Goal: Task Accomplishment & Management: Complete application form

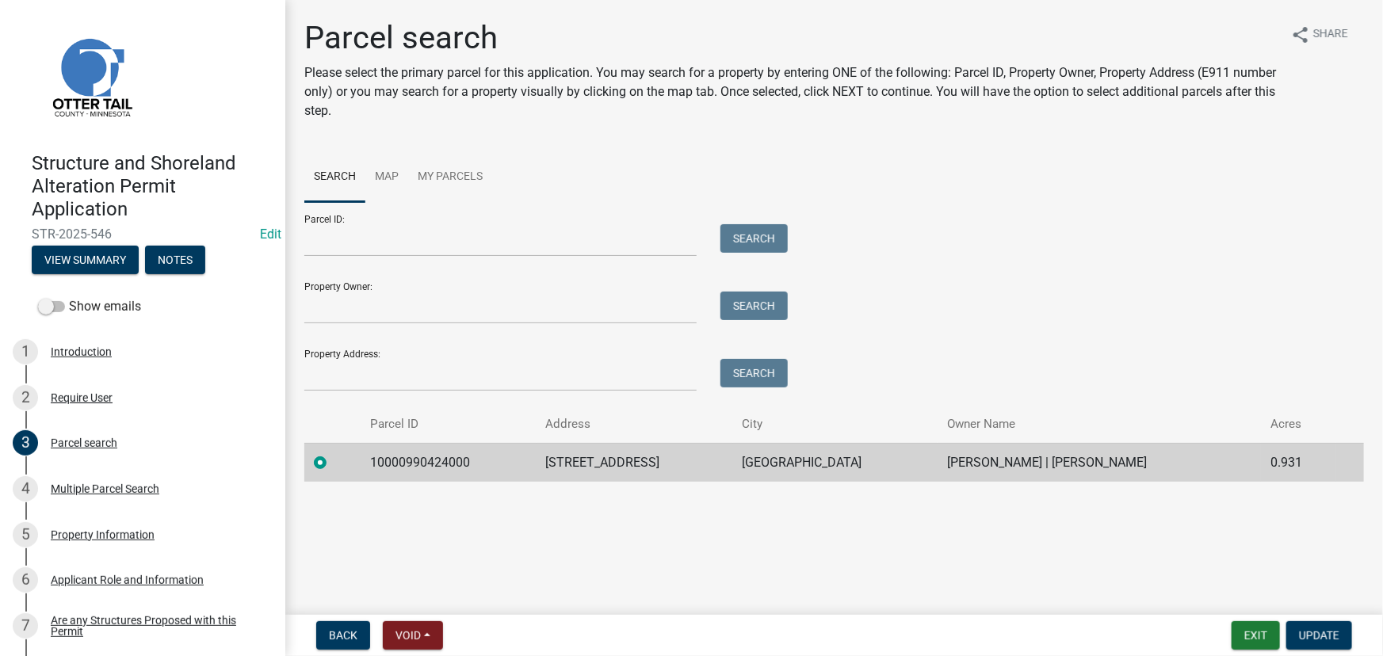
scroll to position [1008, 0]
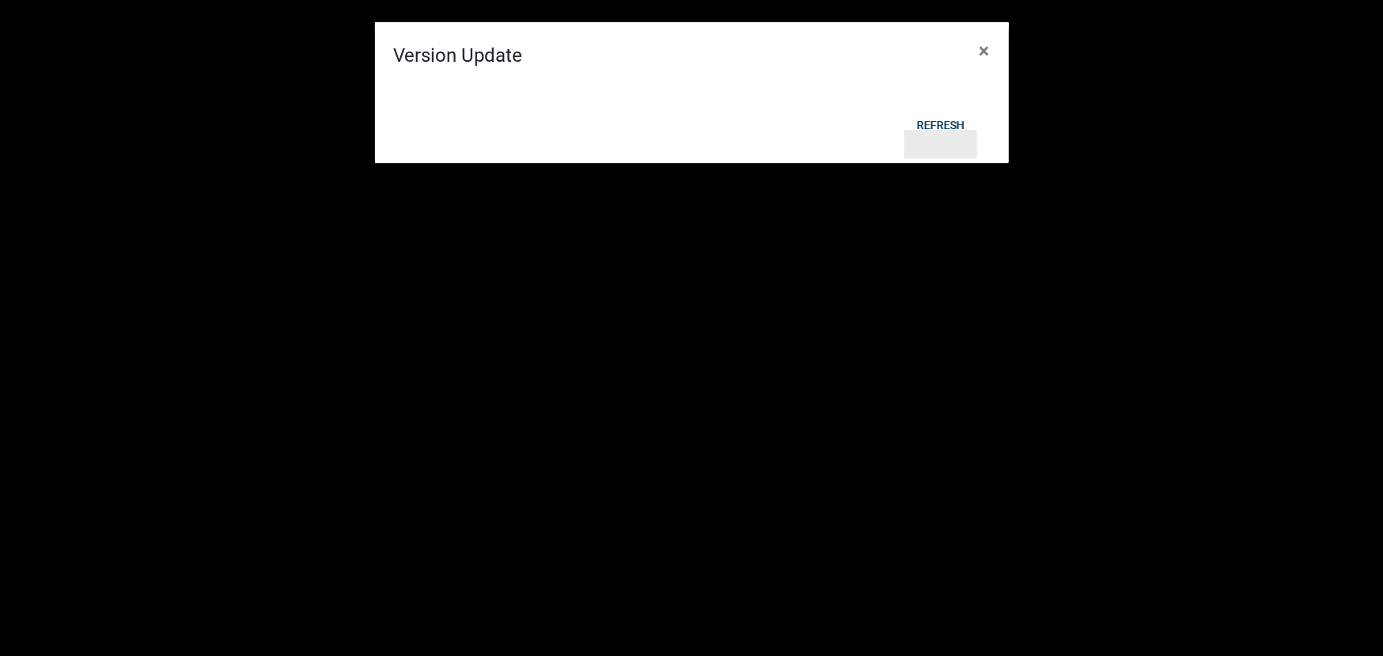
click at [943, 156] on button "Refresh" at bounding box center [941, 144] width 73 height 29
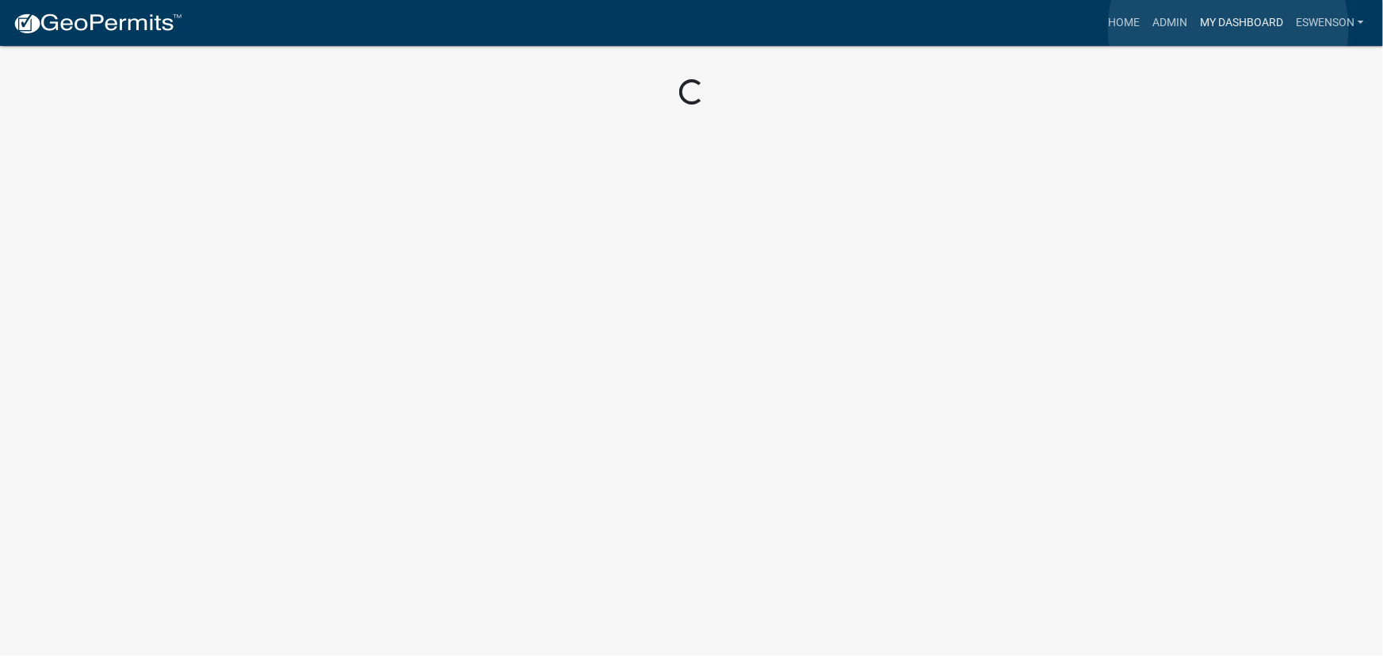
click at [1229, 29] on link "My Dashboard" at bounding box center [1242, 23] width 96 height 30
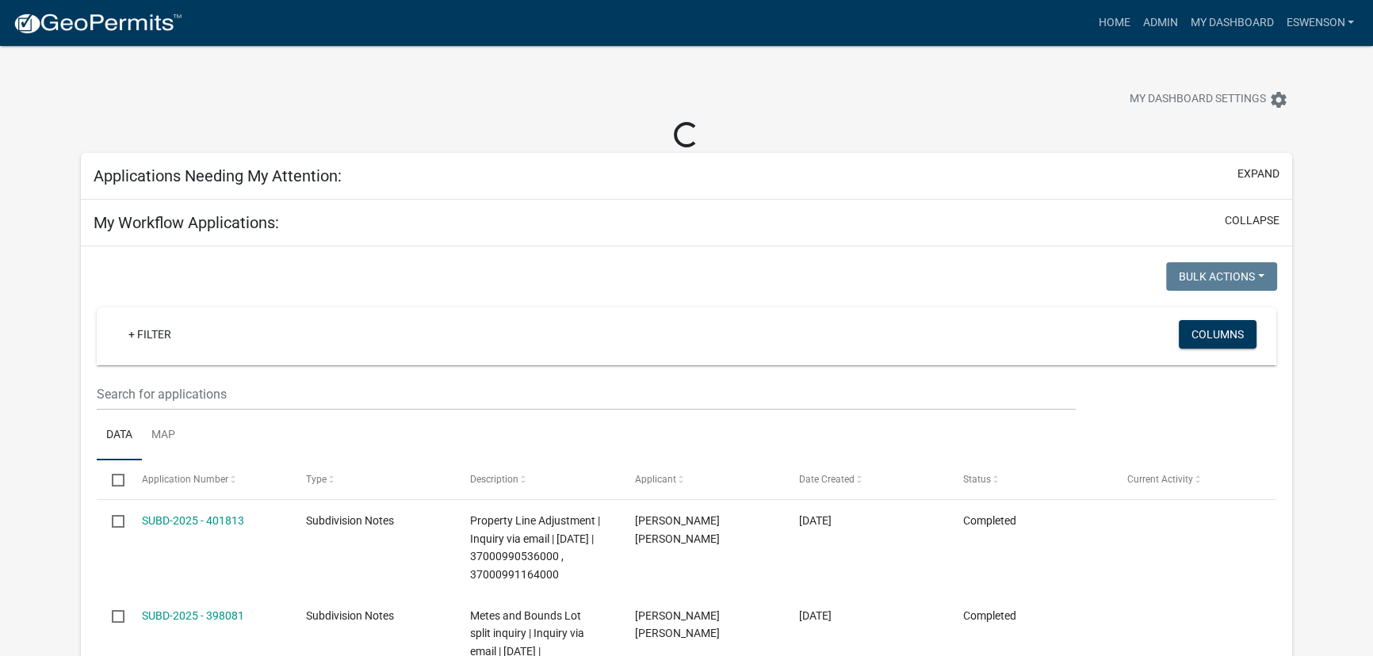
select select "3: 100"
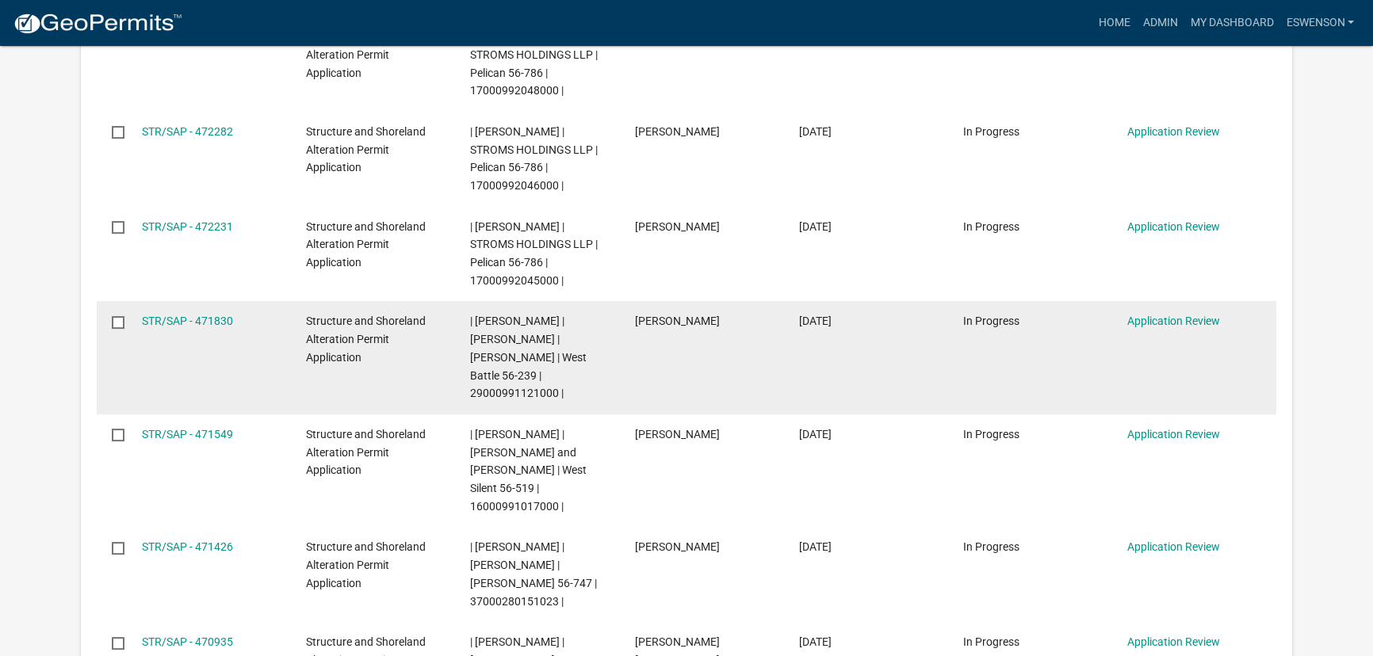
scroll to position [576, 0]
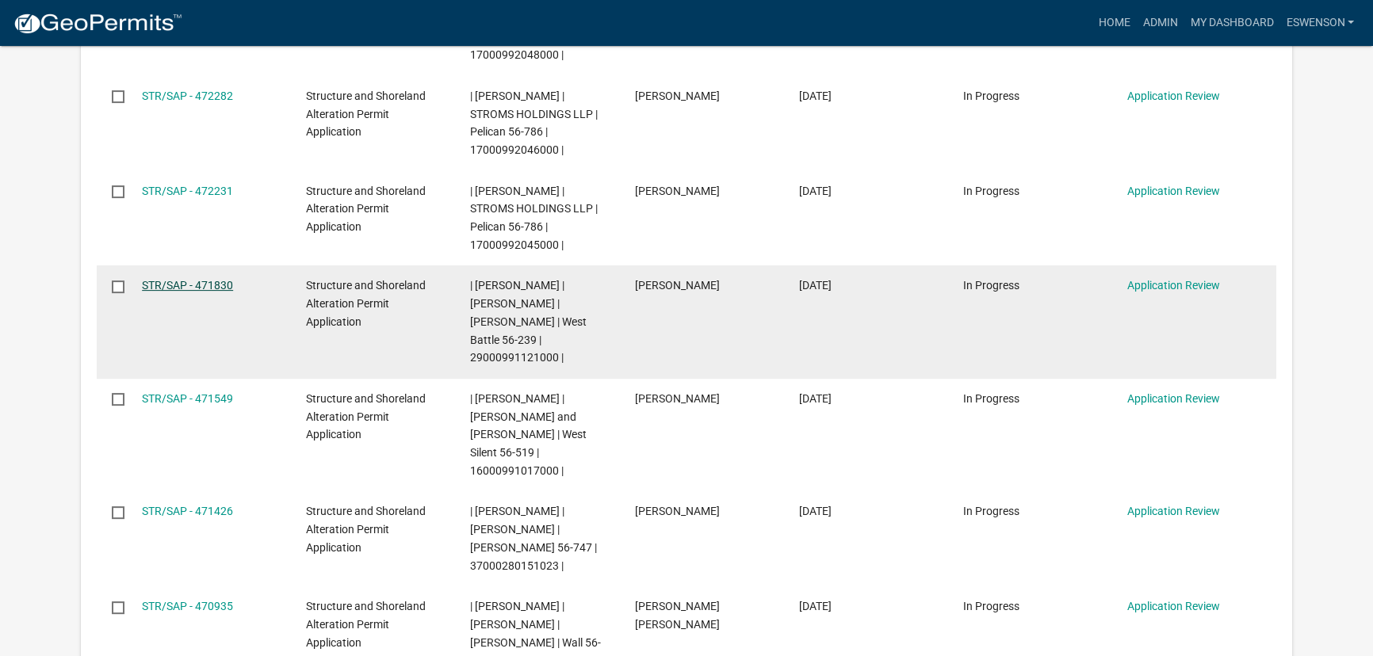
click at [215, 279] on link "STR/SAP - 471830" at bounding box center [187, 285] width 91 height 13
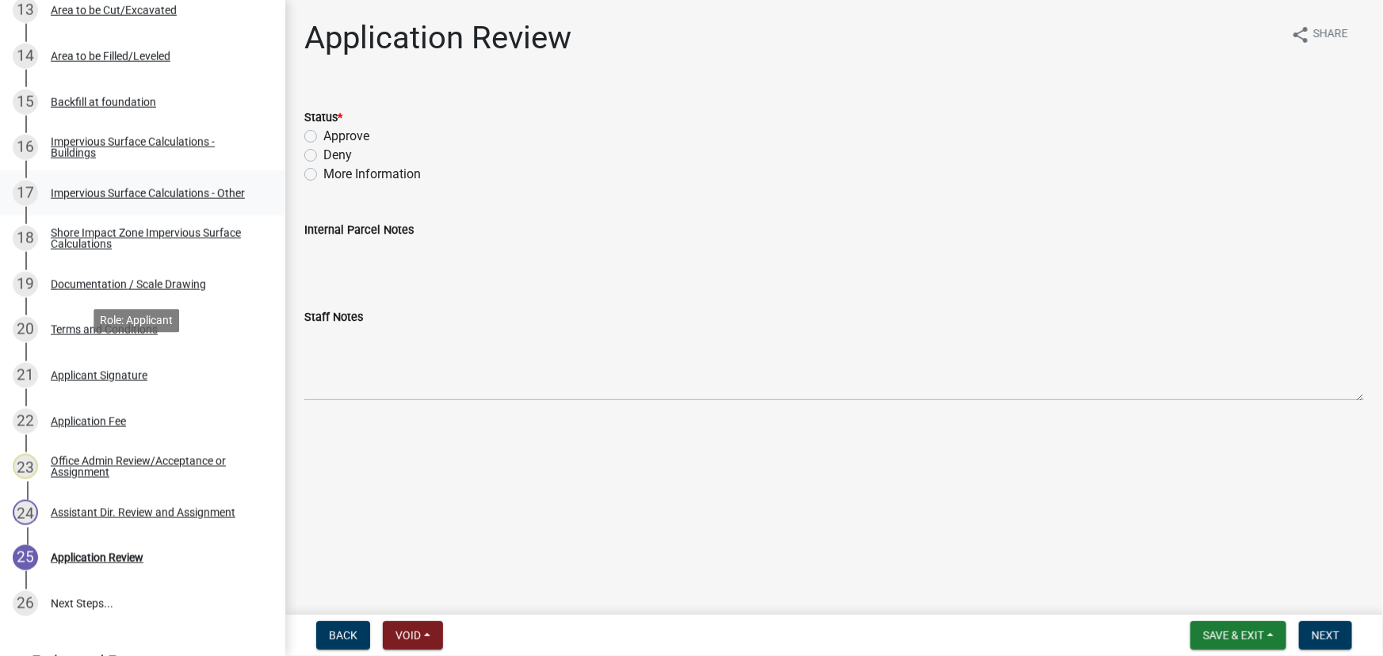
scroll to position [1007, 0]
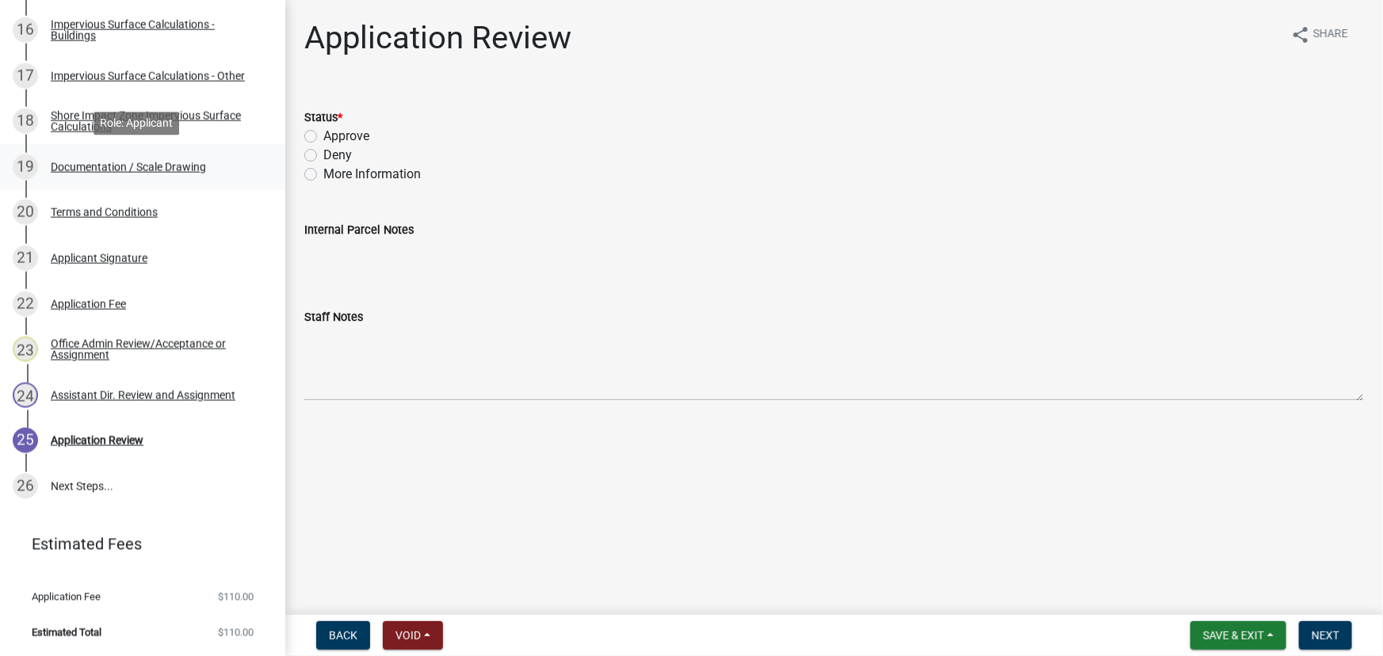
click at [166, 173] on div "Documentation / Scale Drawing" at bounding box center [128, 167] width 155 height 11
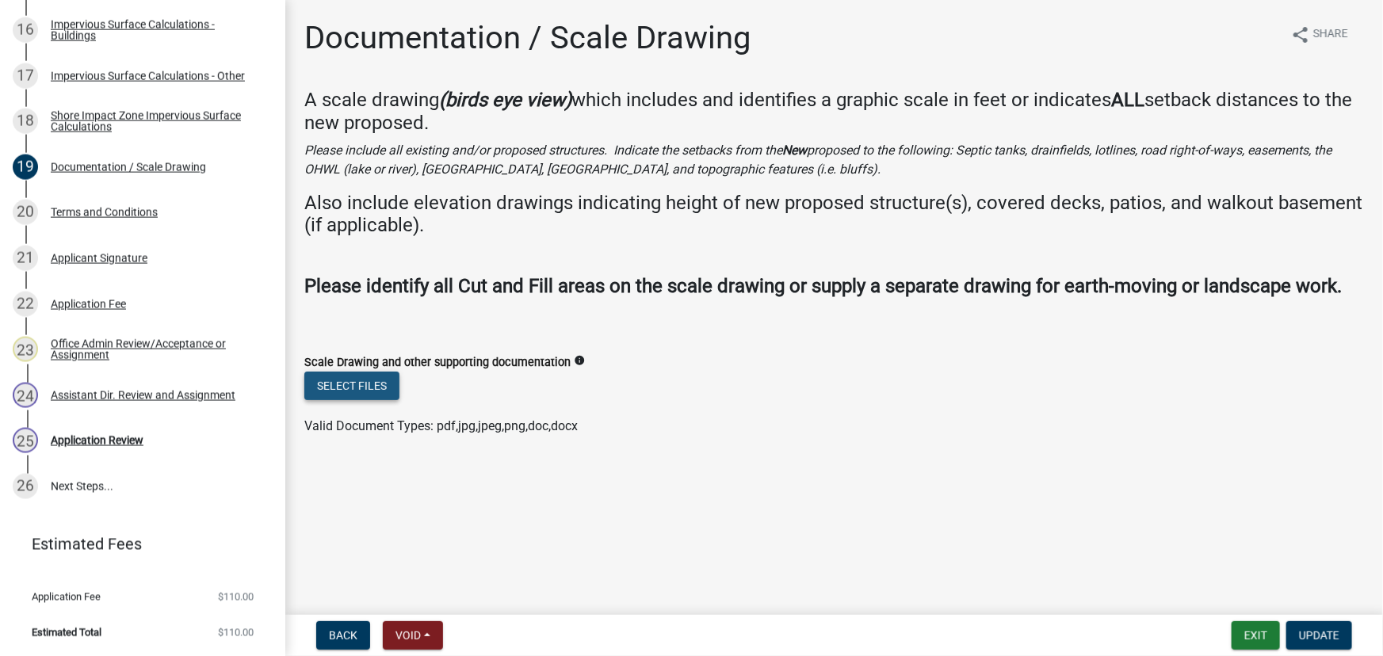
click at [345, 390] on button "Select files" at bounding box center [351, 386] width 95 height 29
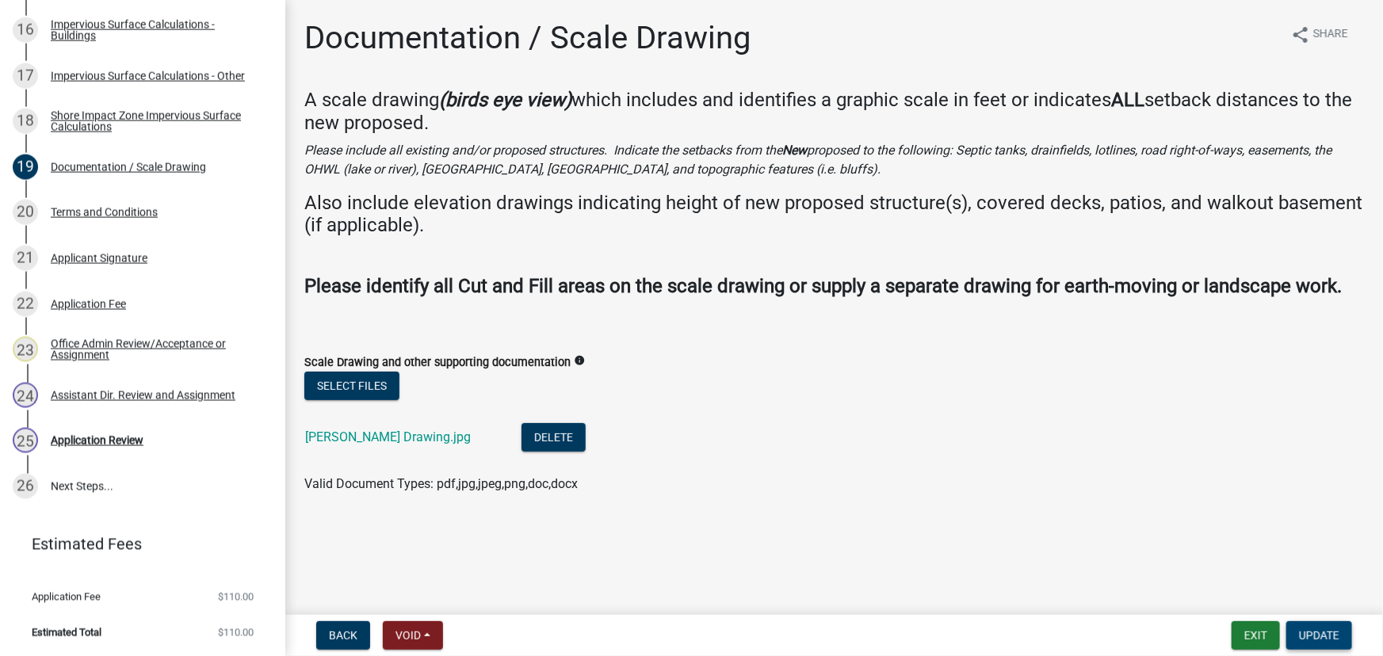
click at [1308, 626] on button "Update" at bounding box center [1320, 636] width 66 height 29
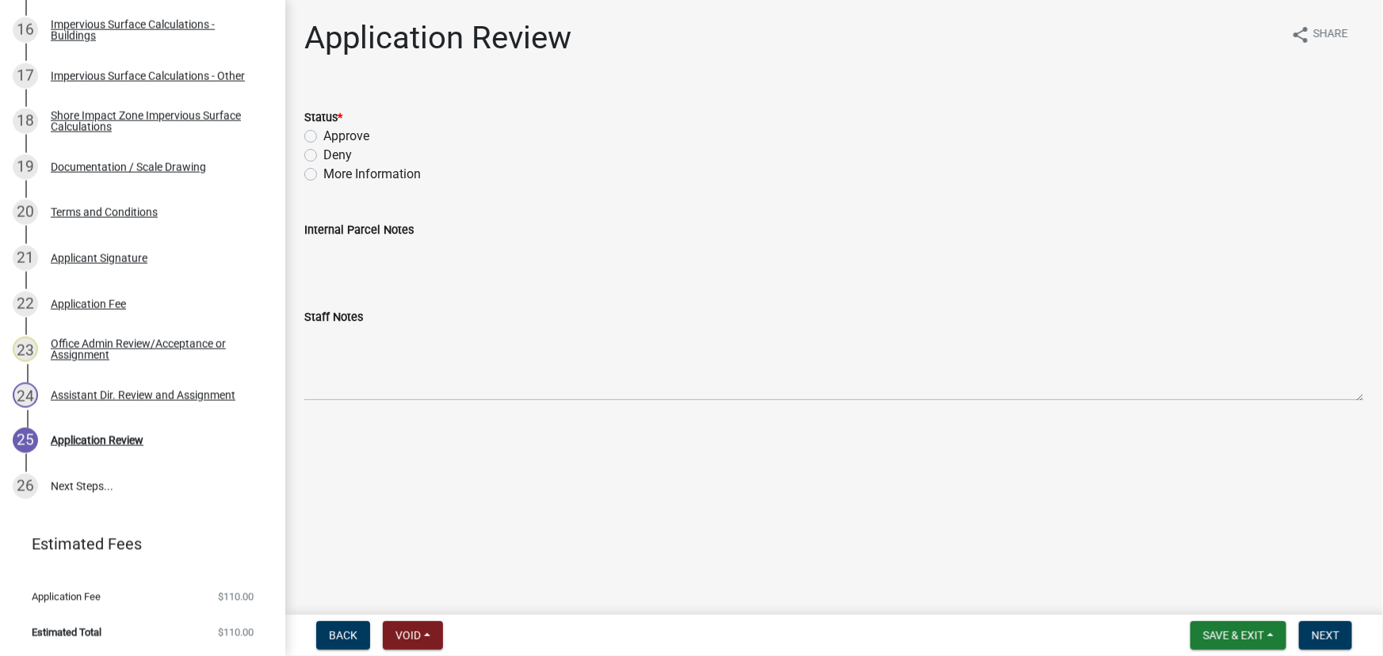
click at [349, 139] on label "Approve" at bounding box center [346, 136] width 46 height 19
click at [334, 137] on input "Approve" at bounding box center [328, 132] width 10 height 10
radio input "true"
click at [1325, 641] on span "Next" at bounding box center [1326, 635] width 28 height 13
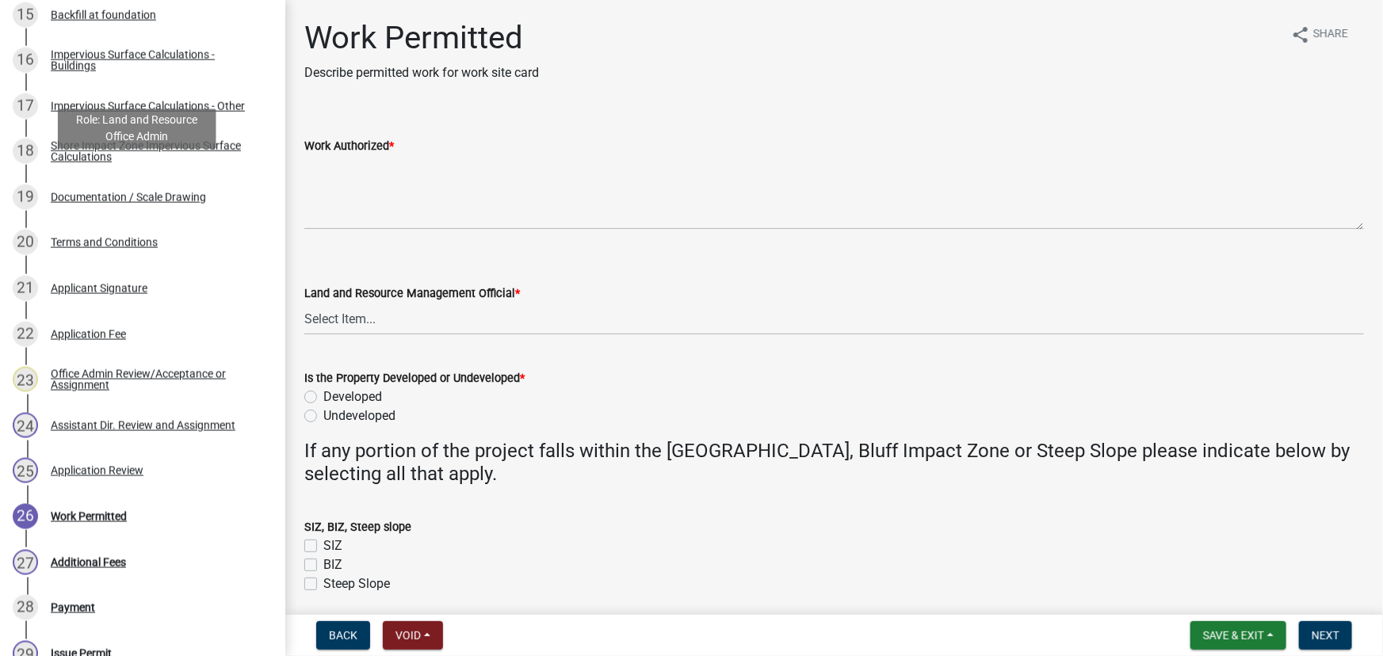
scroll to position [1297, 0]
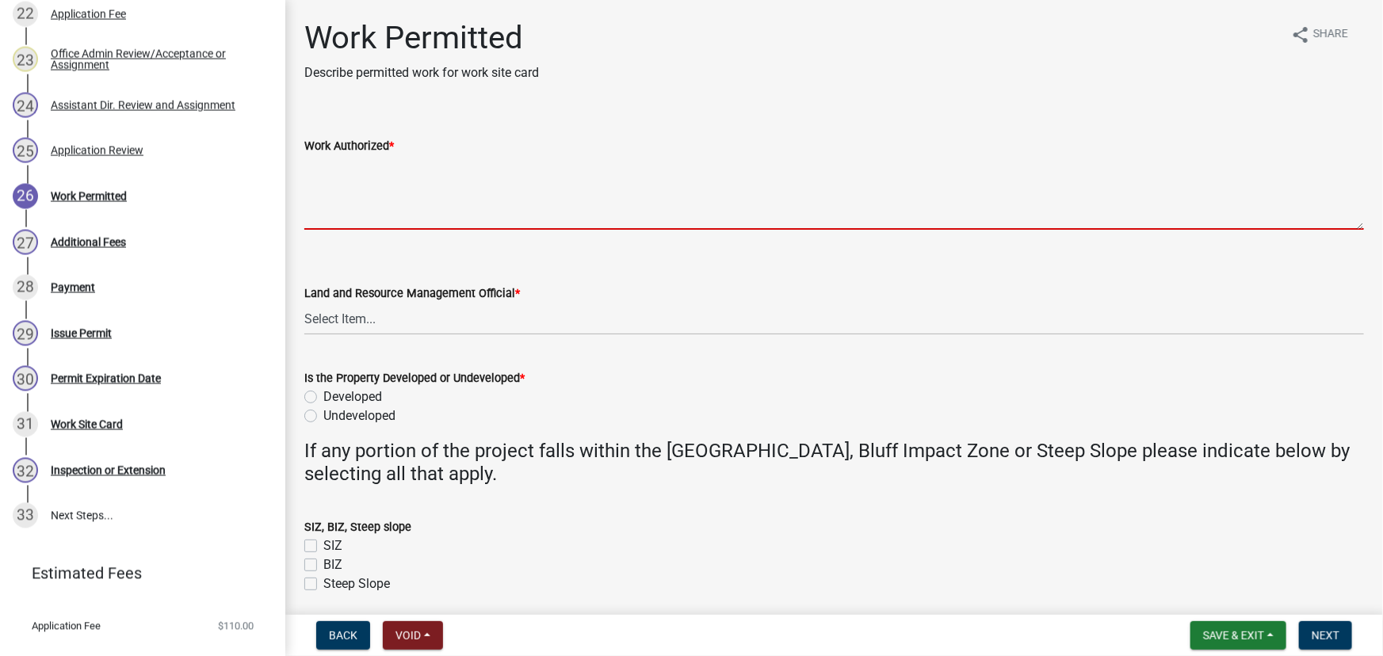
click at [370, 176] on textarea "Work Authorized *" at bounding box center [834, 192] width 1060 height 75
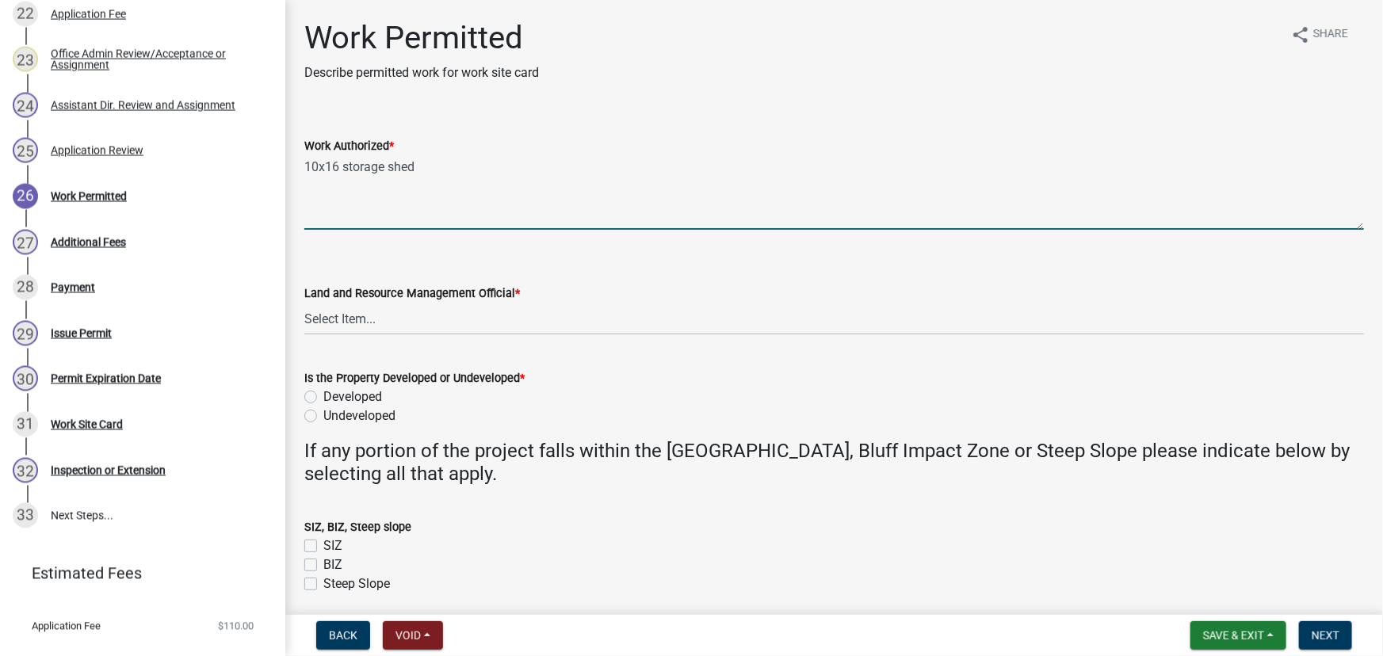
click at [399, 189] on textarea "10x16 storage shed" at bounding box center [834, 192] width 1060 height 75
paste textarea "All setbacks and impervious surface requirements to be met. Top dress, seed and…"
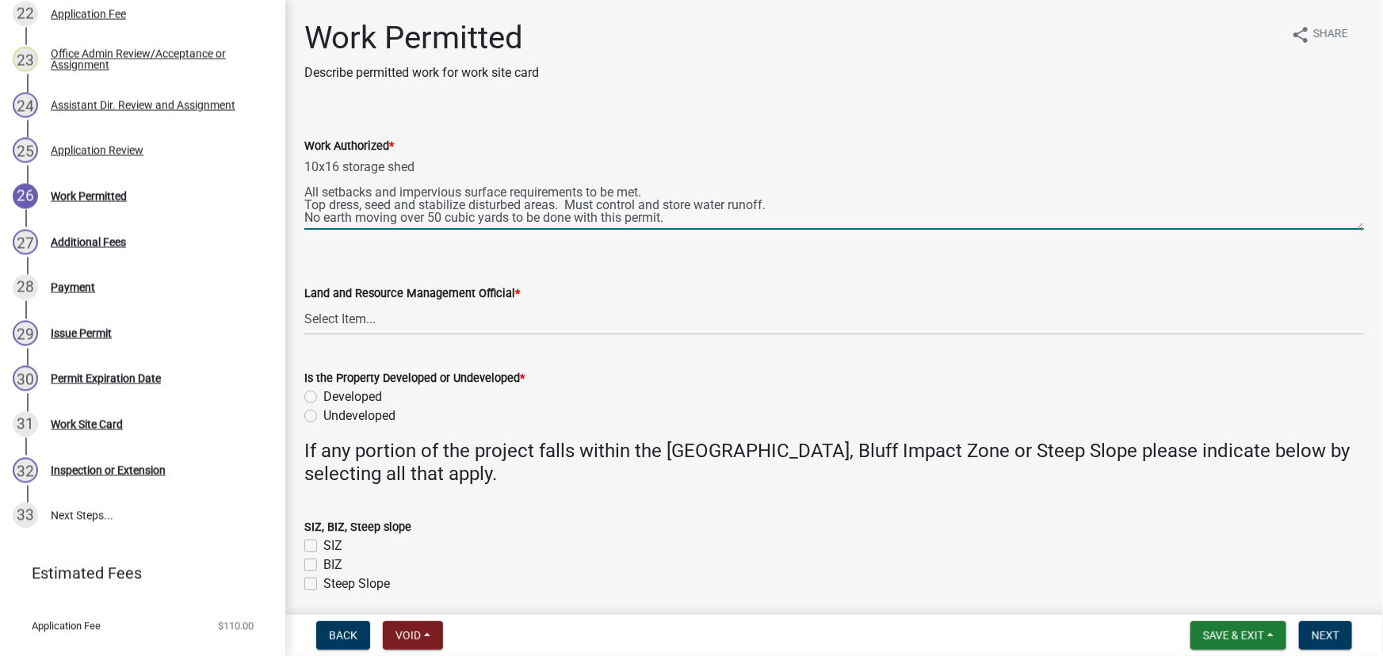
scroll to position [12, 0]
click at [547, 225] on textarea "10x16 storage shed All setbacks and impervious surface requirements to be met. …" at bounding box center [834, 192] width 1060 height 75
click at [782, 211] on textarea "10x16 storage shed All setbacks and impervious surface requirements to be met. …" at bounding box center [834, 192] width 1060 height 75
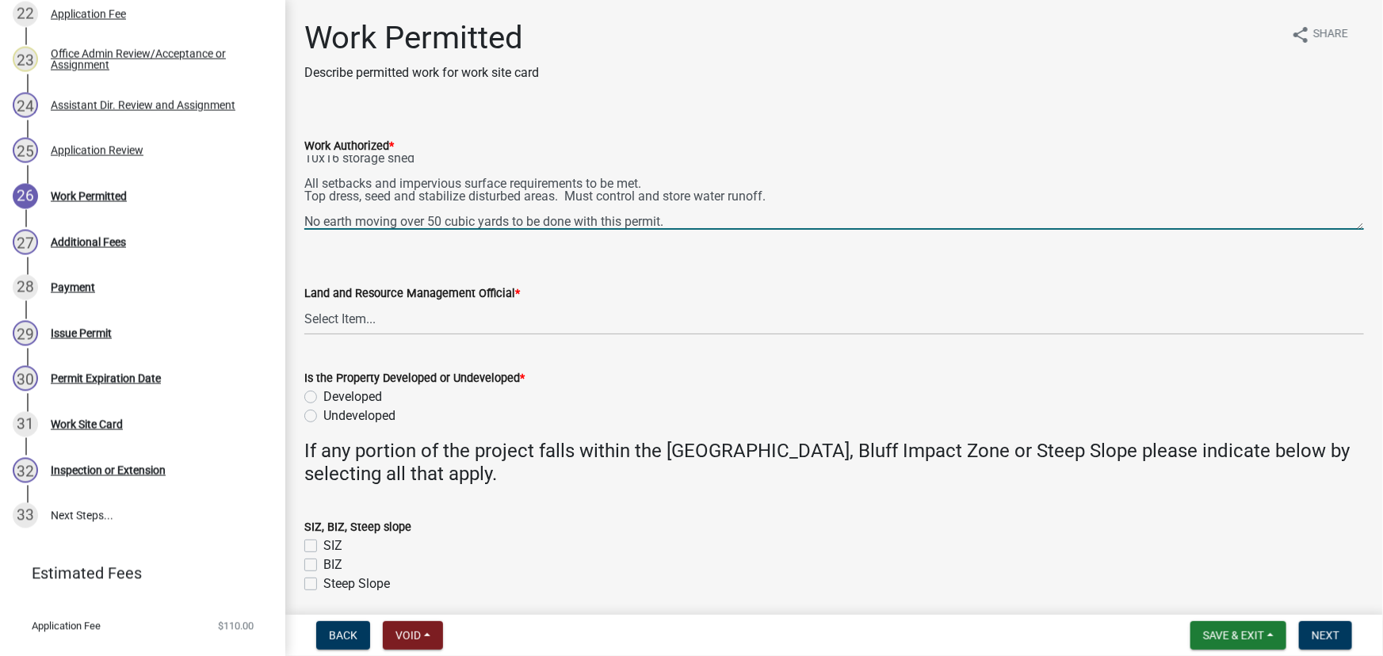
scroll to position [12, 0]
type textarea "10x16 storage shed All setbacks and impervious surface requirements to be met. …"
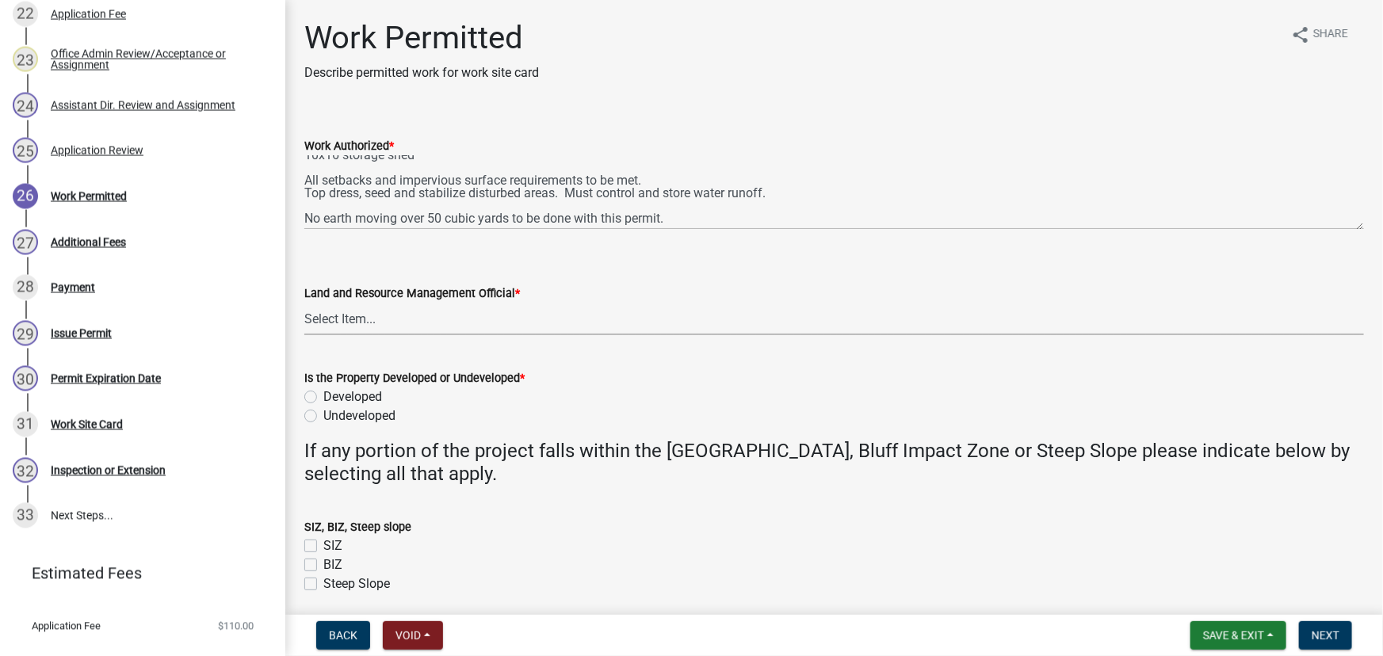
drag, startPoint x: 364, startPoint y: 318, endPoint x: 381, endPoint y: 381, distance: 65.0
click at [364, 318] on select "Select Item... [PERSON_NAME] [PERSON_NAME] [PERSON_NAME] [PERSON_NAME] [PERSON_…" at bounding box center [834, 319] width 1060 height 33
click at [360, 309] on select "Select Item... [PERSON_NAME] [PERSON_NAME] [PERSON_NAME] [PERSON_NAME] [PERSON_…" at bounding box center [834, 319] width 1060 height 33
click at [304, 303] on select "Select Item... [PERSON_NAME] [PERSON_NAME] [PERSON_NAME] [PERSON_NAME] [PERSON_…" at bounding box center [834, 319] width 1060 height 33
select select "190fd4c8-42ef-492b-a4a0-a0213555944c"
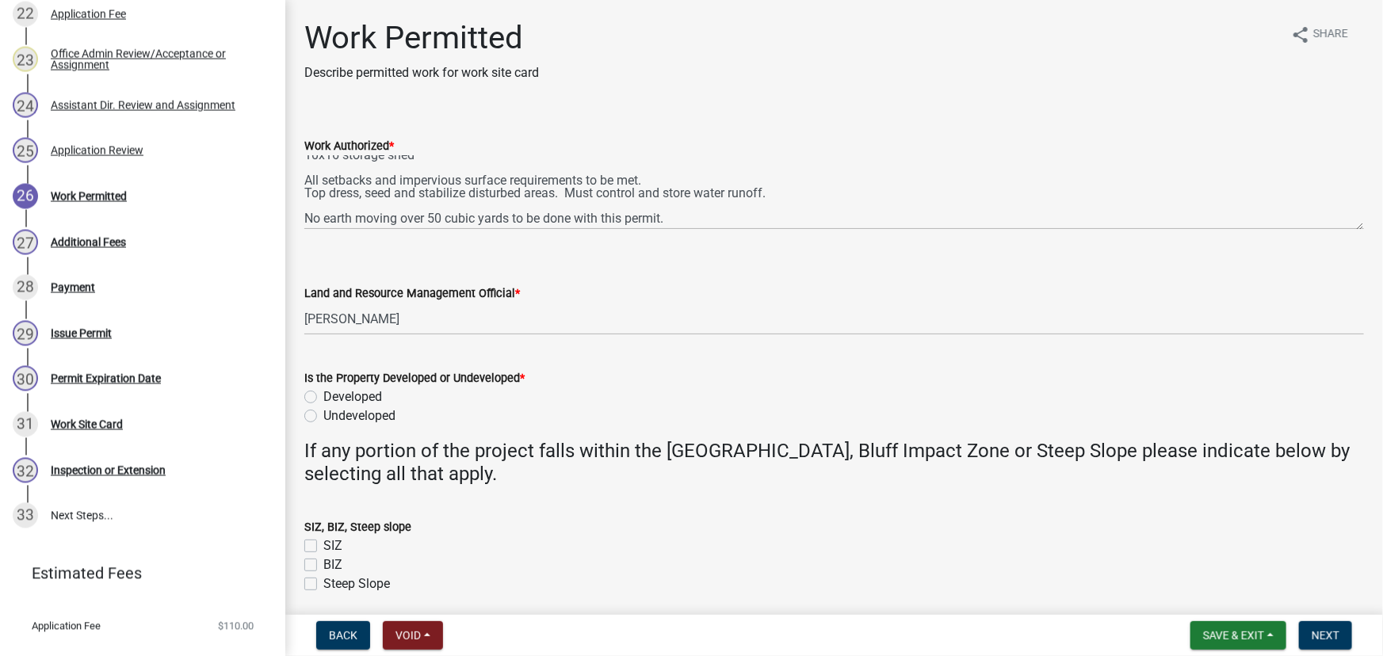
click at [350, 397] on label "Developed" at bounding box center [352, 397] width 59 height 19
click at [334, 397] on input "Developed" at bounding box center [328, 393] width 10 height 10
radio input "true"
click at [1313, 640] on span "Next" at bounding box center [1326, 635] width 28 height 13
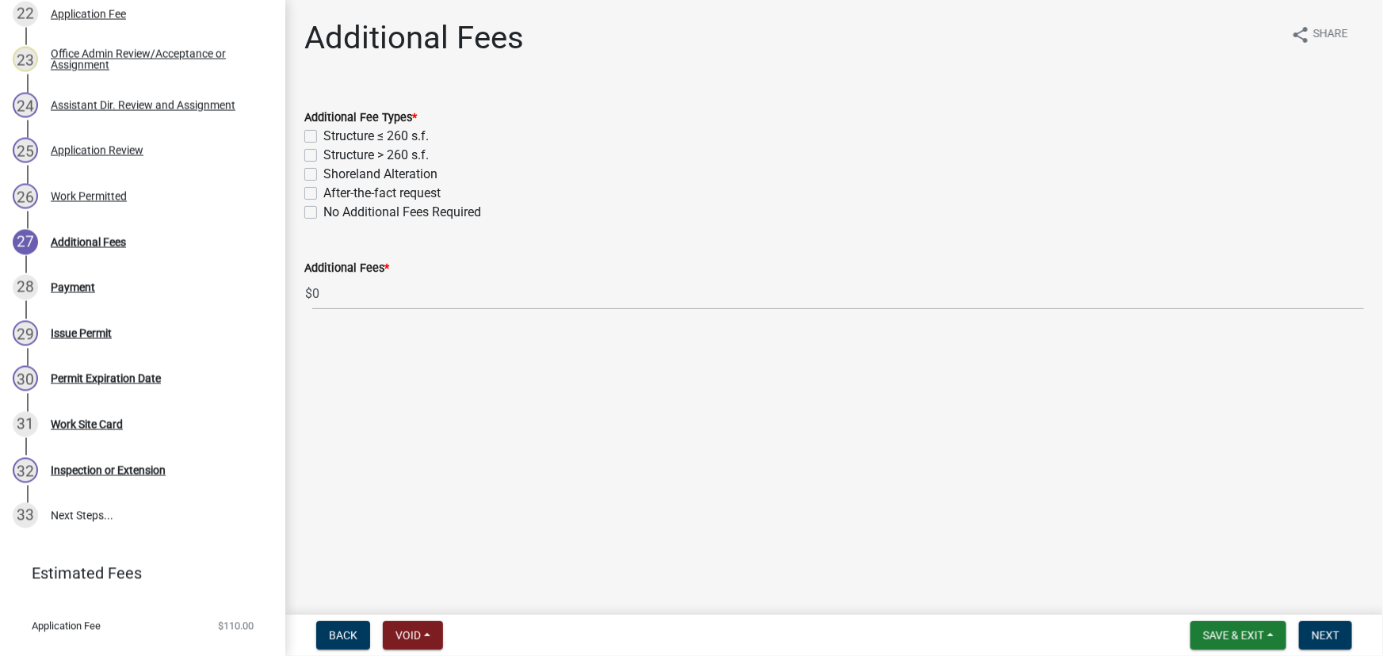
drag, startPoint x: 390, startPoint y: 143, endPoint x: 392, endPoint y: 132, distance: 12.0
click at [390, 141] on label "Structure ≤ 260 s.f." at bounding box center [375, 136] width 105 height 19
click at [334, 137] on input "Structure ≤ 260 s.f." at bounding box center [328, 132] width 10 height 10
checkbox input "true"
checkbox input "false"
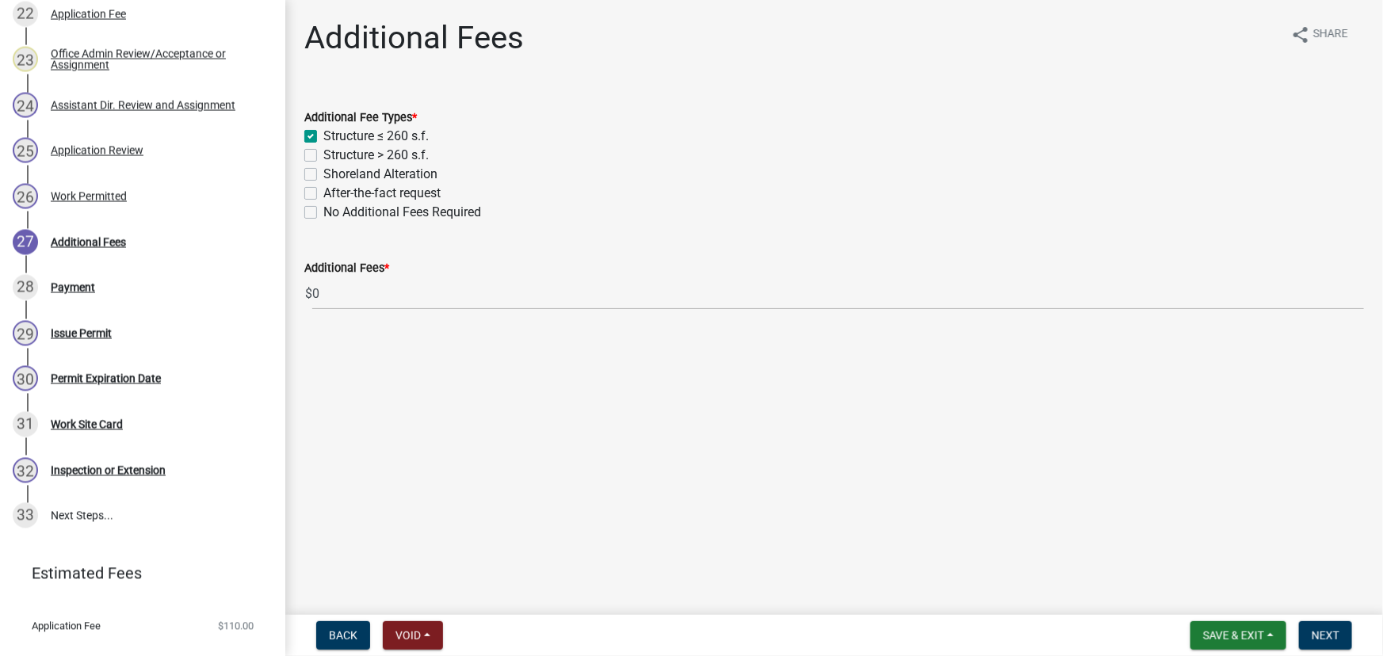
checkbox input "false"
click at [1341, 635] on button "Next" at bounding box center [1325, 636] width 53 height 29
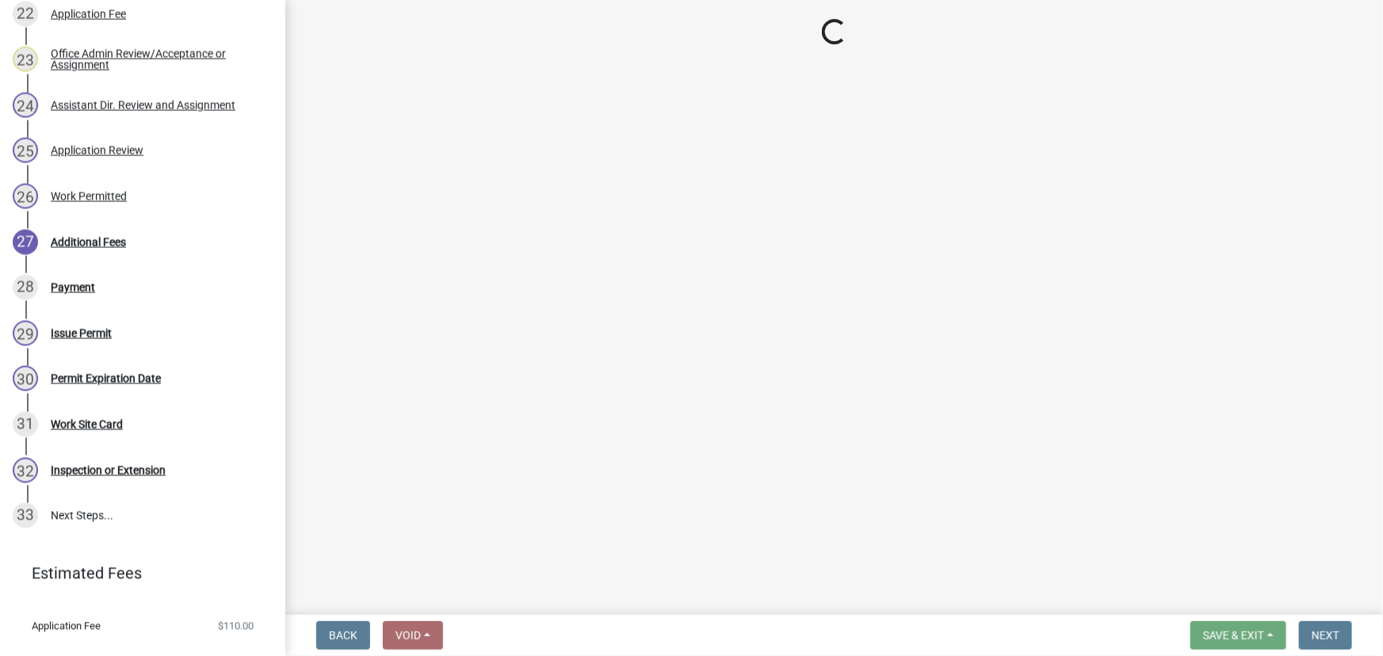
select select "3: 3"
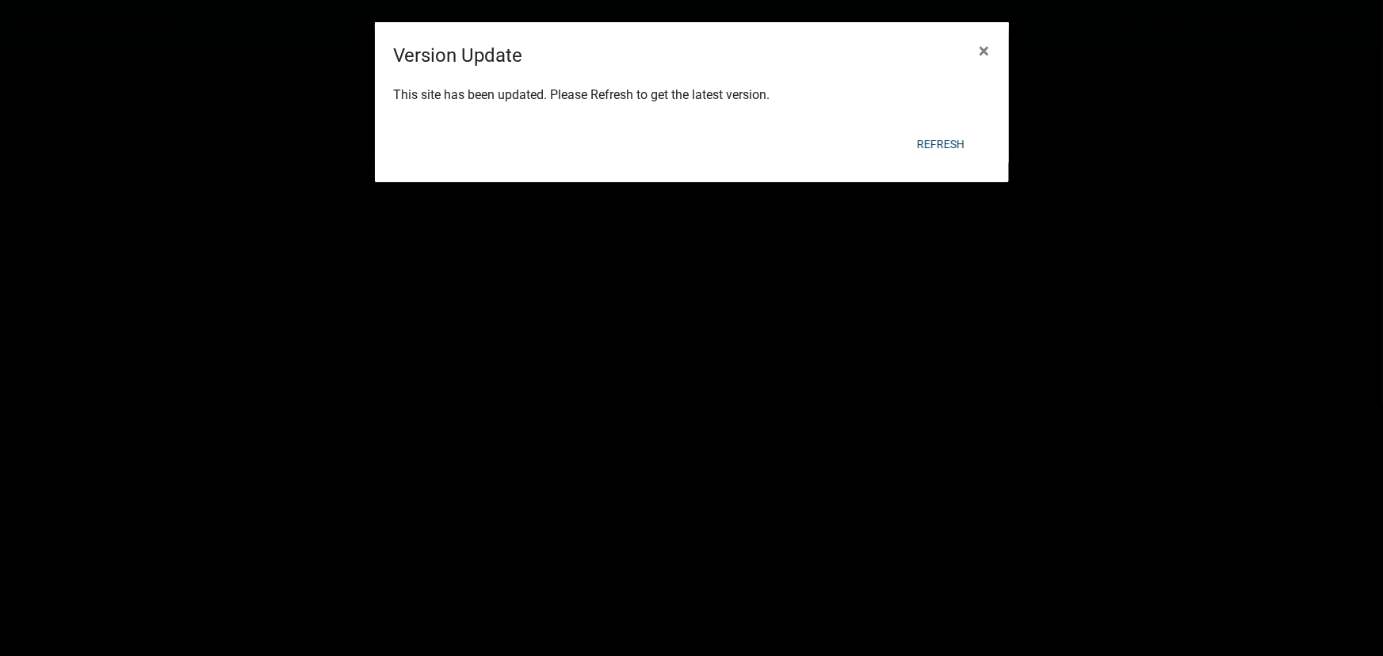
scroll to position [451, 0]
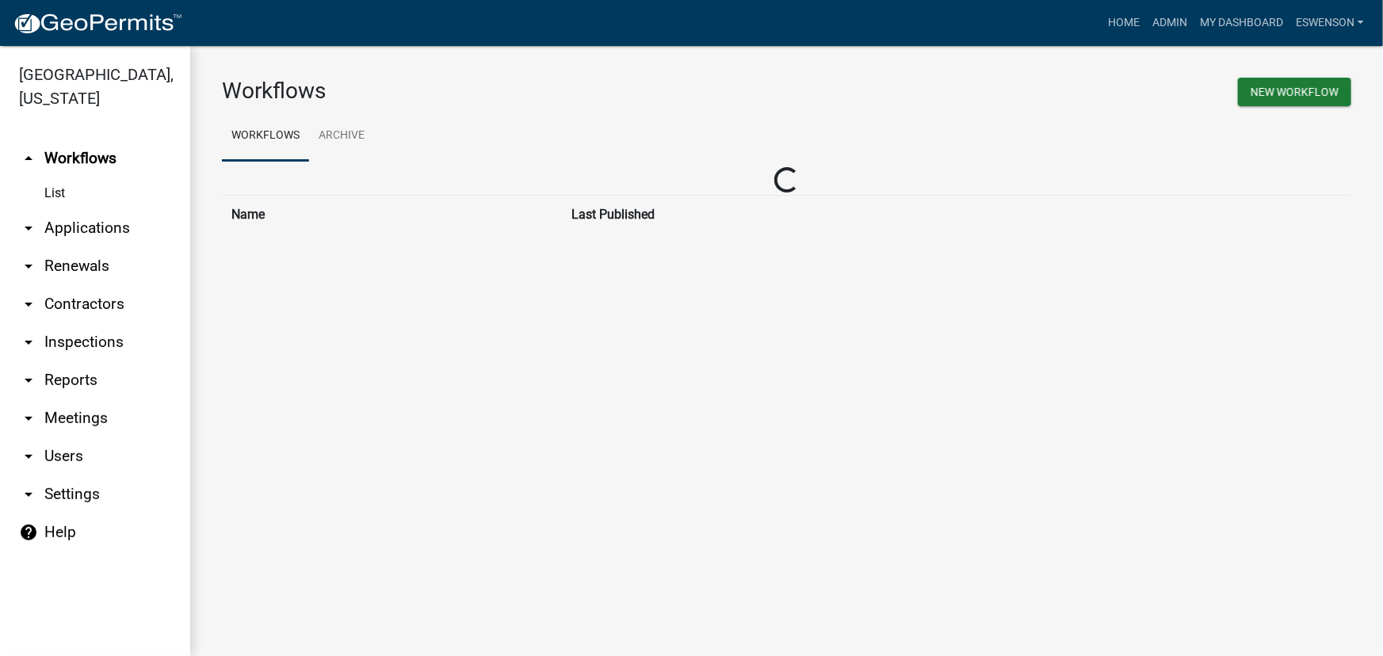
click at [954, 128] on ul "Workflows Archive" at bounding box center [787, 136] width 1130 height 50
click at [100, 239] on link "arrow_drop_down Applications" at bounding box center [95, 228] width 190 height 38
click at [0, 0] on link "Search by Parcel" at bounding box center [0, 0] width 0 height 0
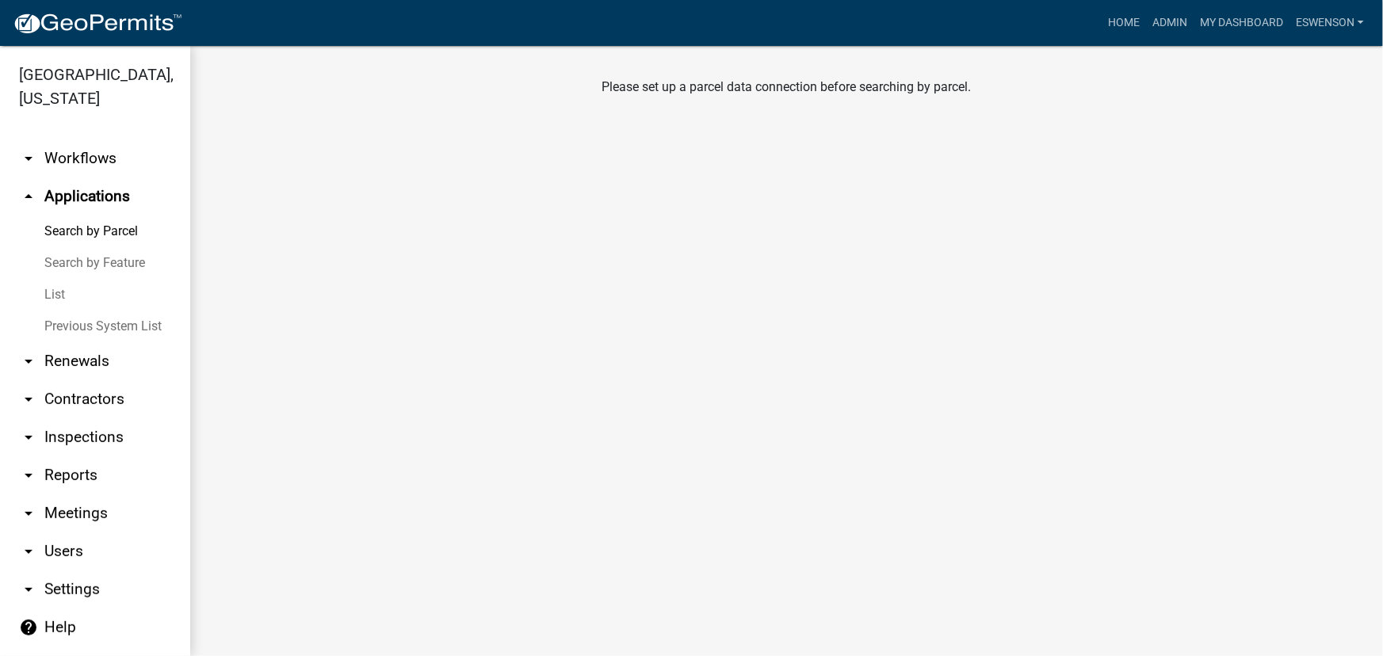
click at [105, 225] on link "Search by Parcel" at bounding box center [95, 232] width 190 height 32
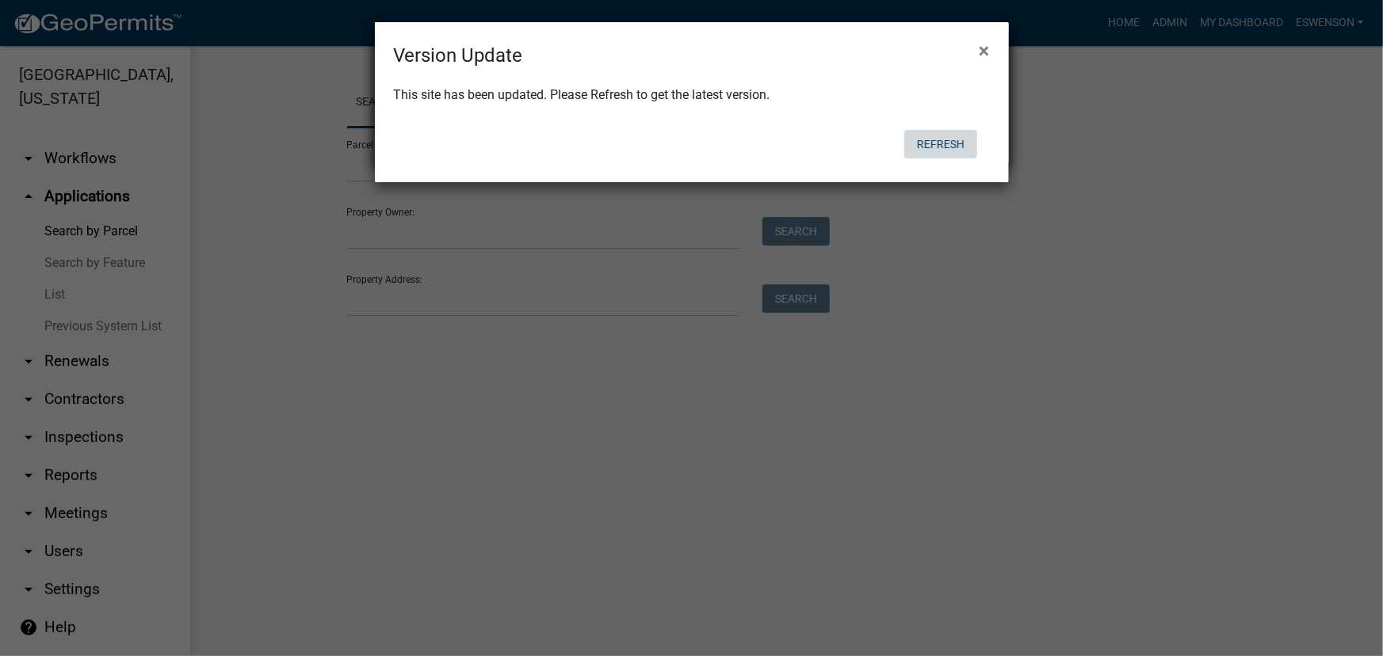
click at [946, 146] on button "Refresh" at bounding box center [941, 144] width 73 height 29
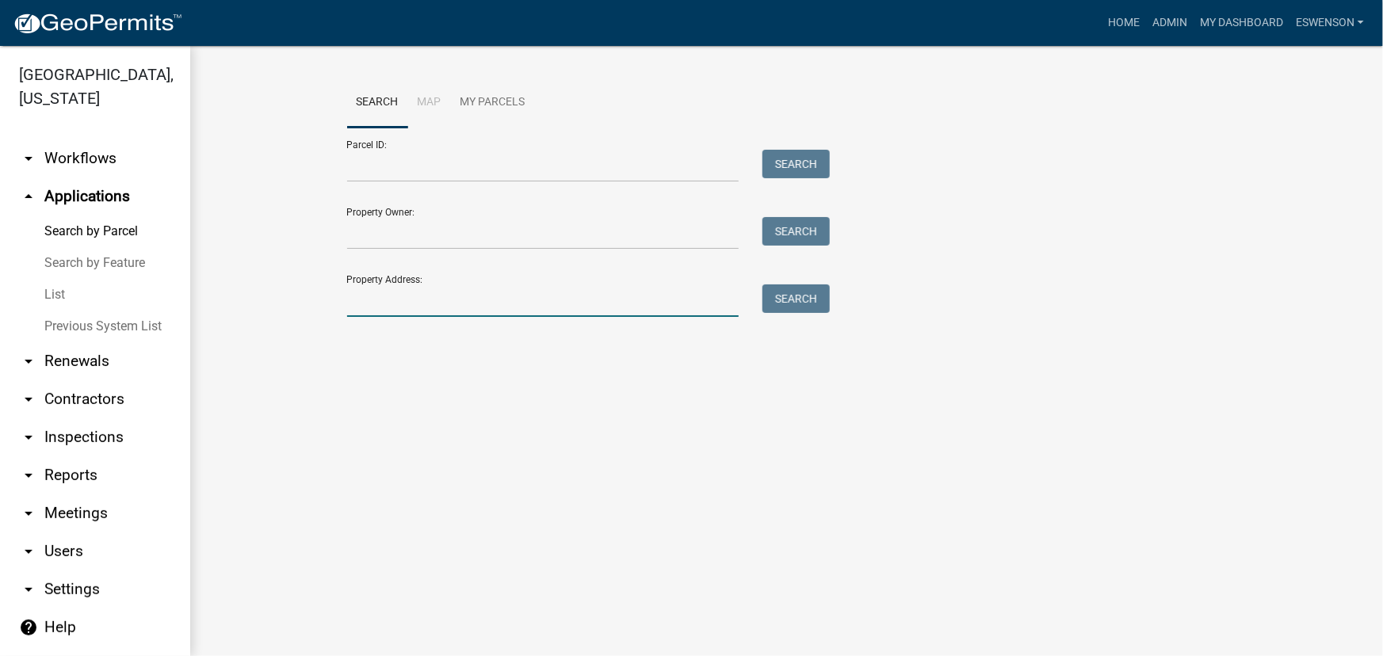
click at [404, 301] on input "Property Address:" at bounding box center [543, 301] width 392 height 33
type input "21228"
click at [778, 302] on button "Search" at bounding box center [796, 299] width 67 height 29
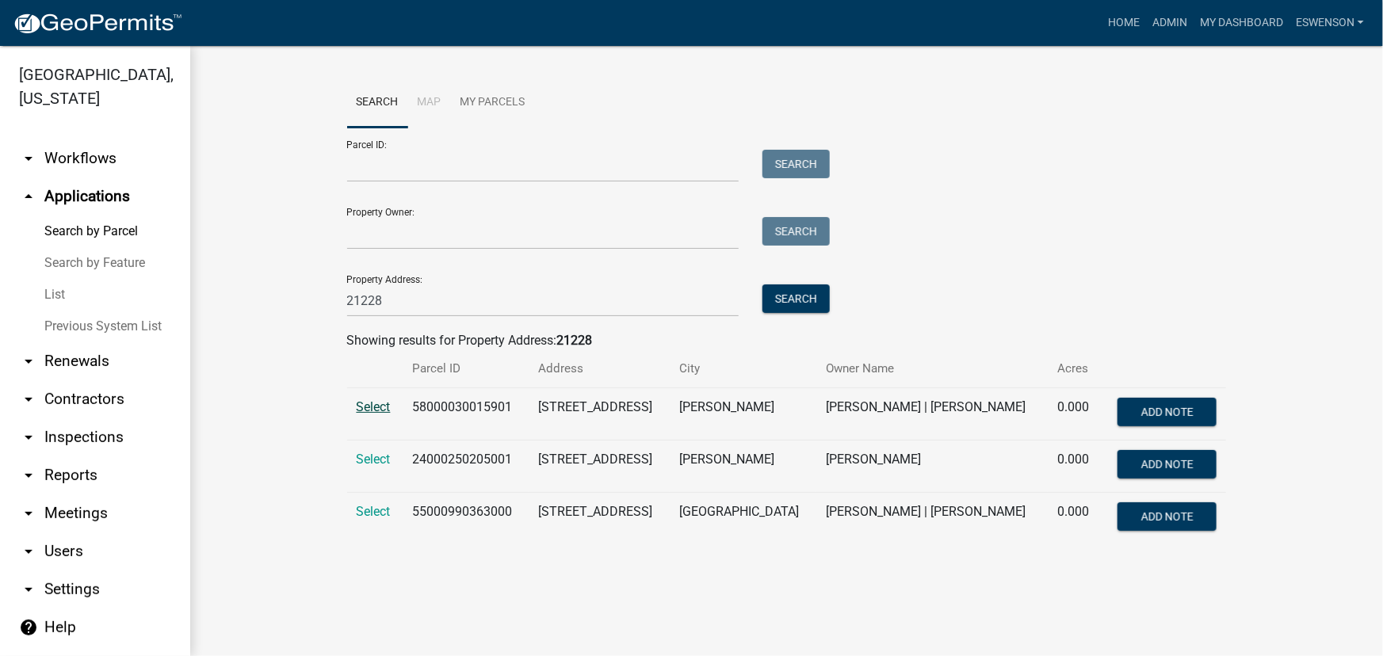
click at [365, 405] on span "Select" at bounding box center [374, 407] width 34 height 15
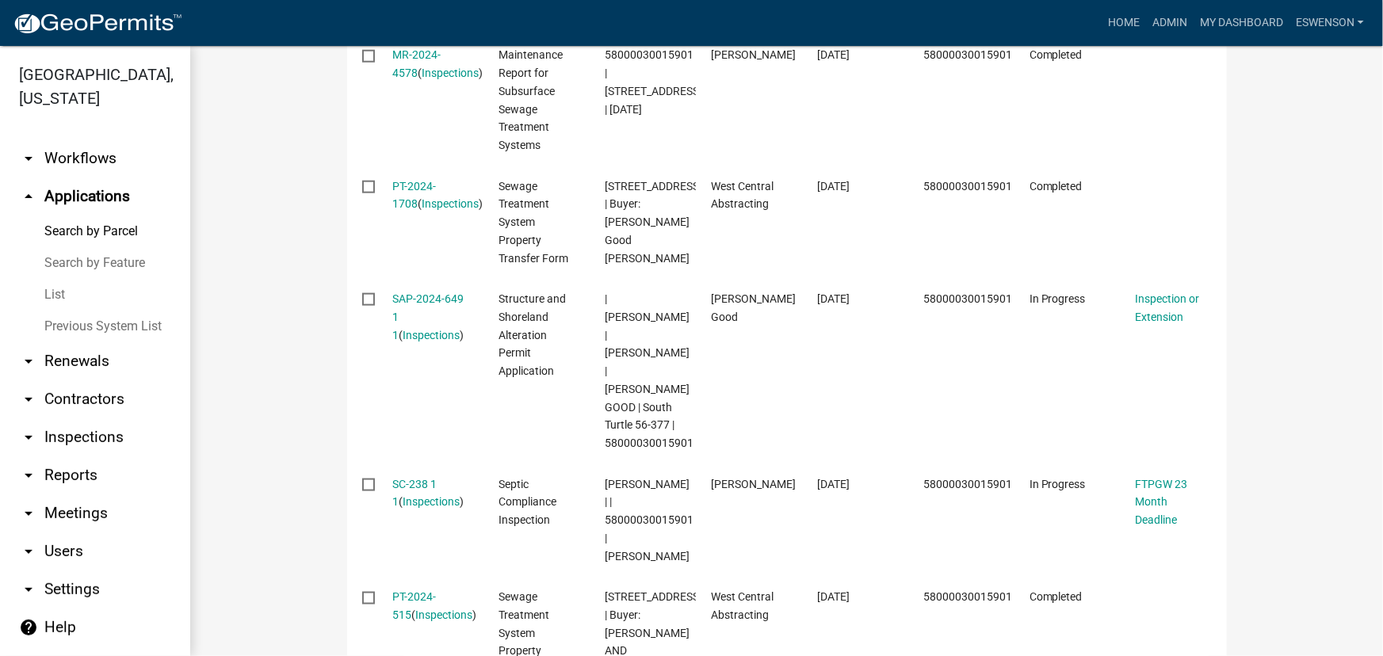
scroll to position [954, 0]
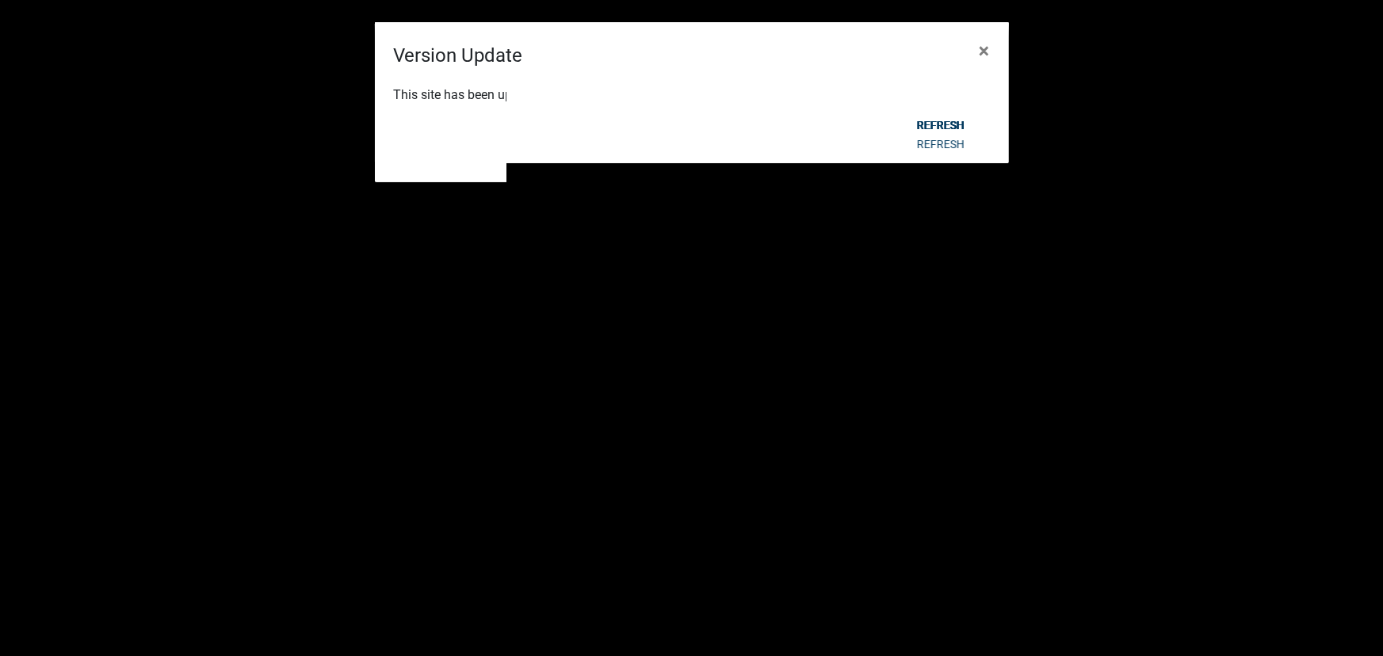
scroll to position [19268, 0]
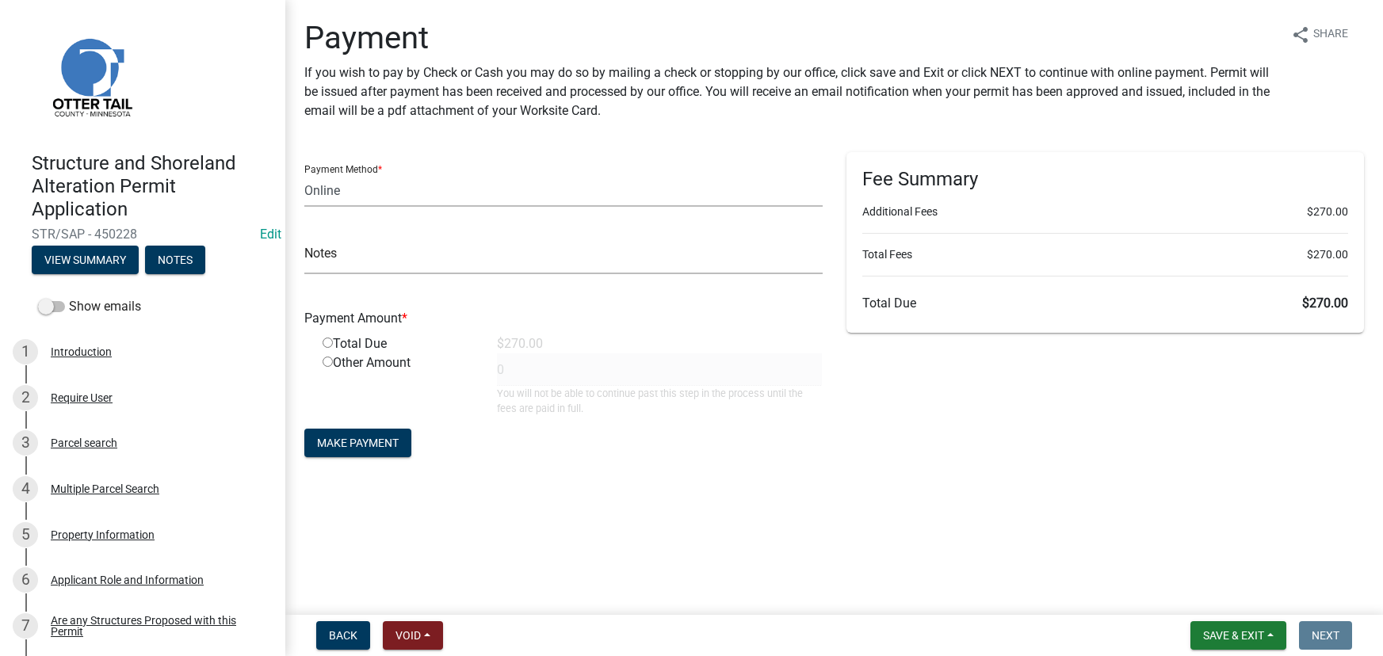
select select "3: 3"
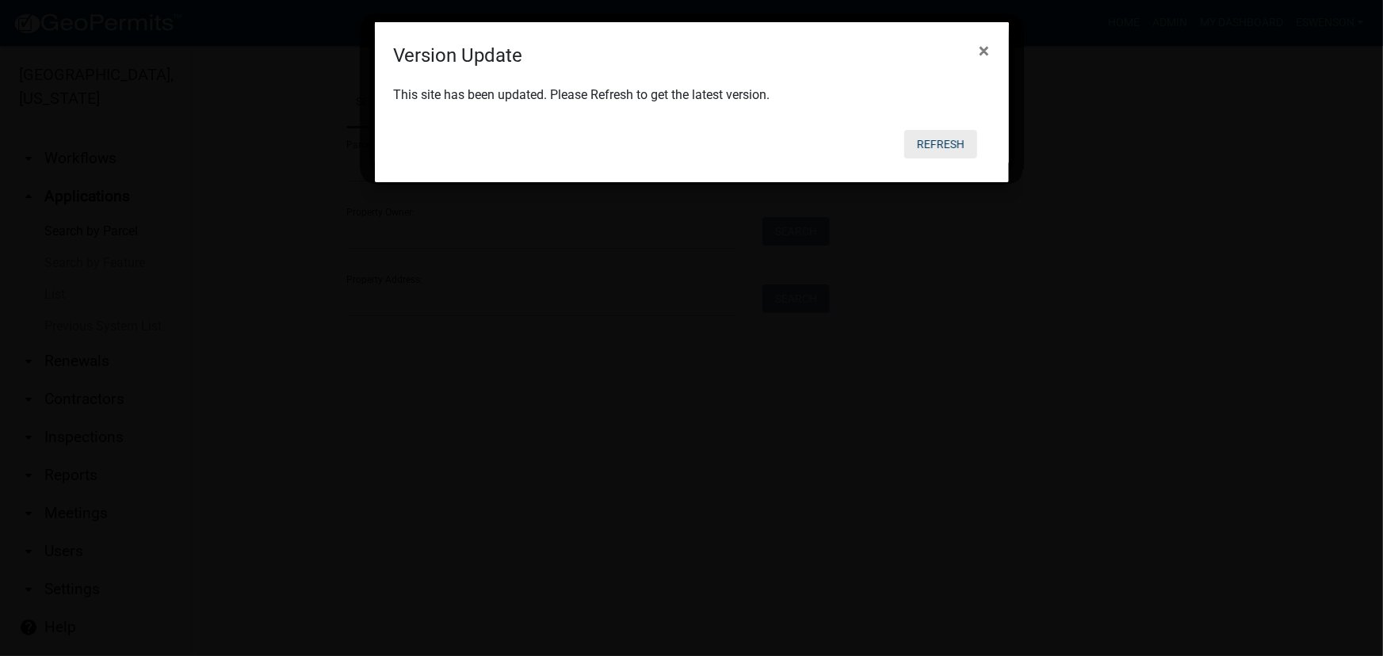
click at [932, 145] on button "Refresh" at bounding box center [941, 144] width 73 height 29
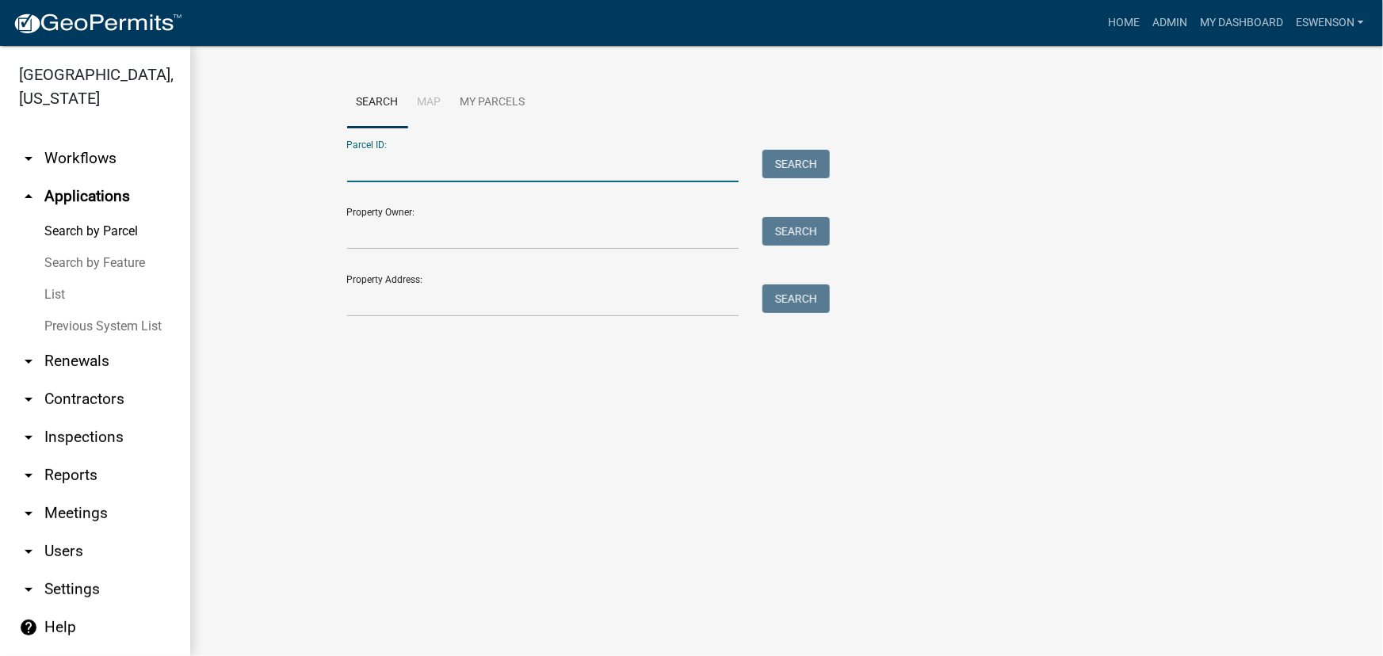
click at [420, 159] on input "Parcel ID:" at bounding box center [543, 166] width 392 height 33
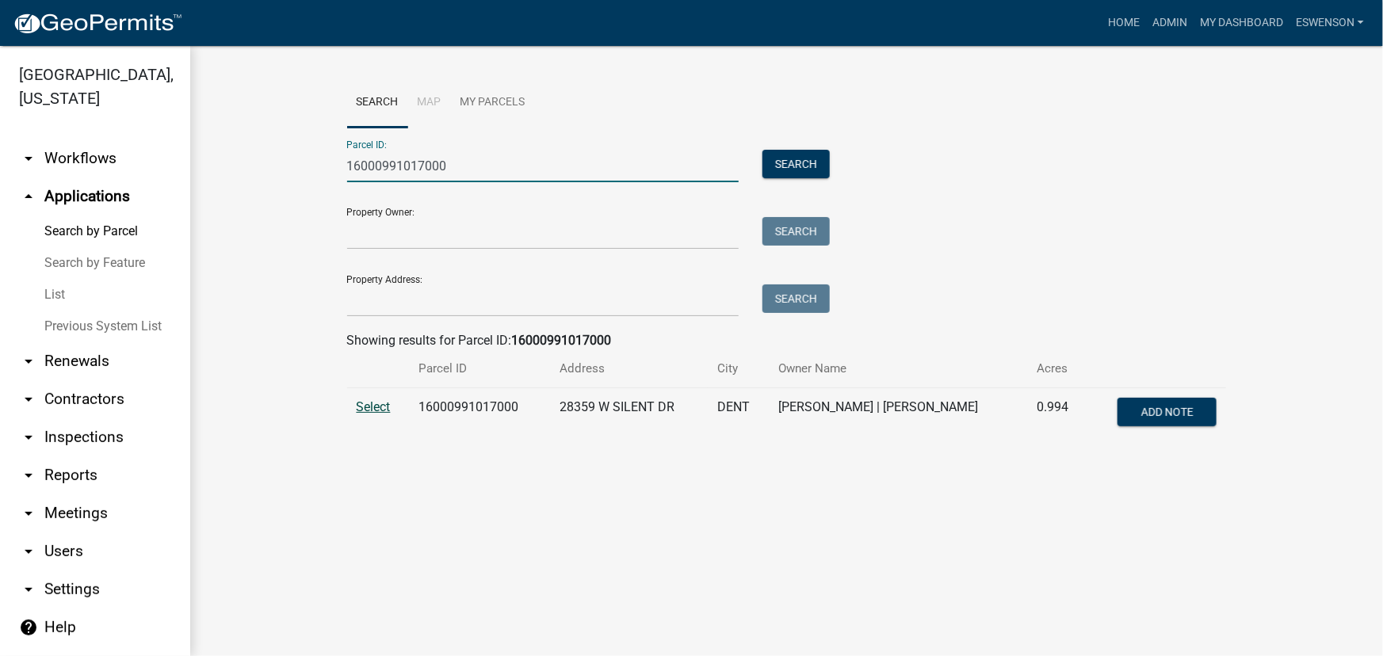
type input "16000991017000"
click at [369, 410] on span "Select" at bounding box center [374, 407] width 34 height 15
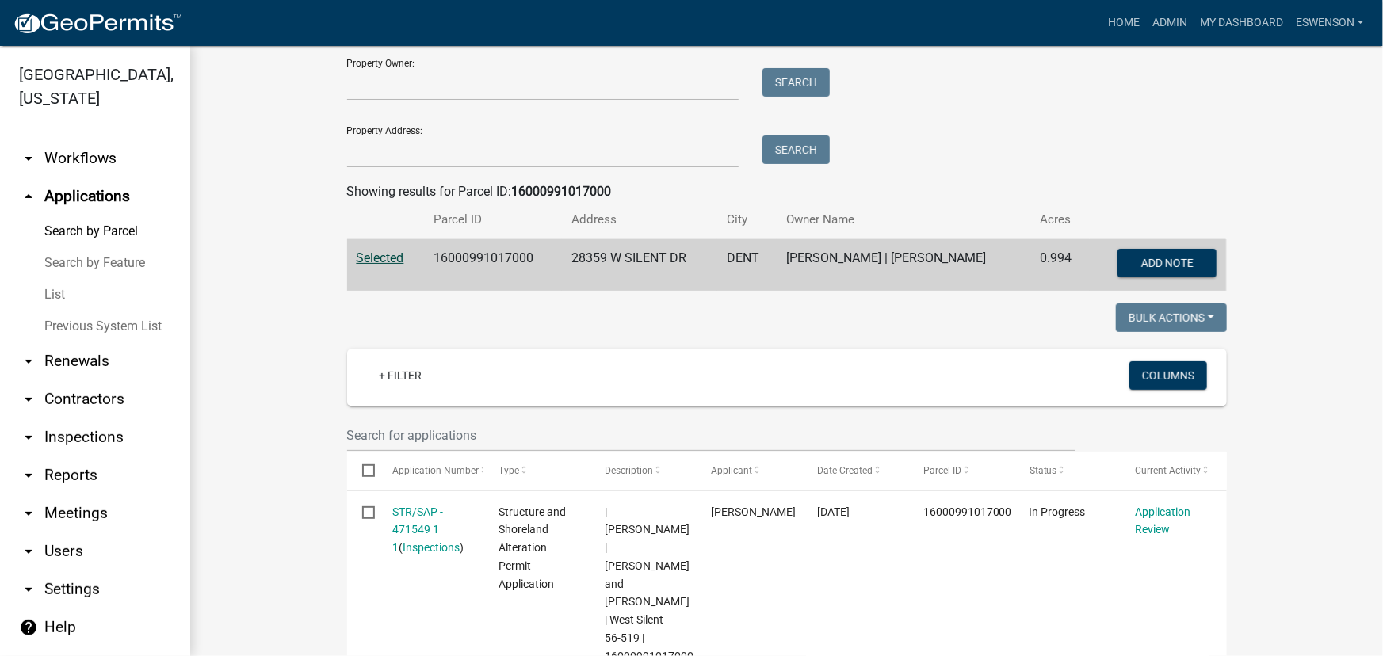
scroll to position [504, 0]
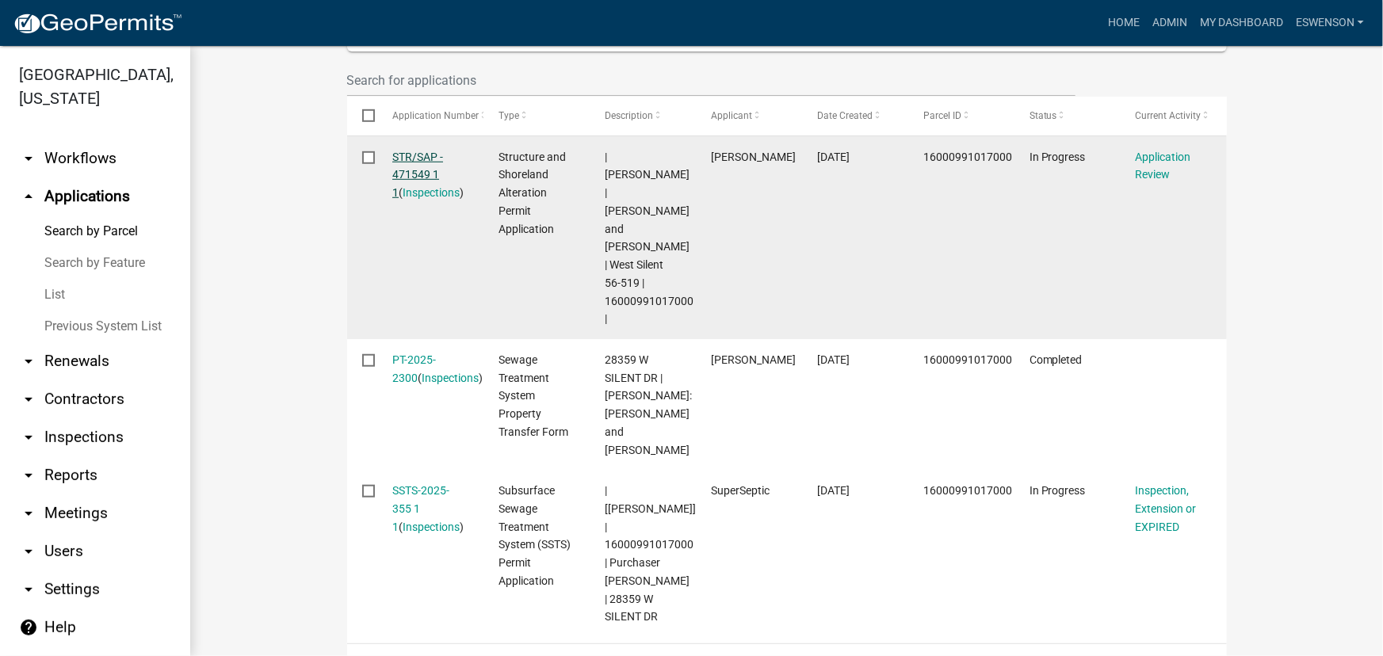
click at [413, 173] on link "STR/SAP - 471549 1 1" at bounding box center [417, 175] width 51 height 49
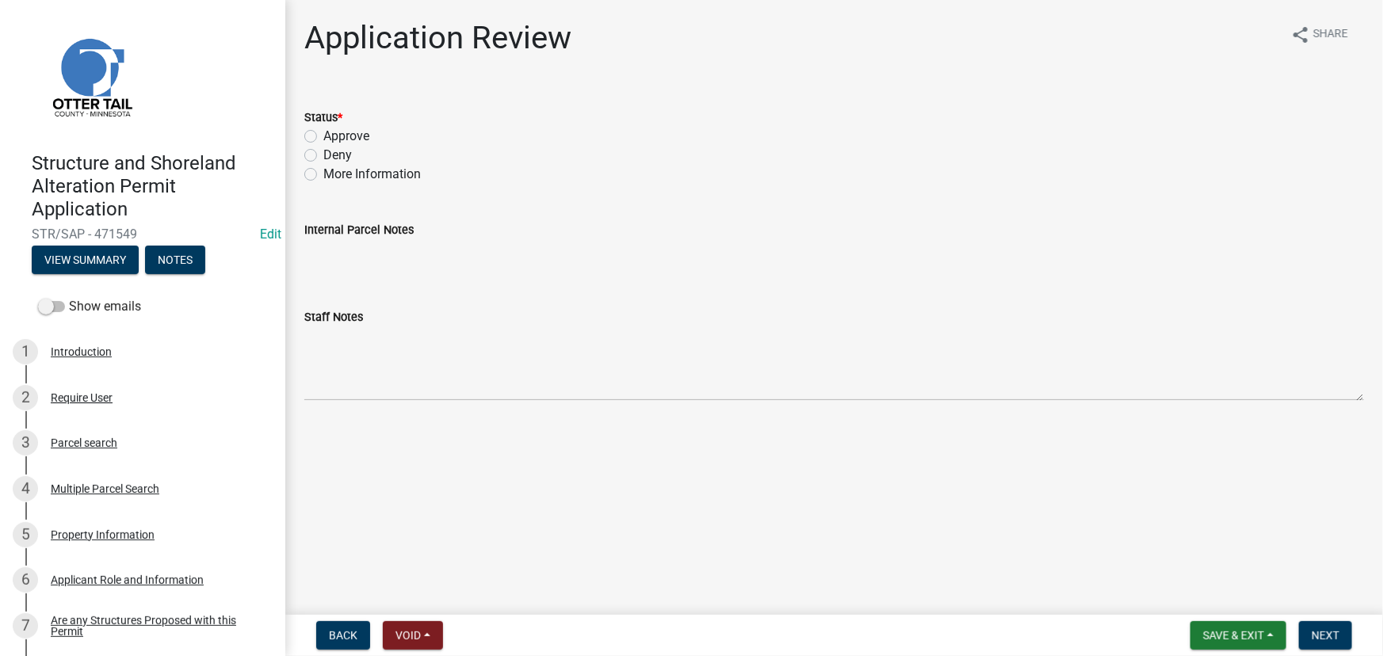
click at [361, 136] on label "Approve" at bounding box center [346, 136] width 46 height 19
click at [334, 136] on input "Approve" at bounding box center [328, 132] width 10 height 10
radio input "true"
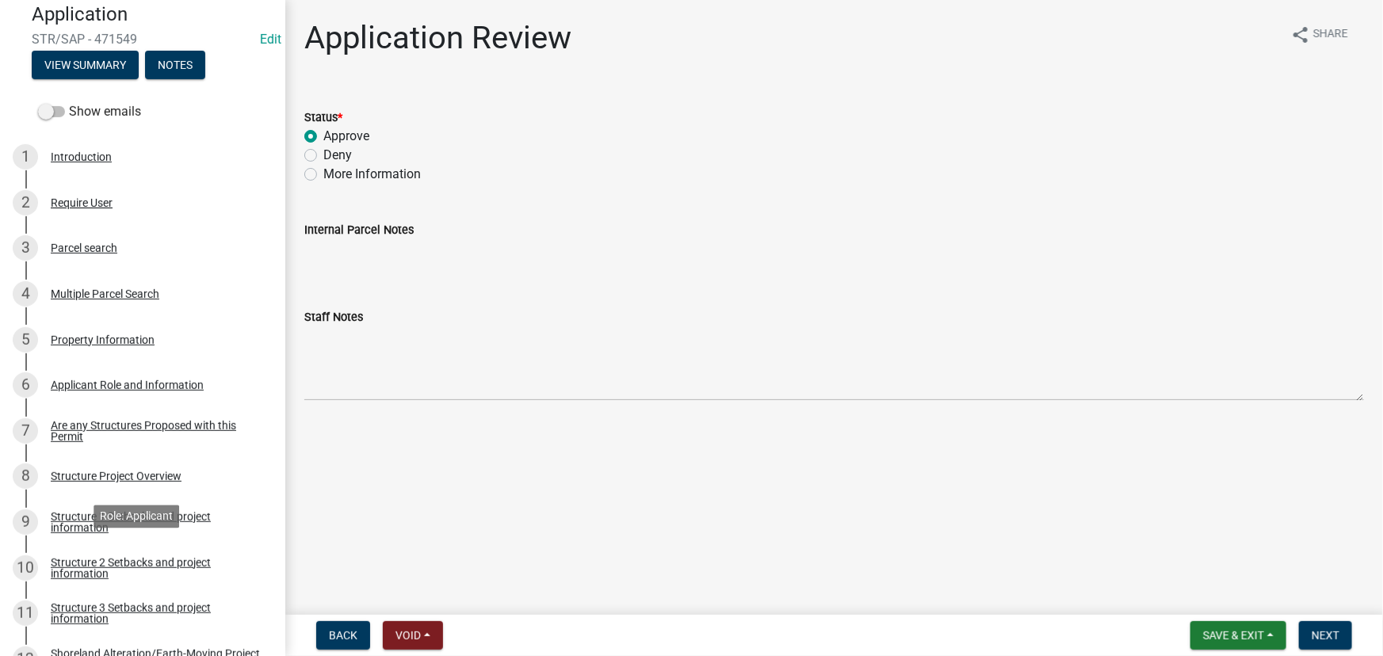
scroll to position [432, 0]
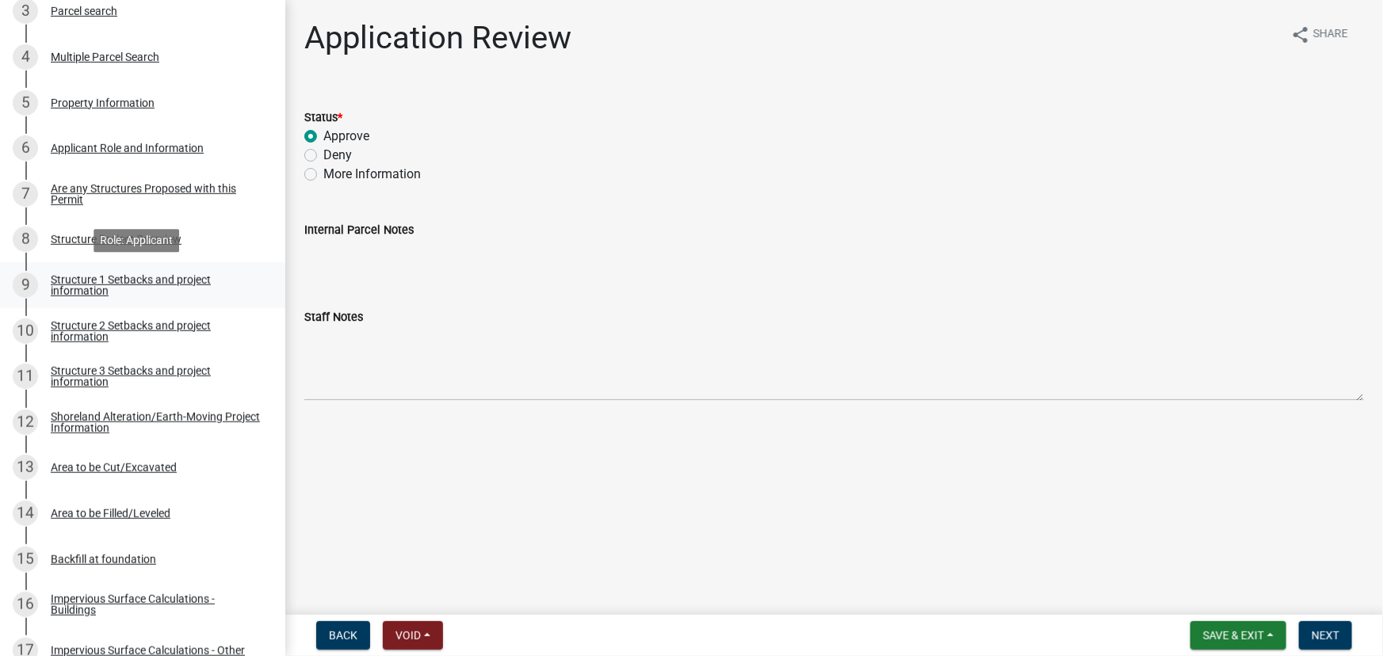
click at [127, 293] on div "Structure 1 Setbacks and project information" at bounding box center [155, 285] width 209 height 22
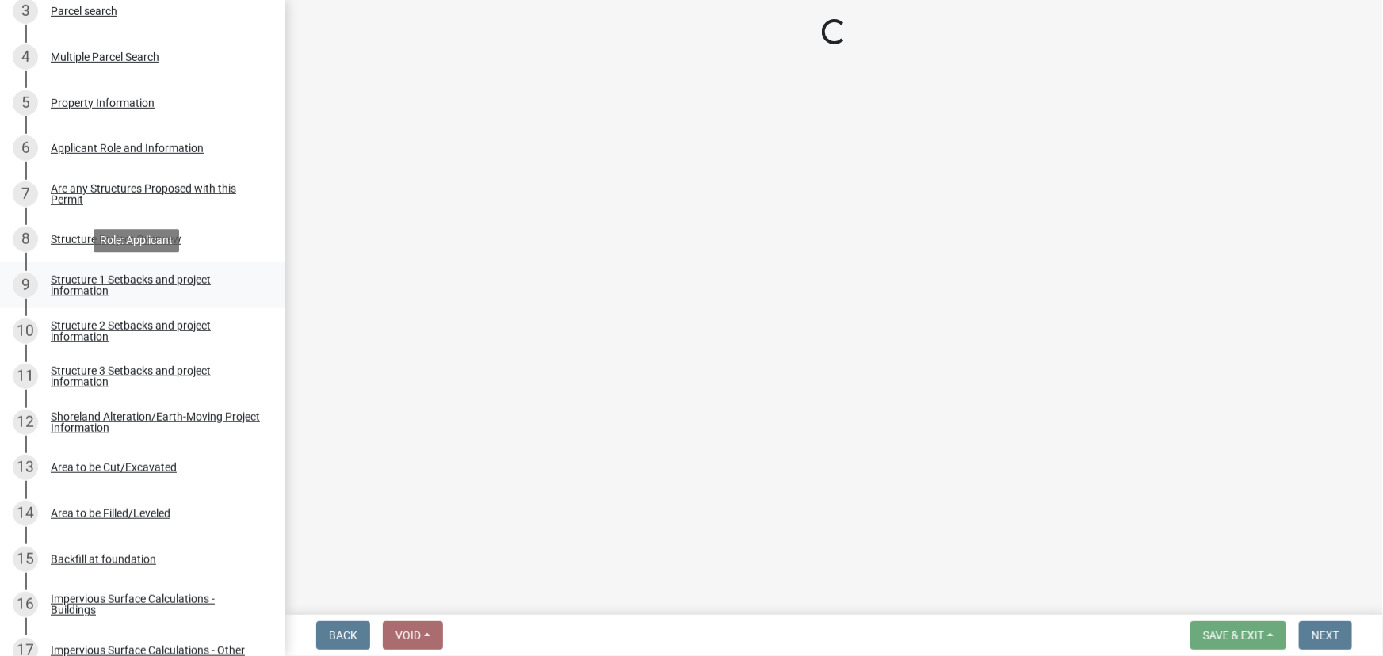
select select "c185e313-3403-4239-bd61-bb563c58a77a"
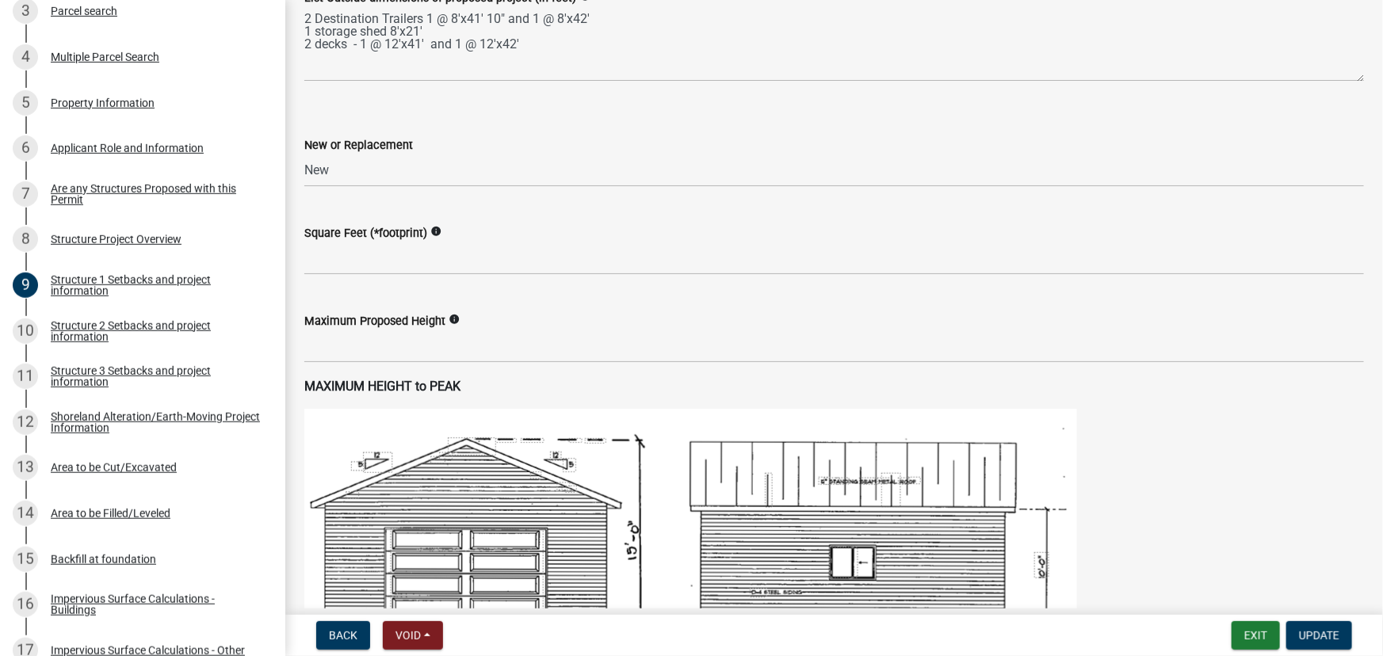
scroll to position [648, 0]
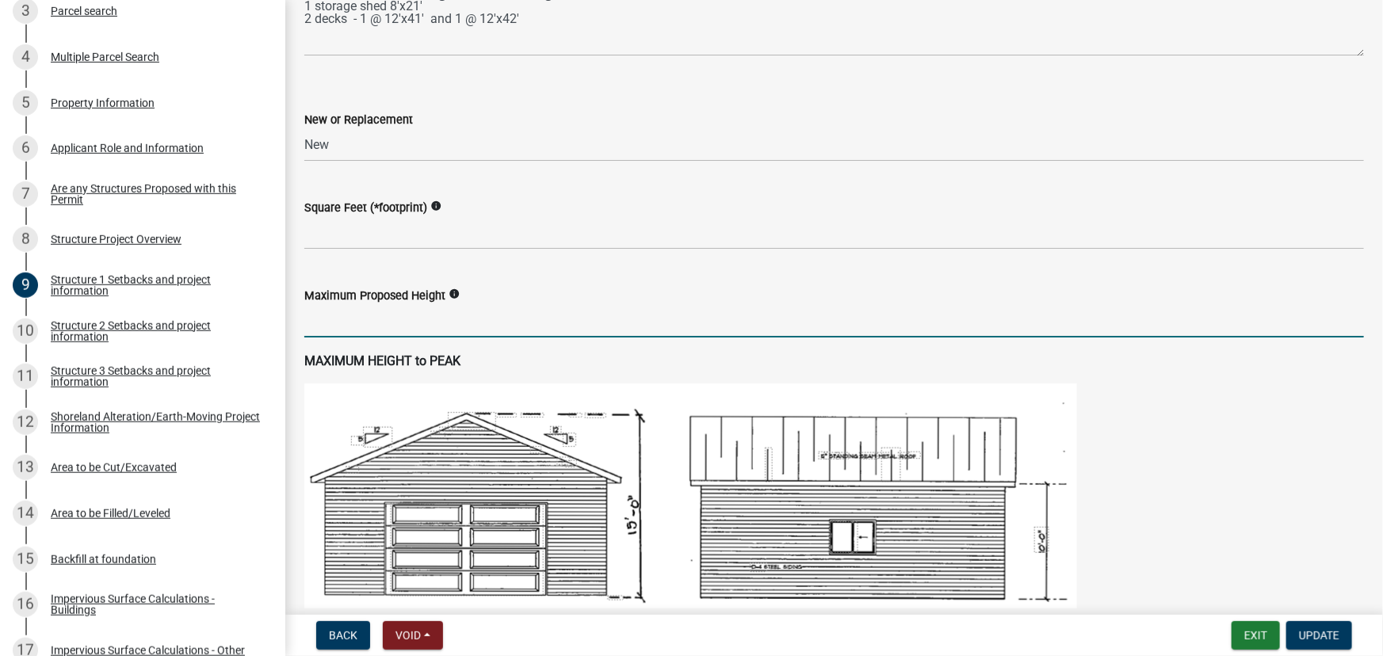
click at [402, 317] on input "text" at bounding box center [834, 321] width 1060 height 33
type input "13"
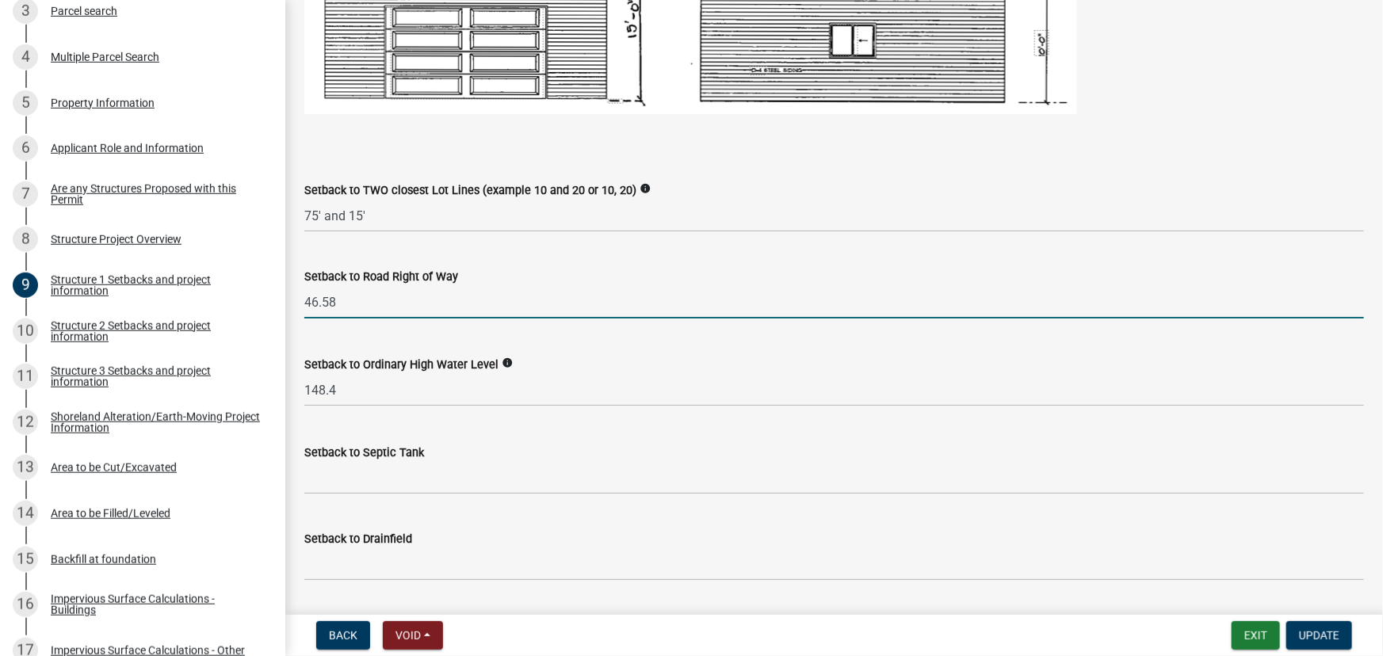
scroll to position [1417, 0]
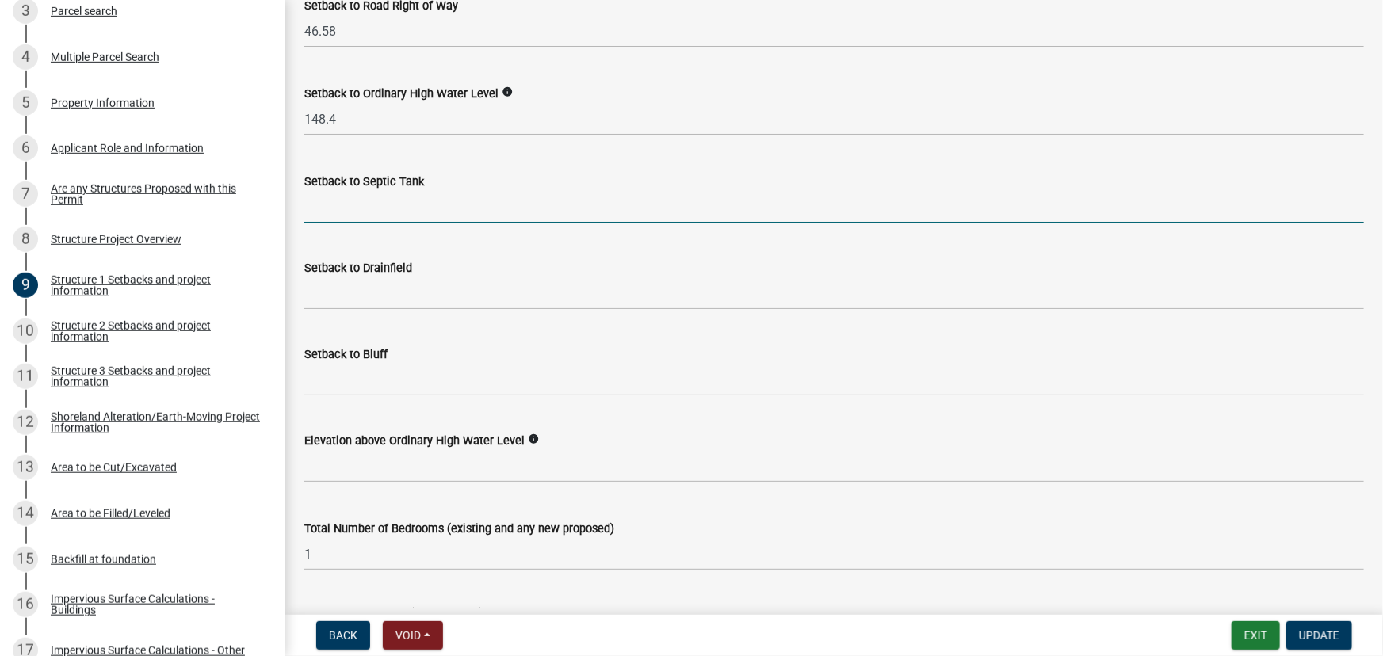
click at [359, 212] on input "Setback to Septic Tank" at bounding box center [834, 207] width 1060 height 33
type input "15"
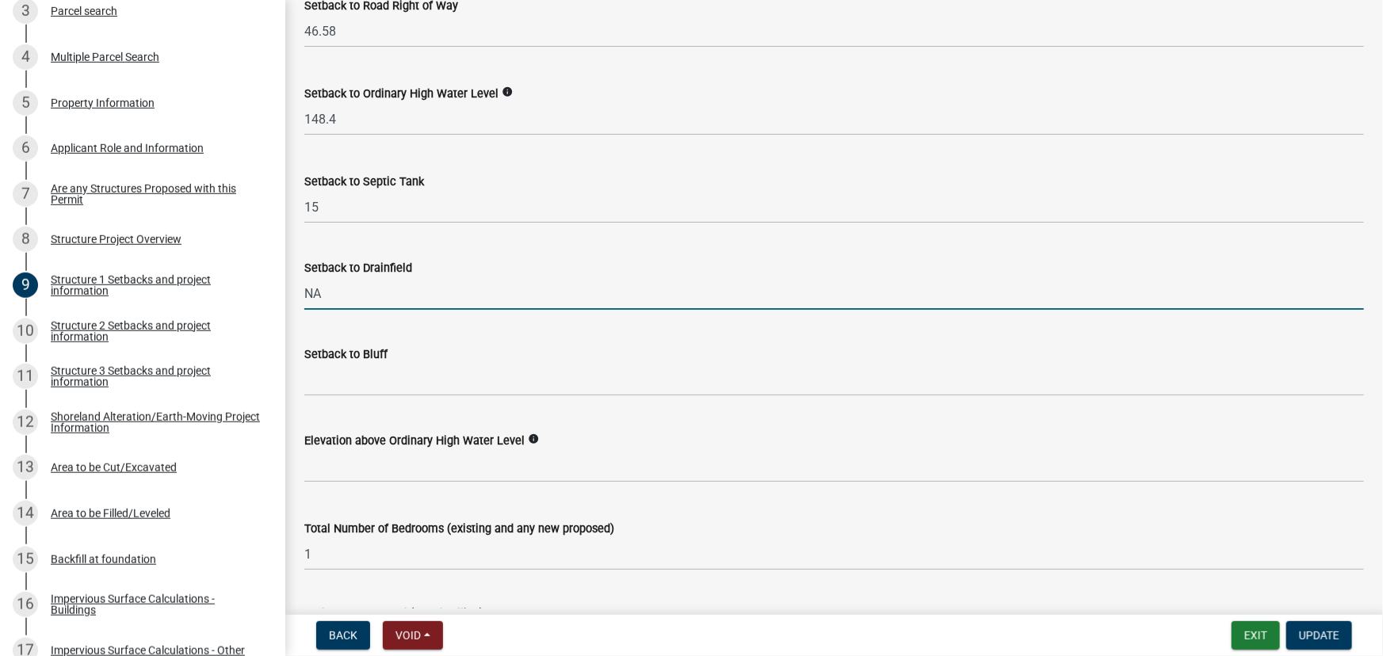
type input "NA"
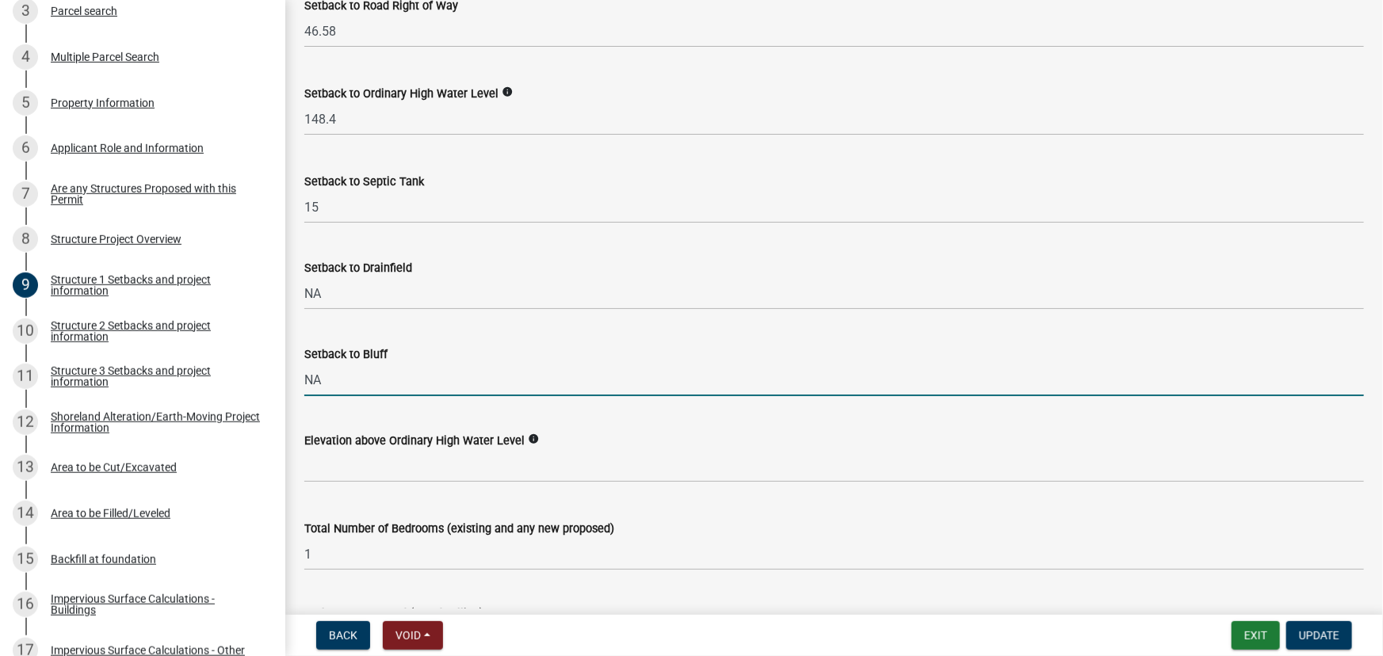
type input "NA"
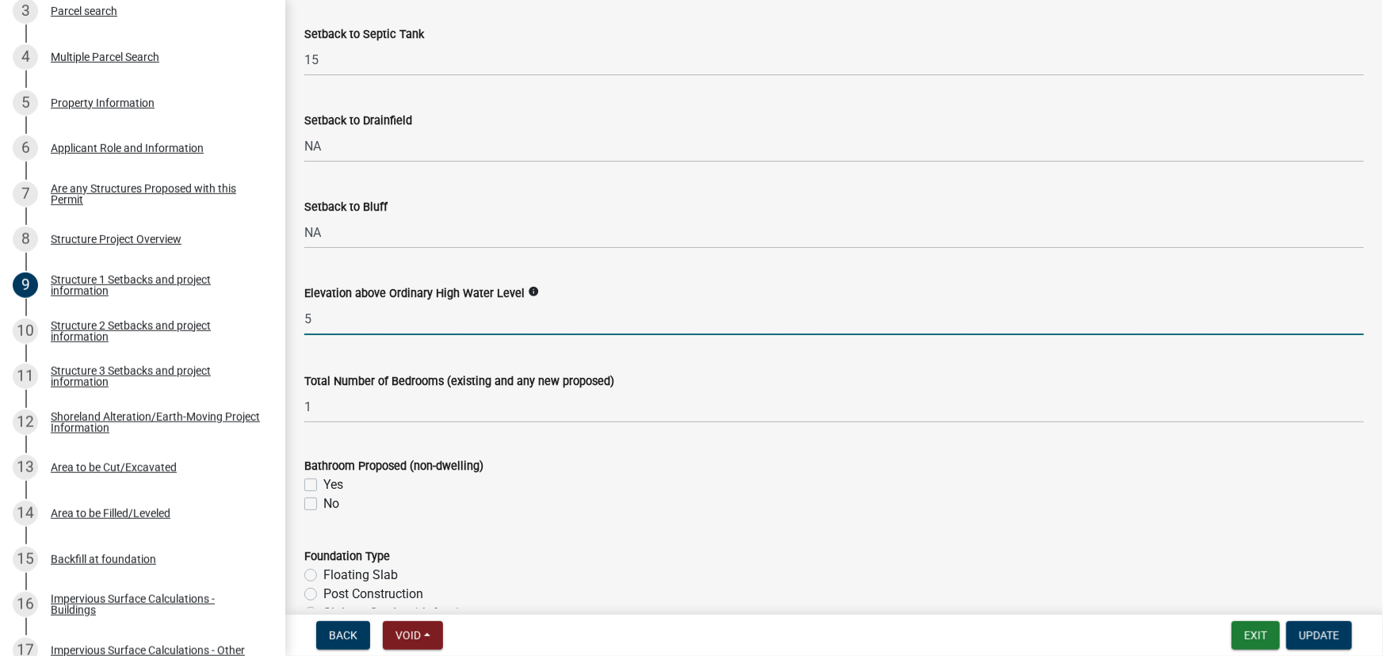
scroll to position [1907, 0]
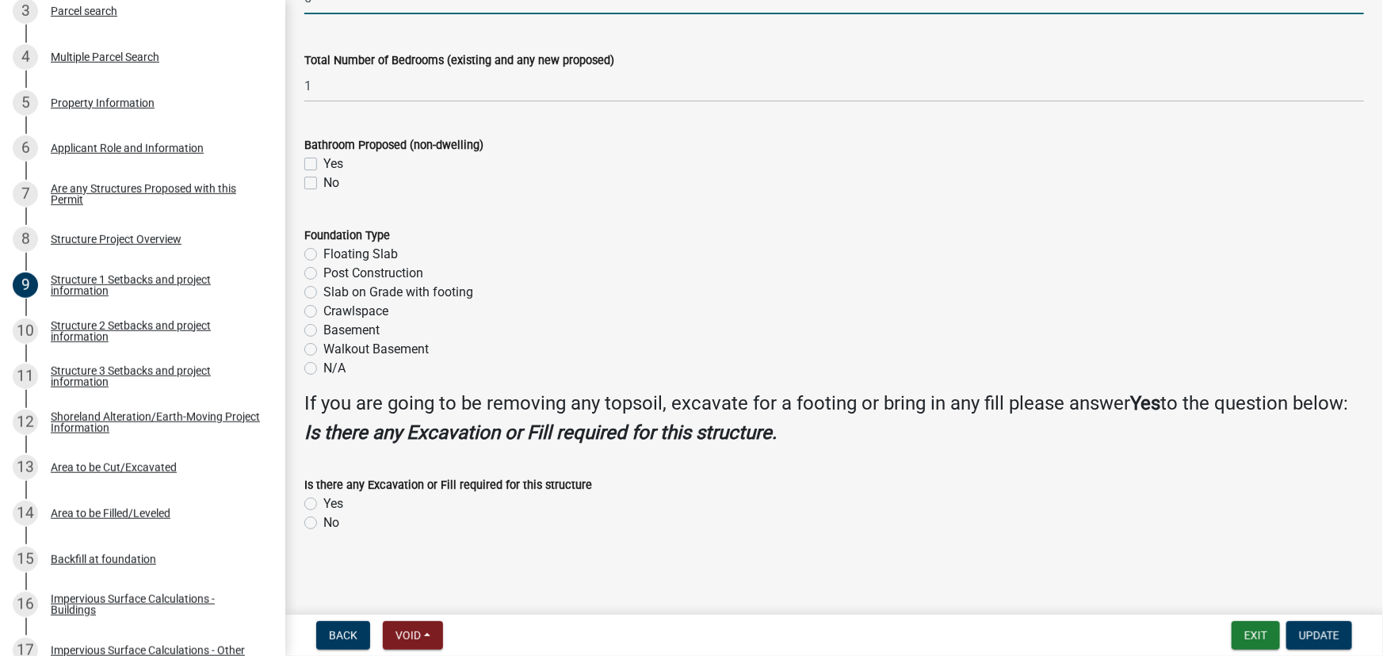
type input "5"
drag, startPoint x: 335, startPoint y: 140, endPoint x: 384, endPoint y: 201, distance: 78.9
click at [335, 155] on label "Yes" at bounding box center [333, 164] width 20 height 19
click at [334, 155] on input "Yes" at bounding box center [328, 160] width 10 height 10
checkbox input "true"
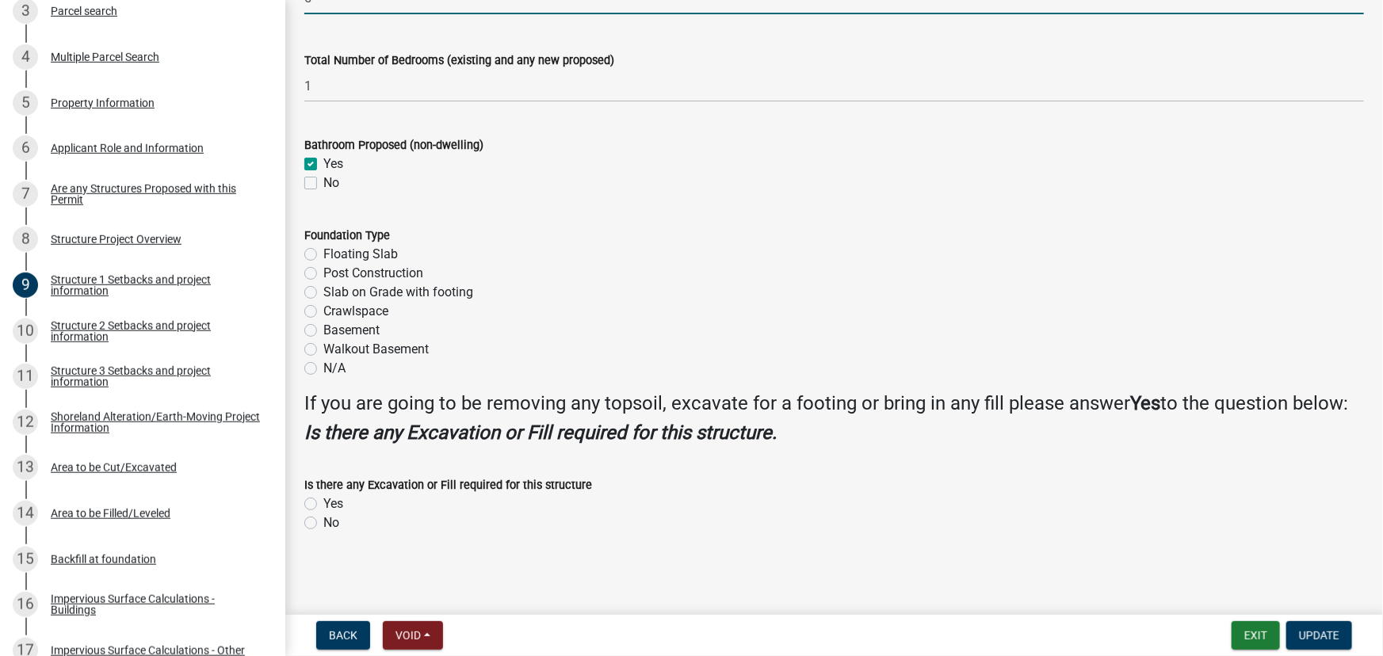
checkbox input "false"
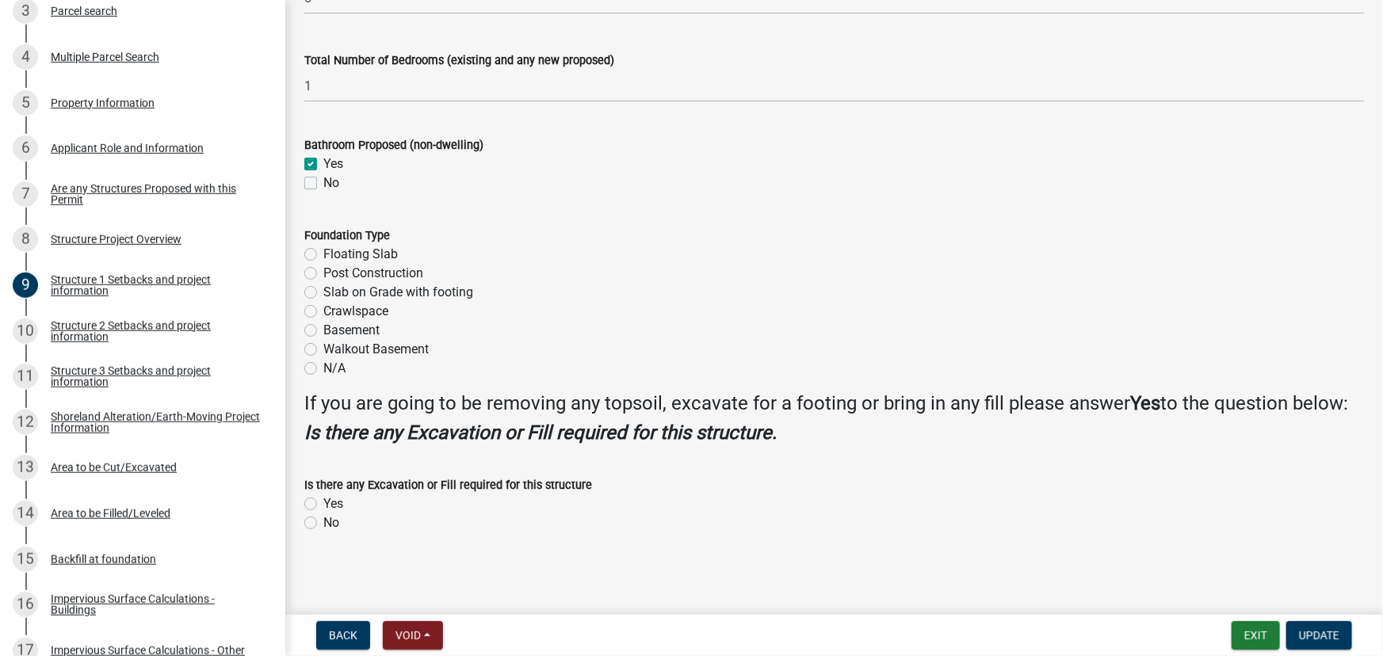
click at [343, 359] on label "N/A" at bounding box center [334, 368] width 22 height 19
click at [334, 359] on input "N/A" at bounding box center [328, 364] width 10 height 10
radio input "true"
click at [327, 524] on label "No" at bounding box center [331, 523] width 16 height 19
click at [327, 524] on input "No" at bounding box center [328, 519] width 10 height 10
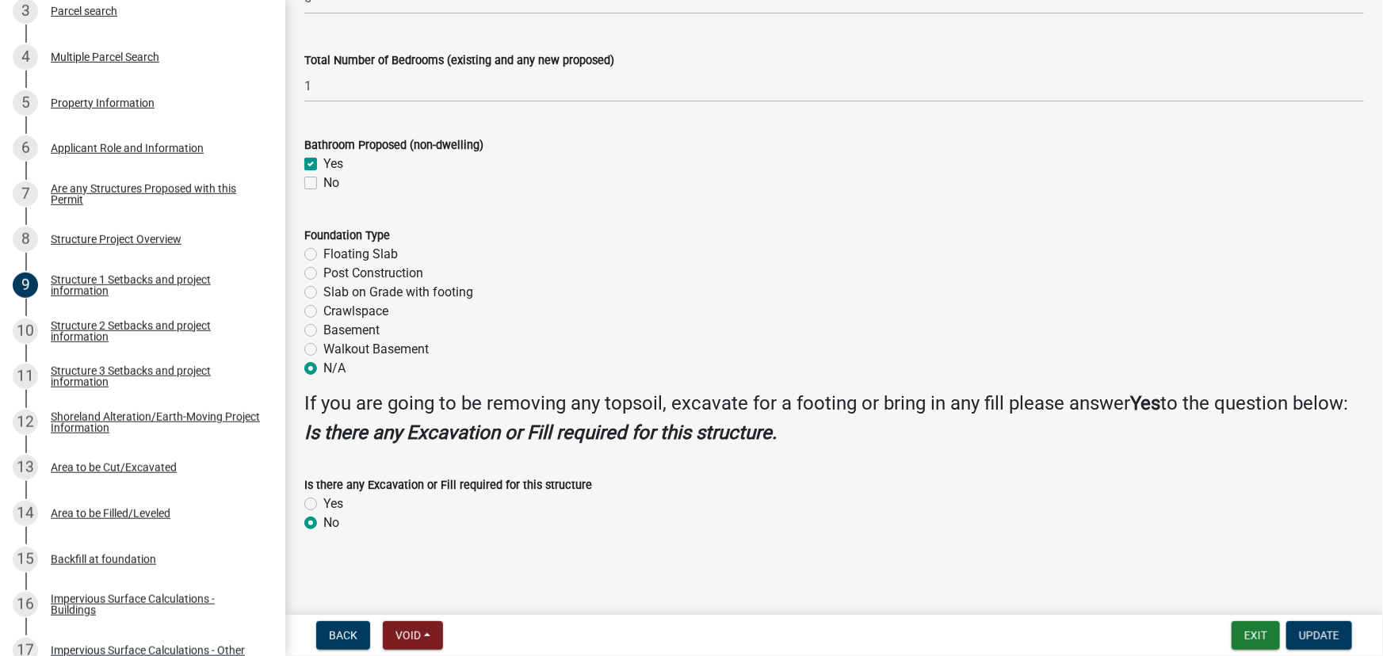
radio input "true"
click at [1320, 643] on button "Update" at bounding box center [1320, 636] width 66 height 29
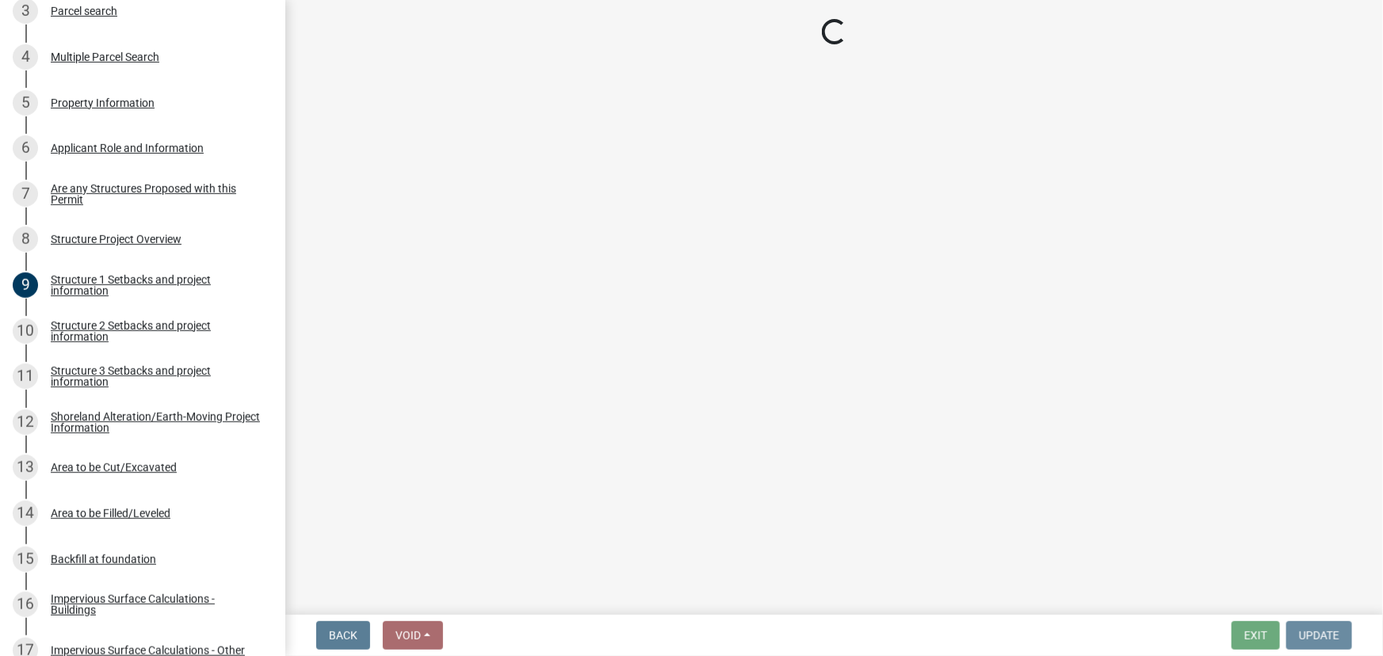
scroll to position [0, 0]
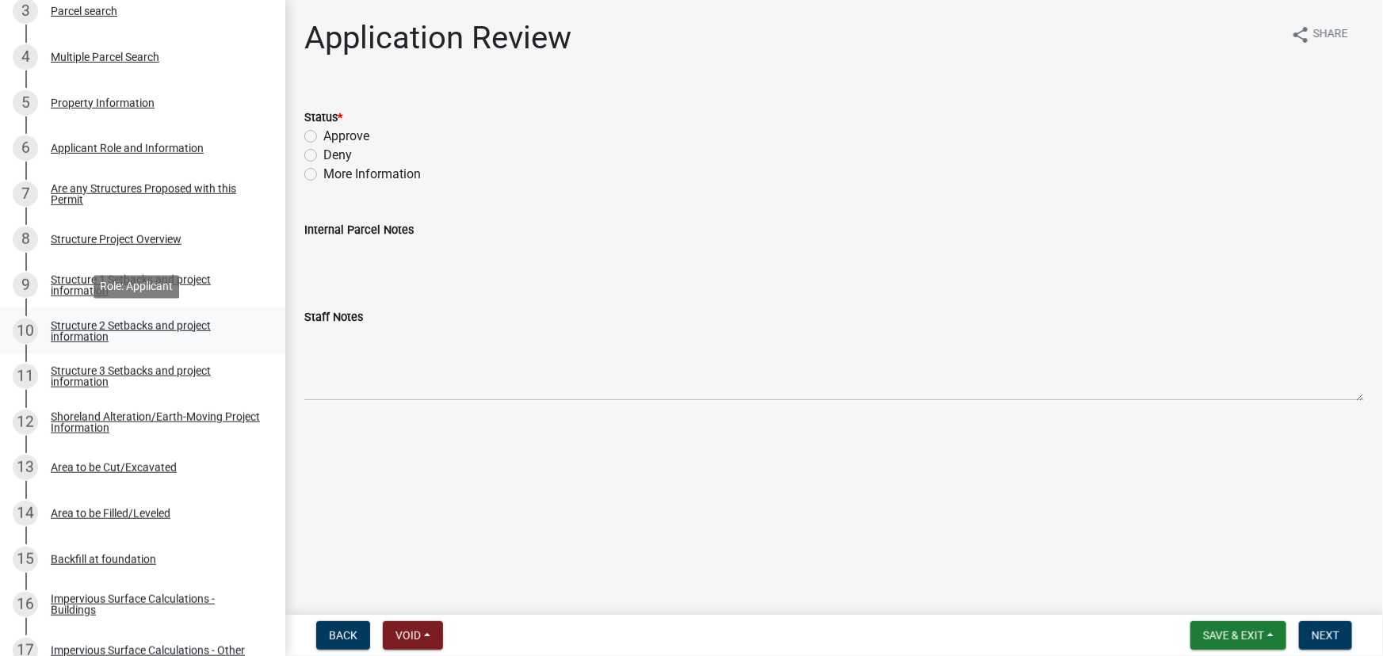
click at [63, 329] on div "Structure 2 Setbacks and project information" at bounding box center [155, 331] width 209 height 22
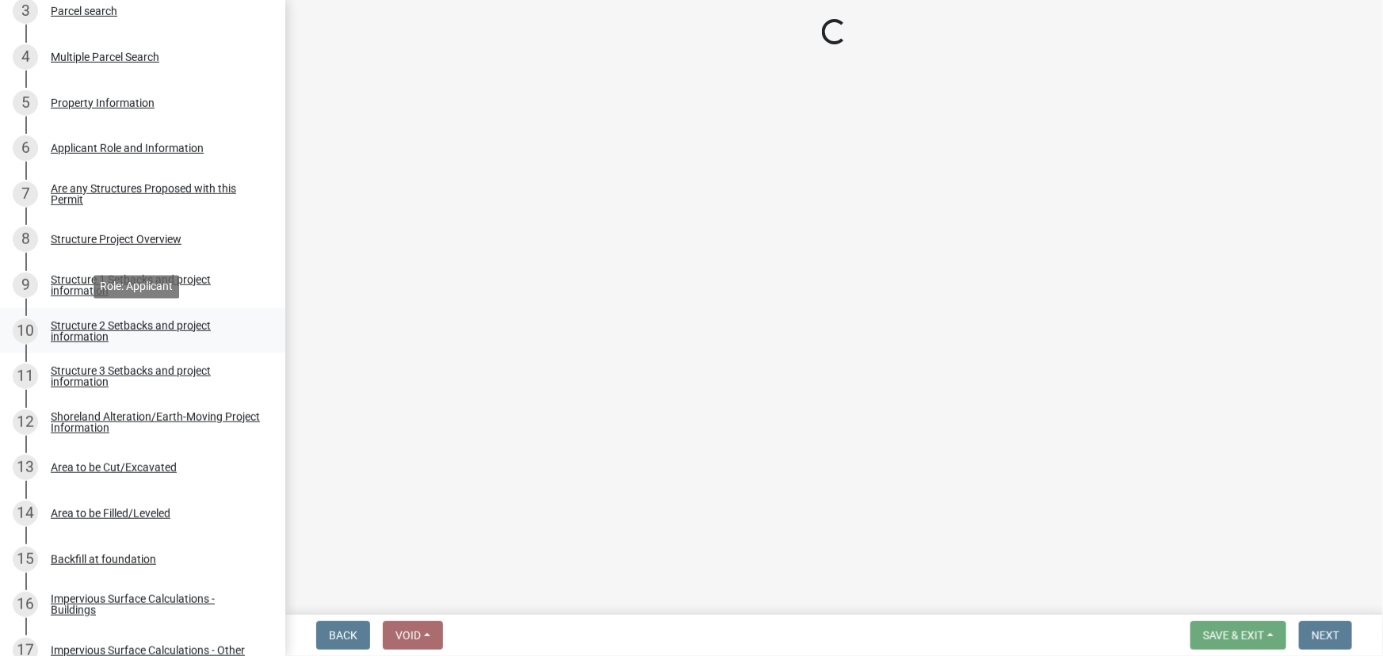
select select "c185e313-3403-4239-bd61-bb563c58a77a"
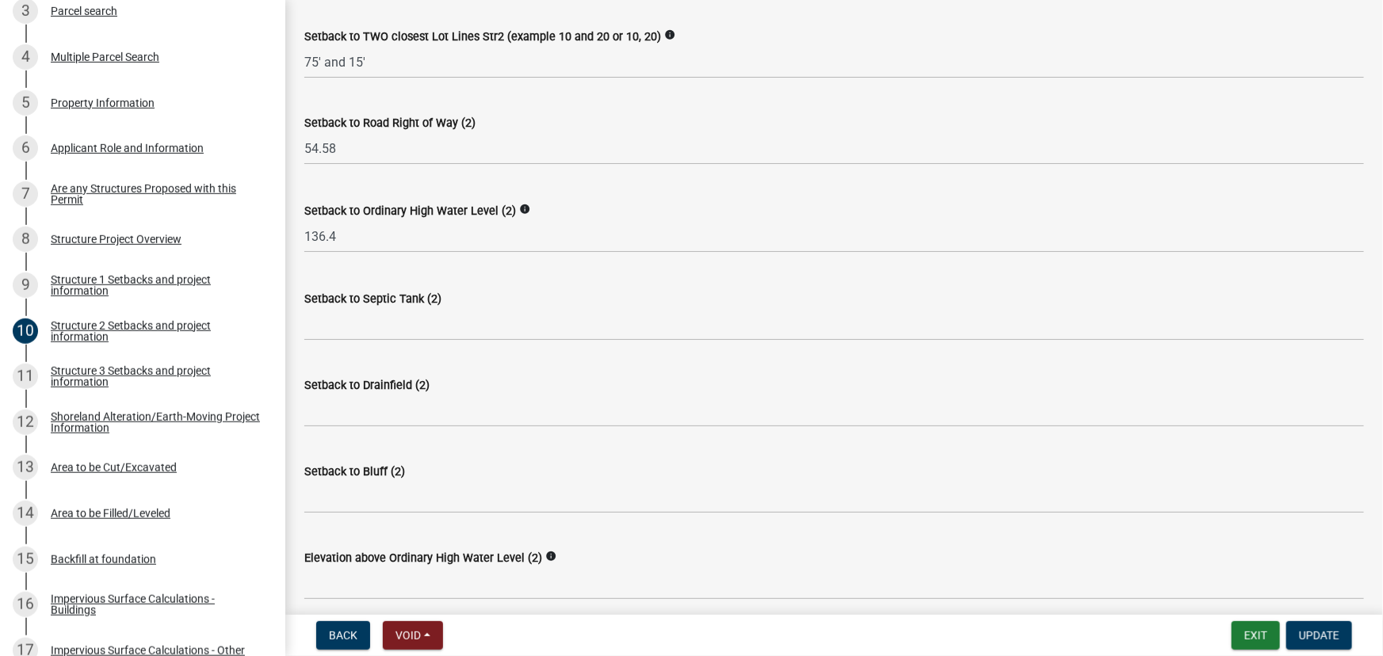
scroll to position [936, 0]
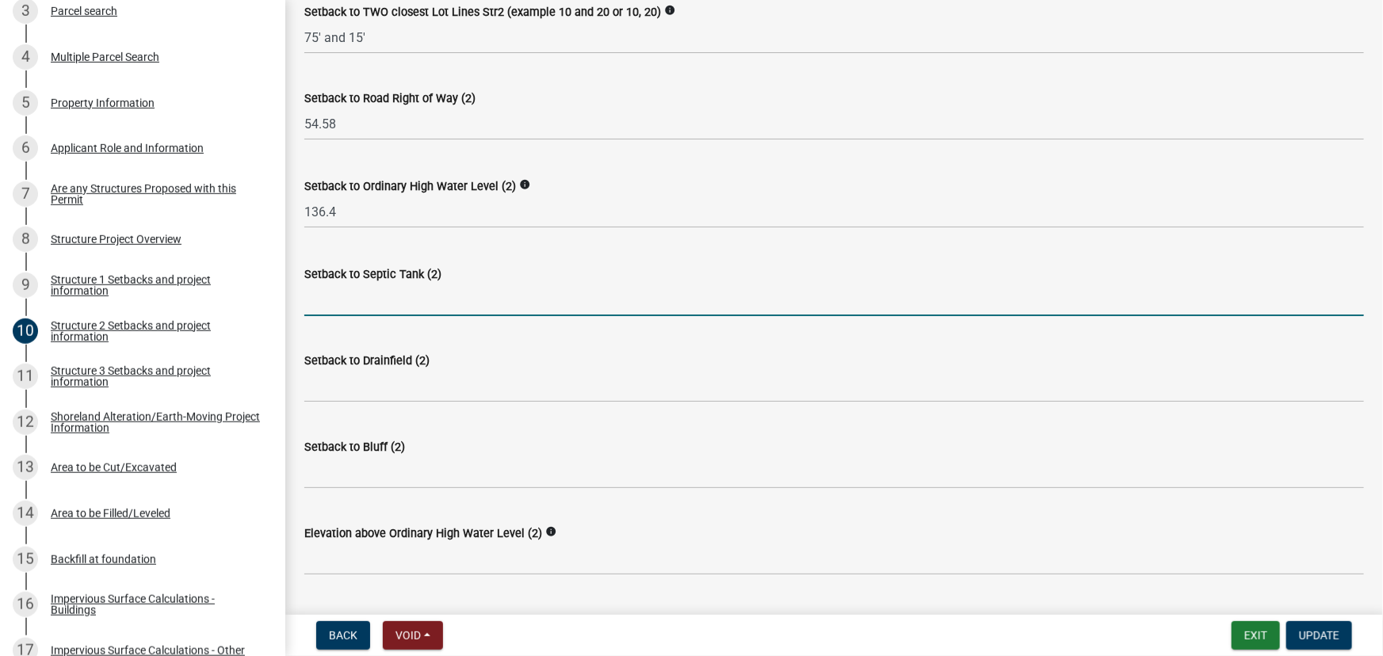
click at [407, 296] on input "Setback to Septic Tank (2)" at bounding box center [834, 300] width 1060 height 33
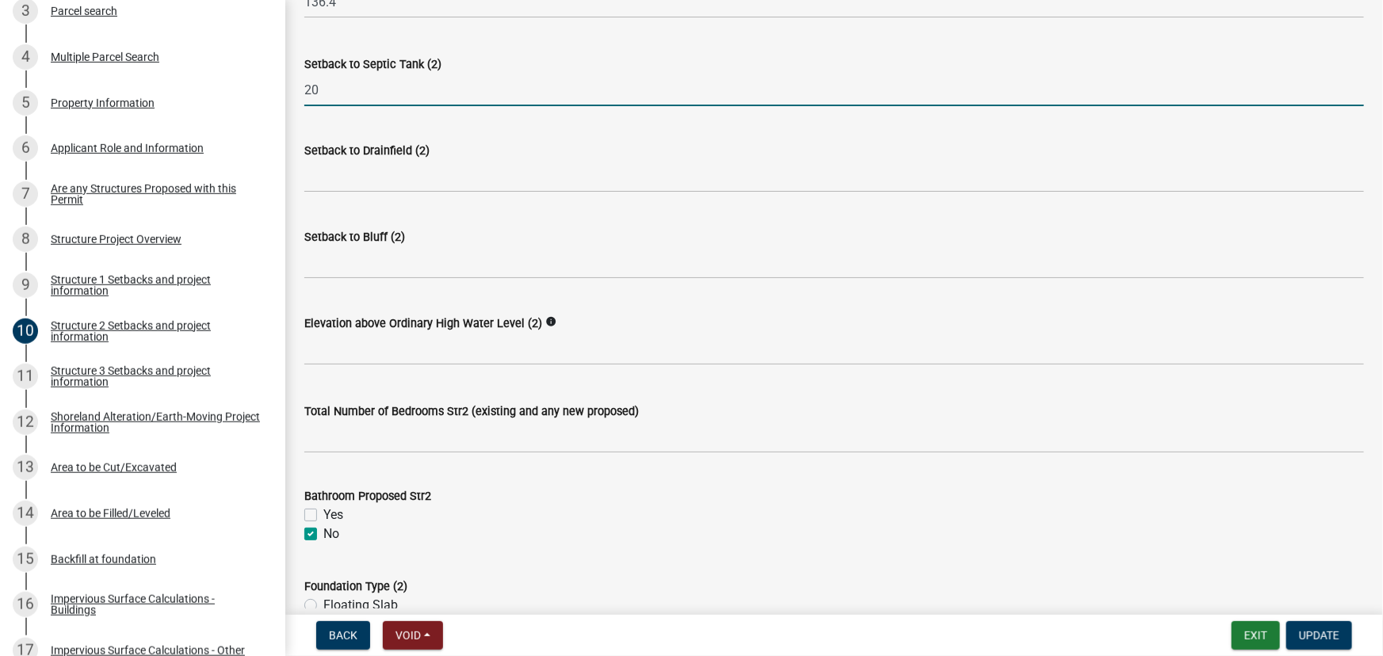
scroll to position [1153, 0]
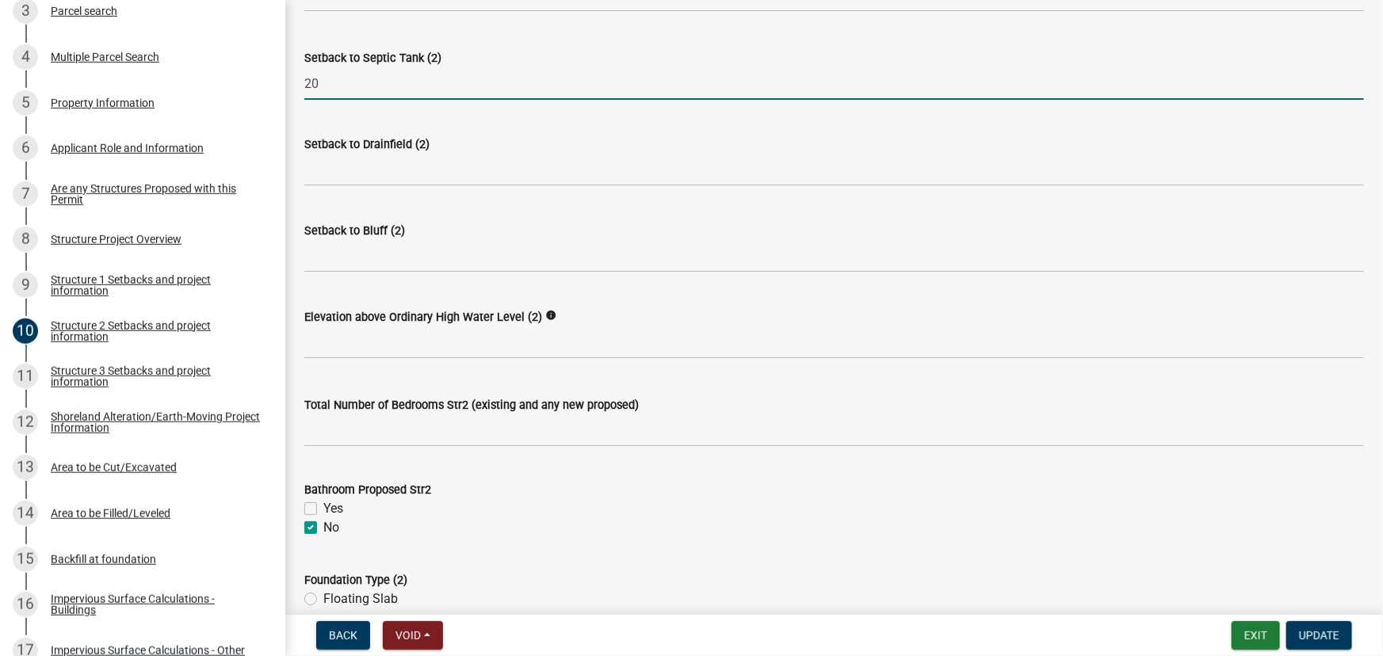
type input "20"
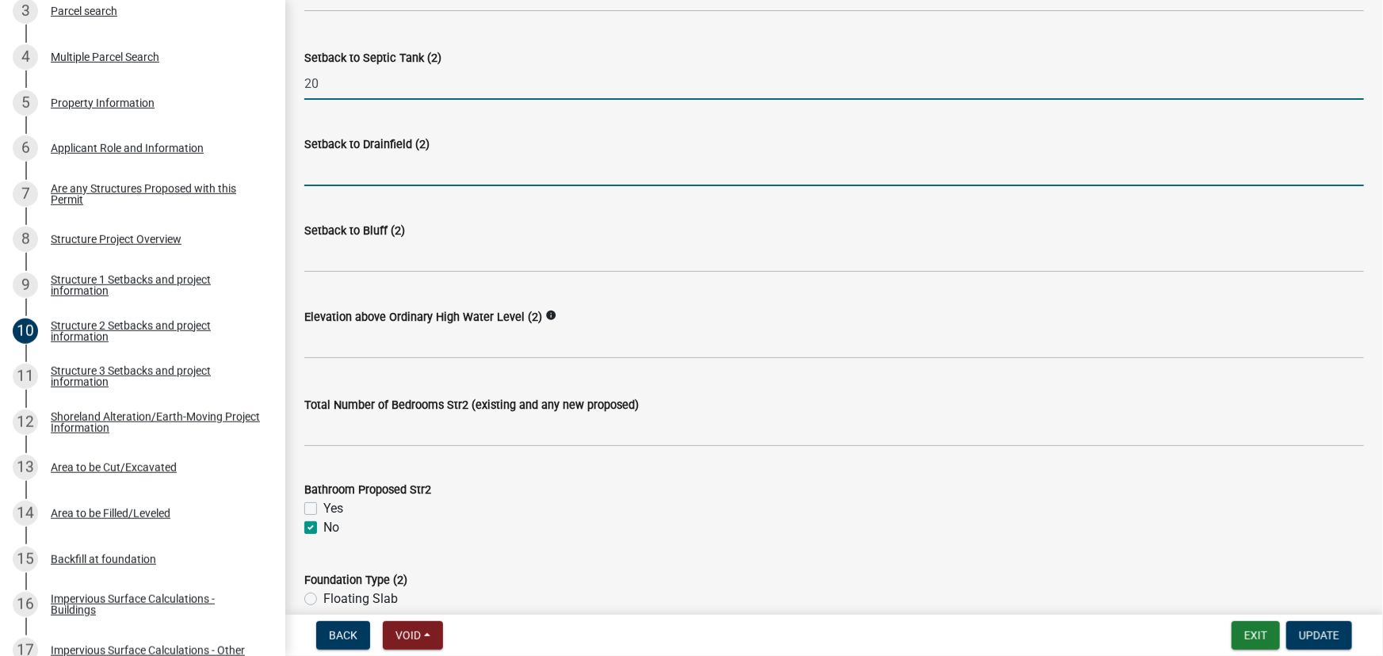
click at [363, 179] on input "Setback to Drainfield (2)" at bounding box center [834, 170] width 1060 height 33
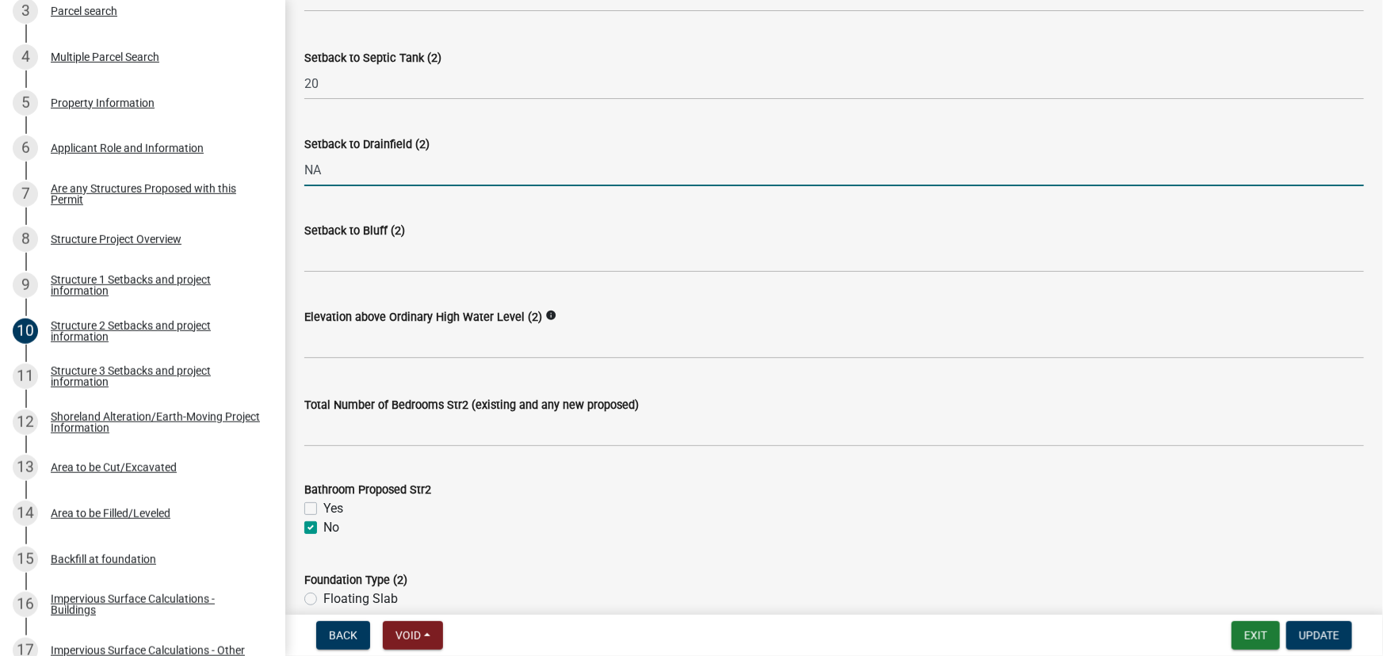
type input "NA"
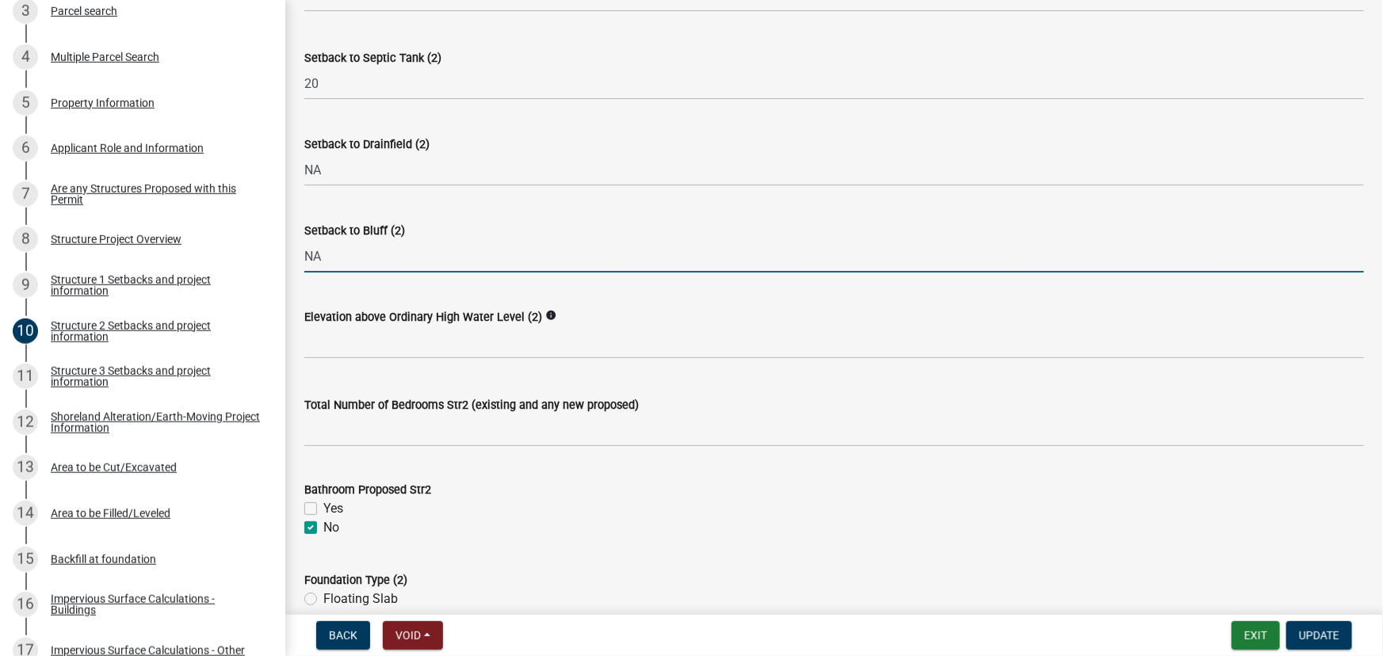
type input "NA"
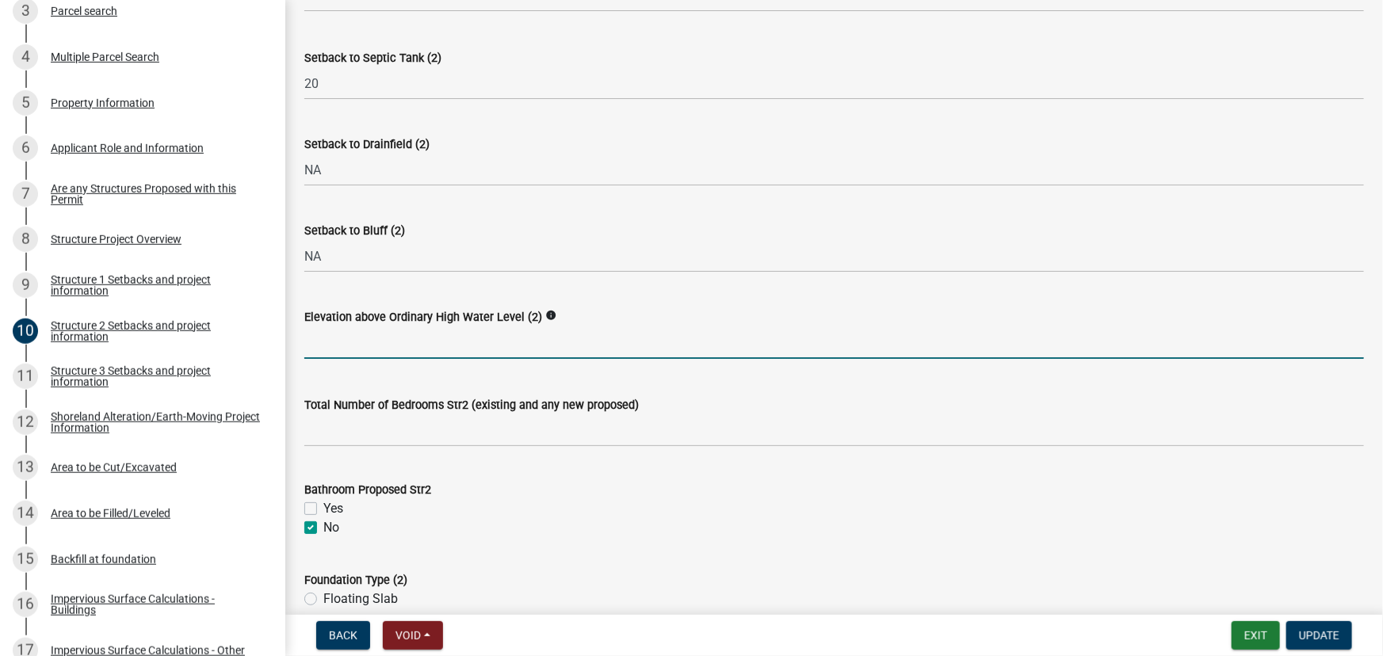
type input "5"
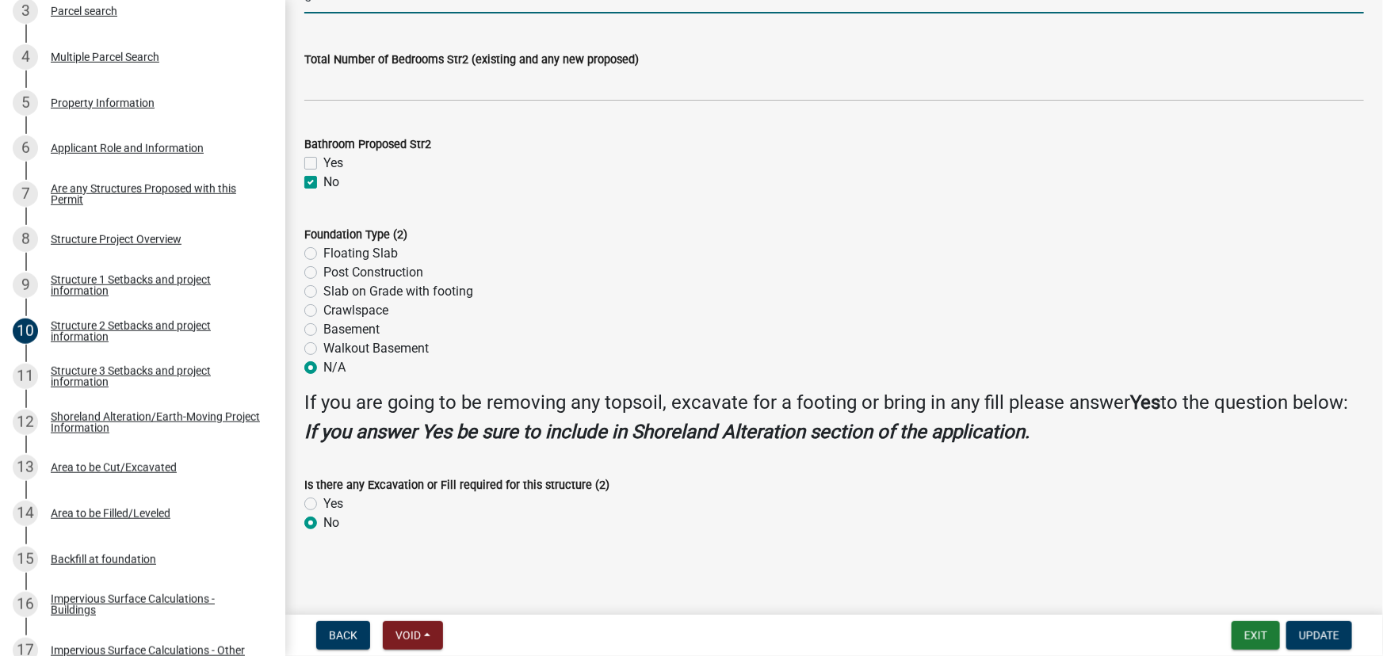
scroll to position [1520, 0]
click at [1310, 637] on span "Update" at bounding box center [1319, 635] width 40 height 13
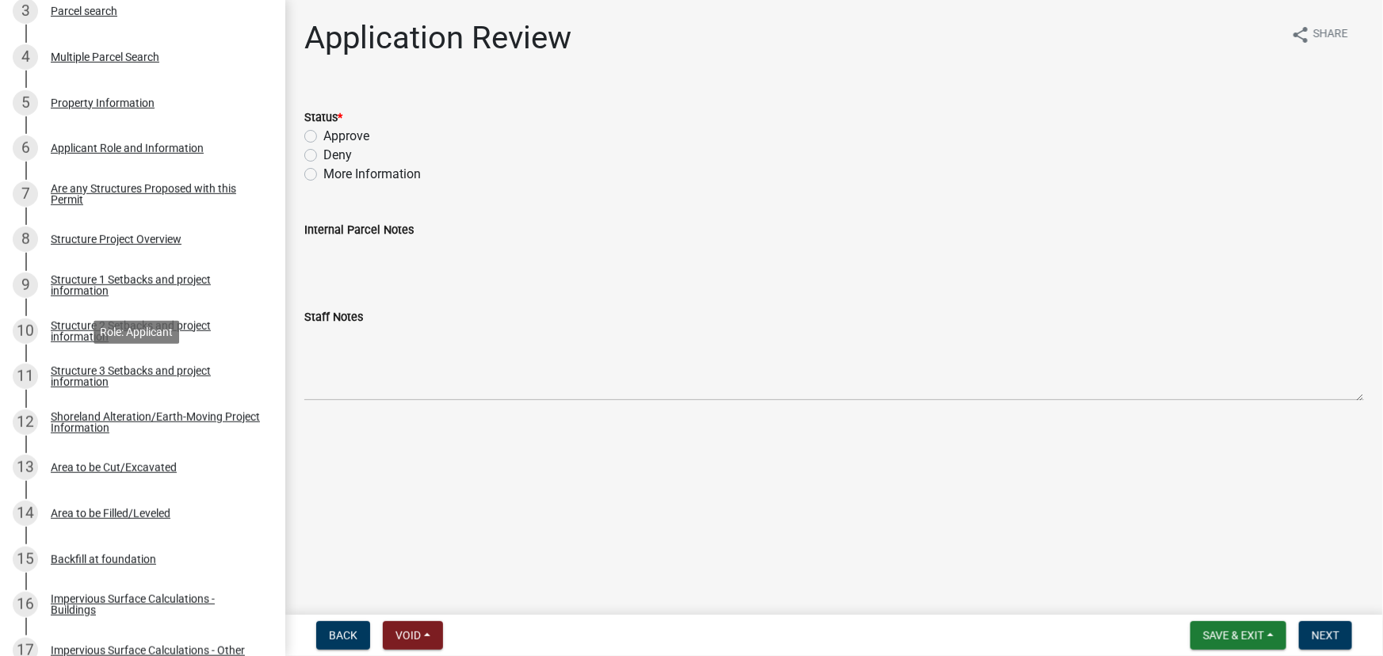
click at [98, 380] on div "Structure 3 Setbacks and project information" at bounding box center [155, 376] width 209 height 22
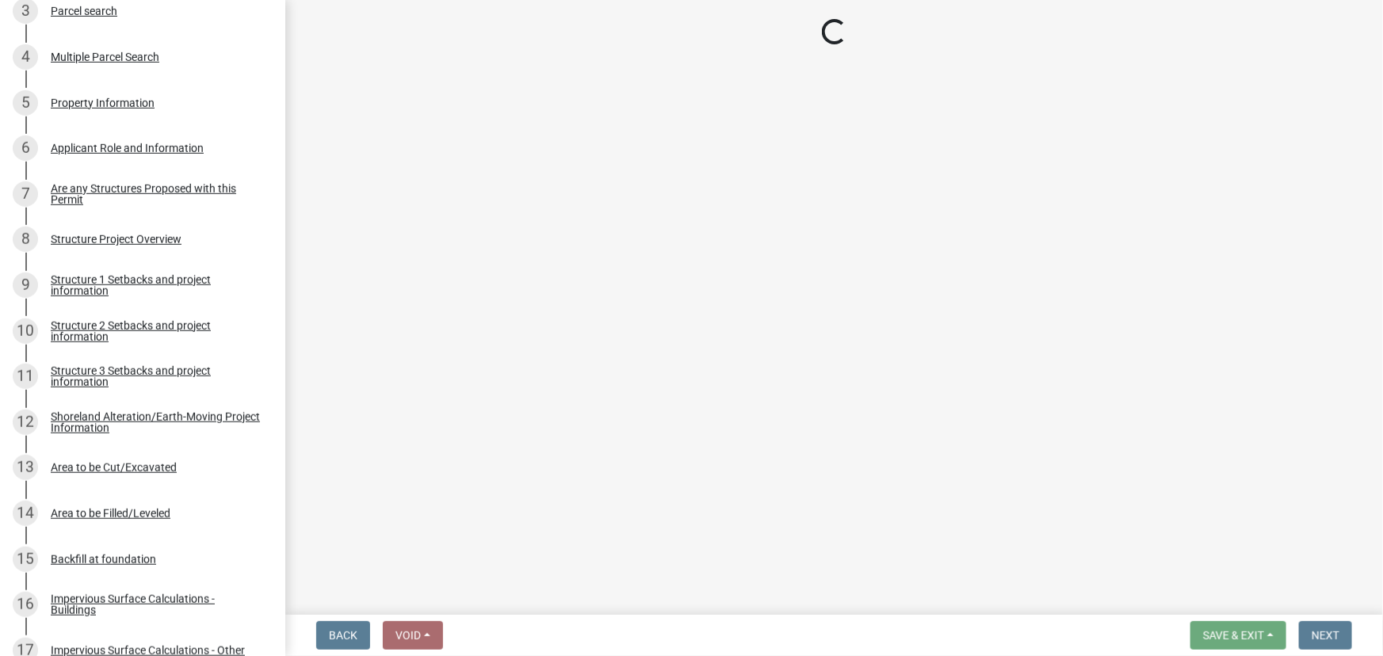
select select "c185e313-3403-4239-bd61-bb563c58a77a"
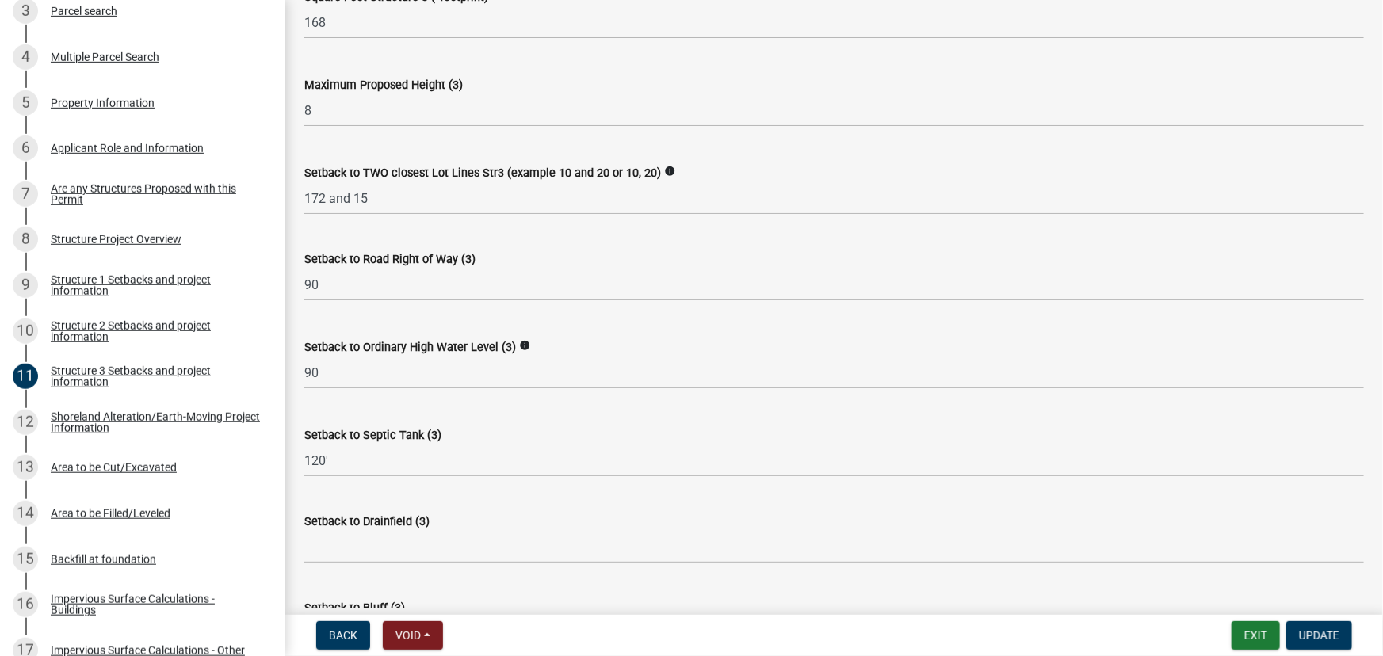
scroll to position [793, 0]
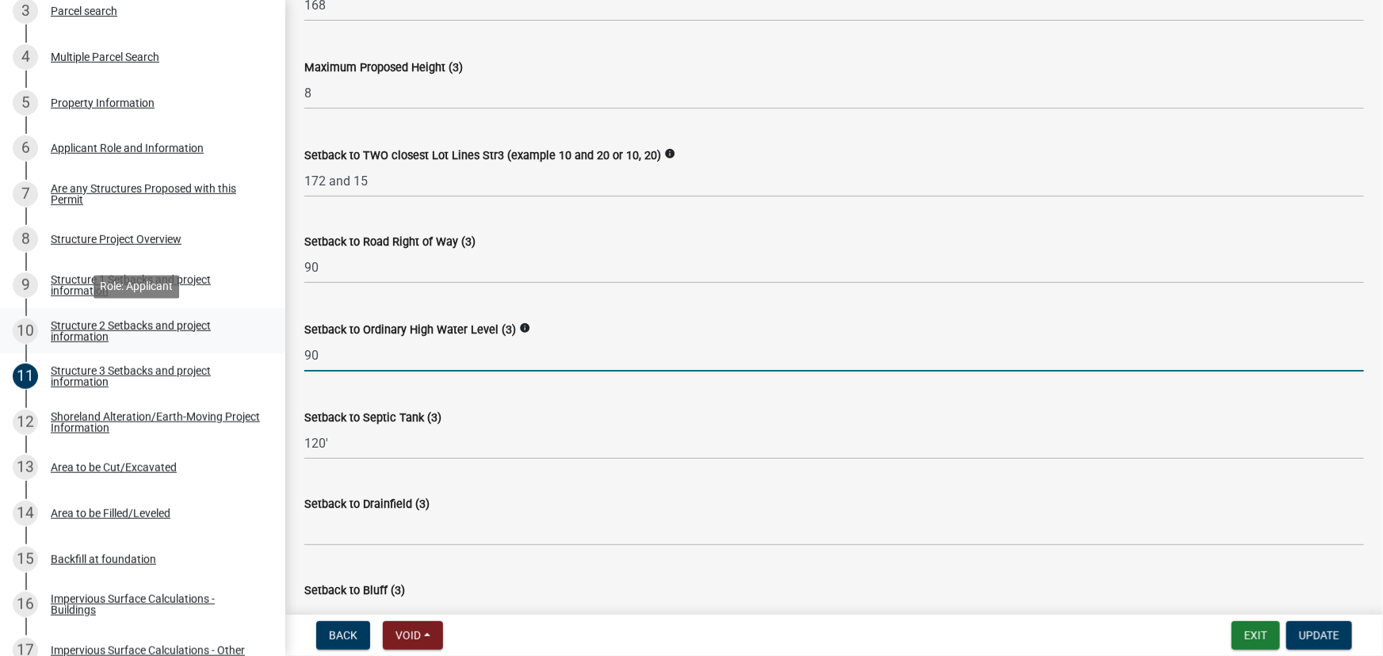
drag, startPoint x: 339, startPoint y: 355, endPoint x: 214, endPoint y: 349, distance: 125.4
click at [216, 349] on div "Structure and Shoreland Alteration Permit Application STR/SAP - 471549 Edit Vie…" at bounding box center [691, 328] width 1383 height 656
type input "4"
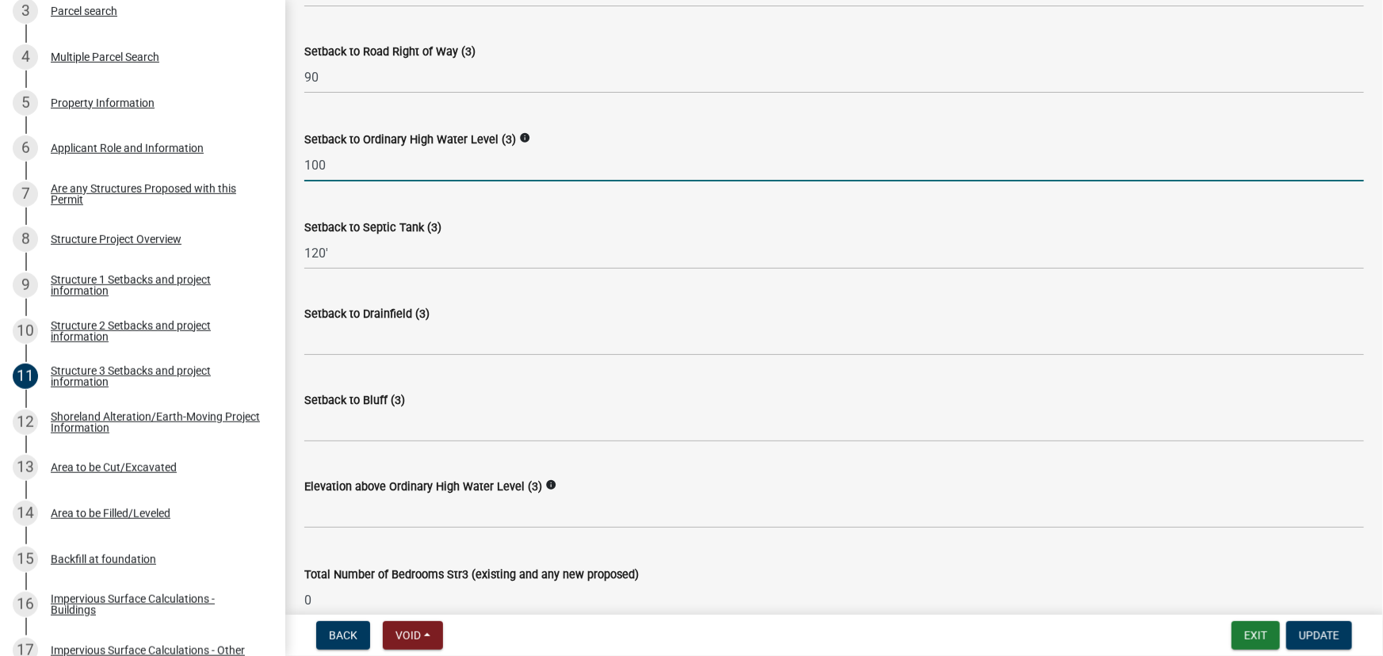
scroll to position [1008, 0]
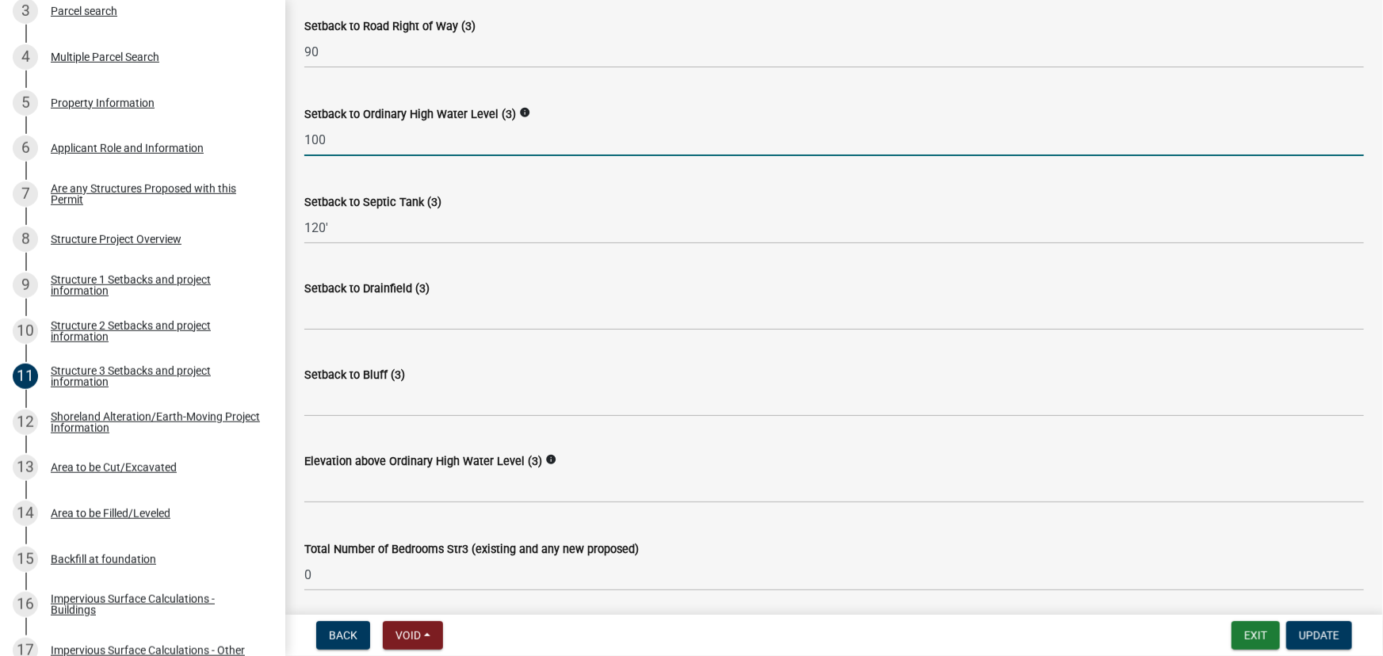
type input "100"
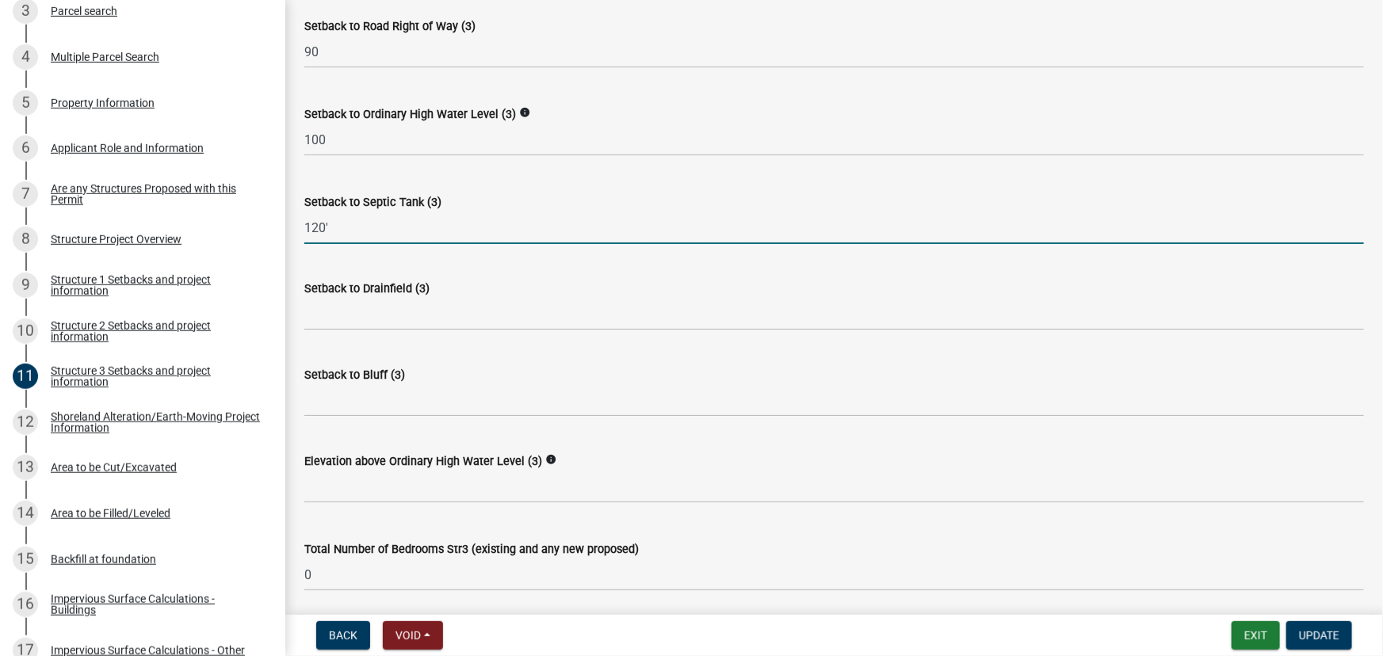
drag, startPoint x: 332, startPoint y: 224, endPoint x: 283, endPoint y: 228, distance: 49.4
click at [283, 228] on div "Structure and Shoreland Alteration Permit Application STR/SAP - 471549 Edit Vie…" at bounding box center [691, 328] width 1383 height 656
type input "100"
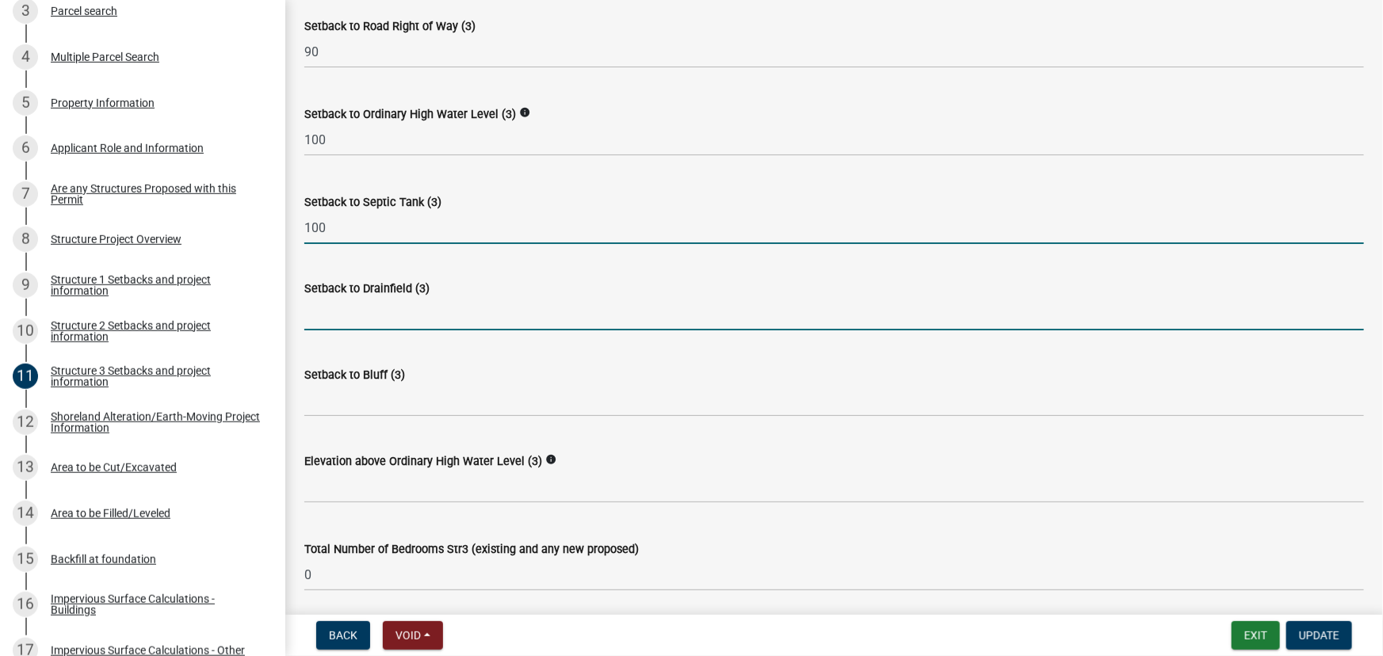
click at [410, 314] on input "Setback to Drainfield (3)" at bounding box center [834, 314] width 1060 height 33
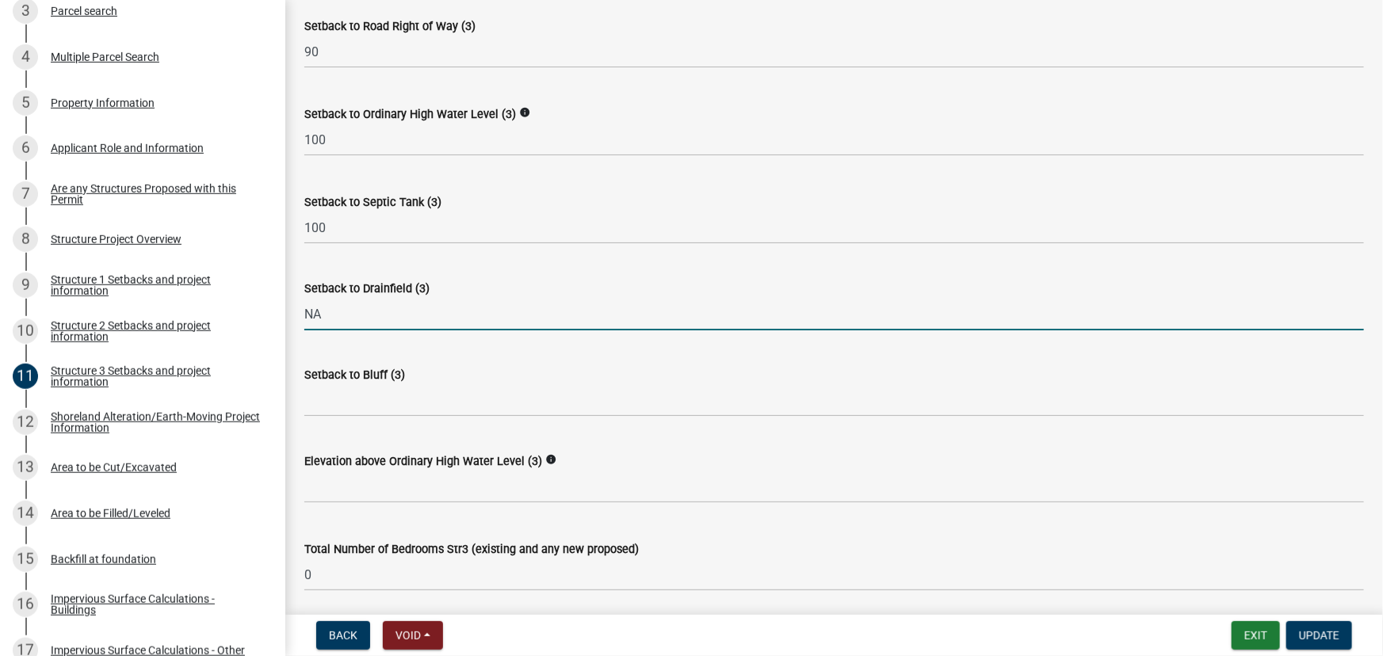
type input "NA"
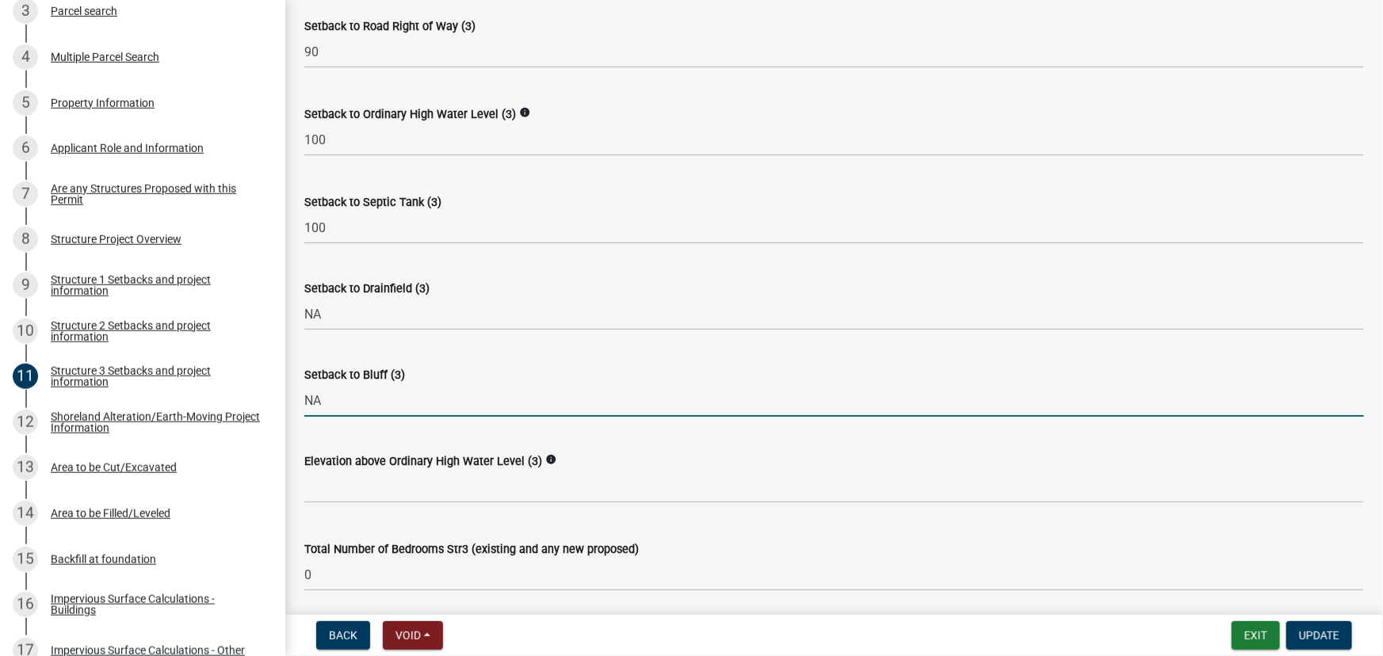
type input "NA"
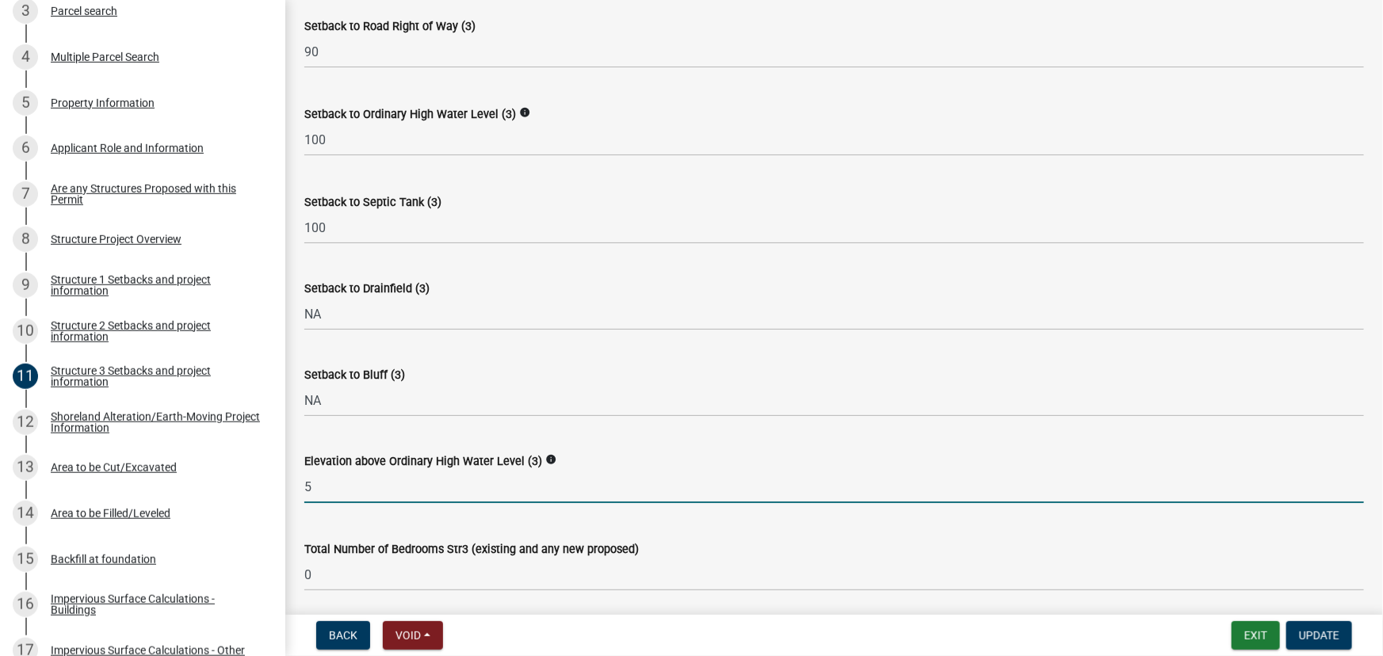
type input "5"
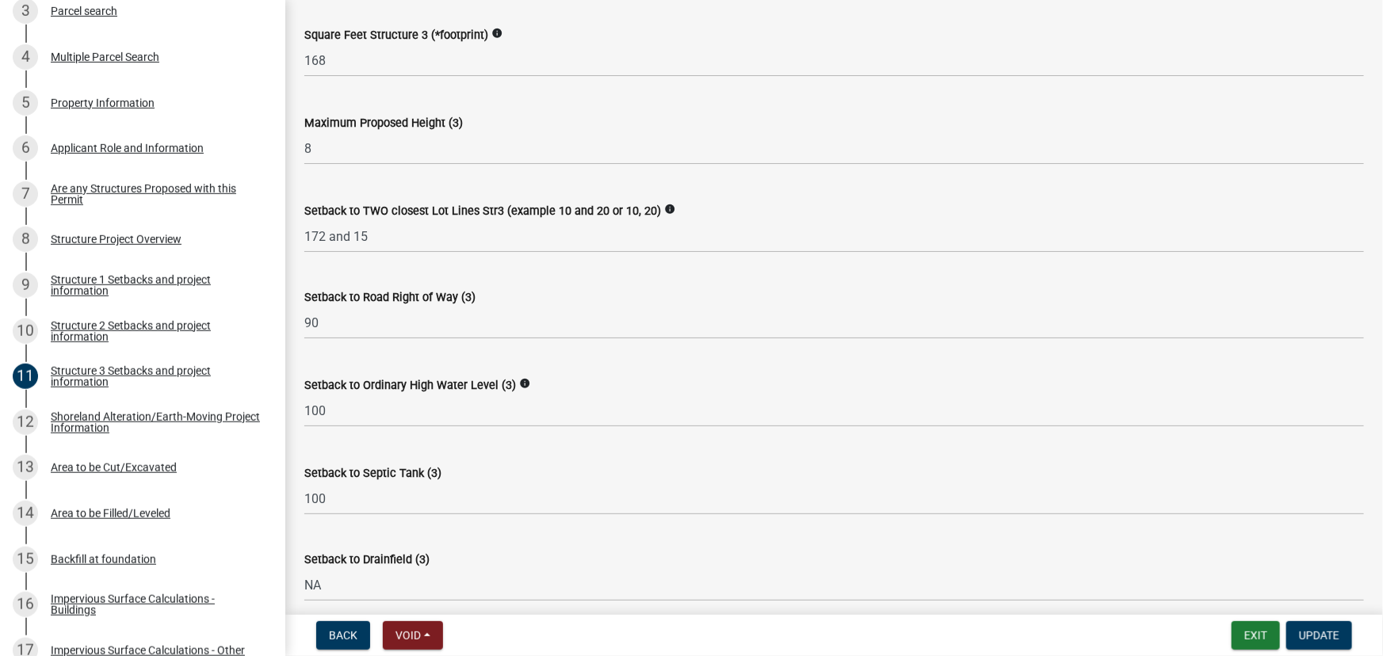
scroll to position [728, 0]
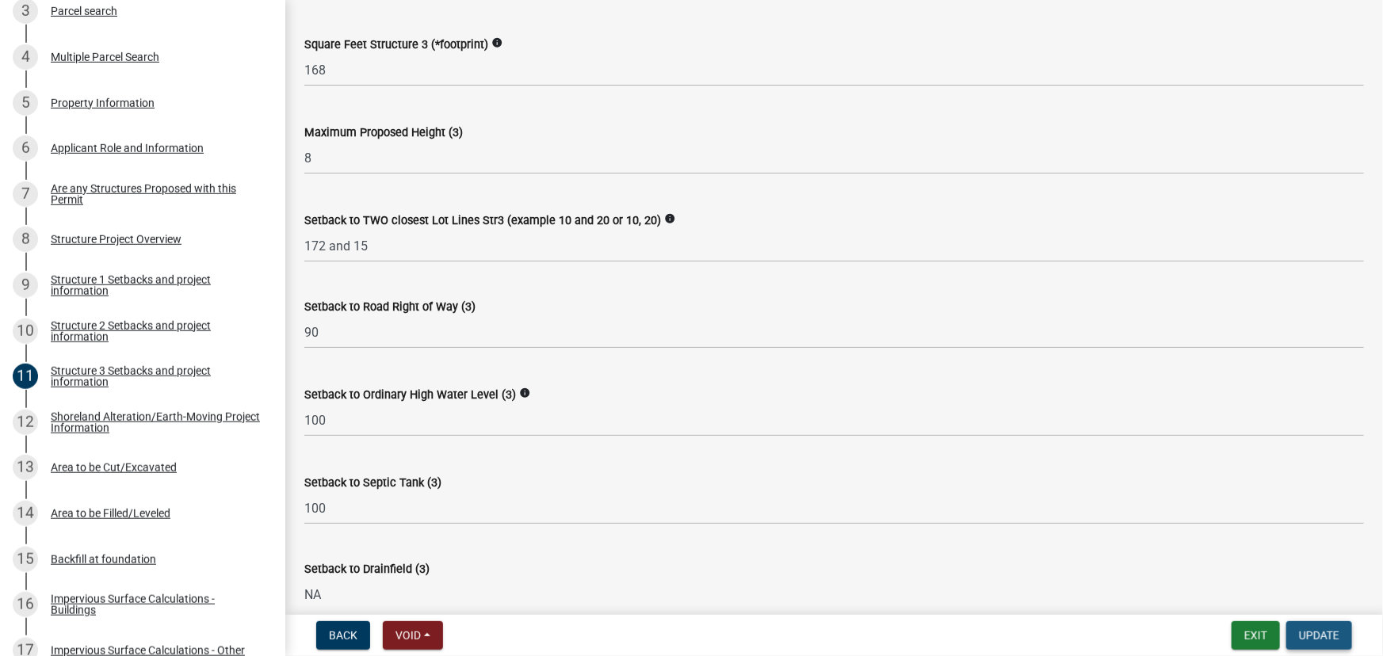
click at [1339, 640] on span "Update" at bounding box center [1319, 635] width 40 height 13
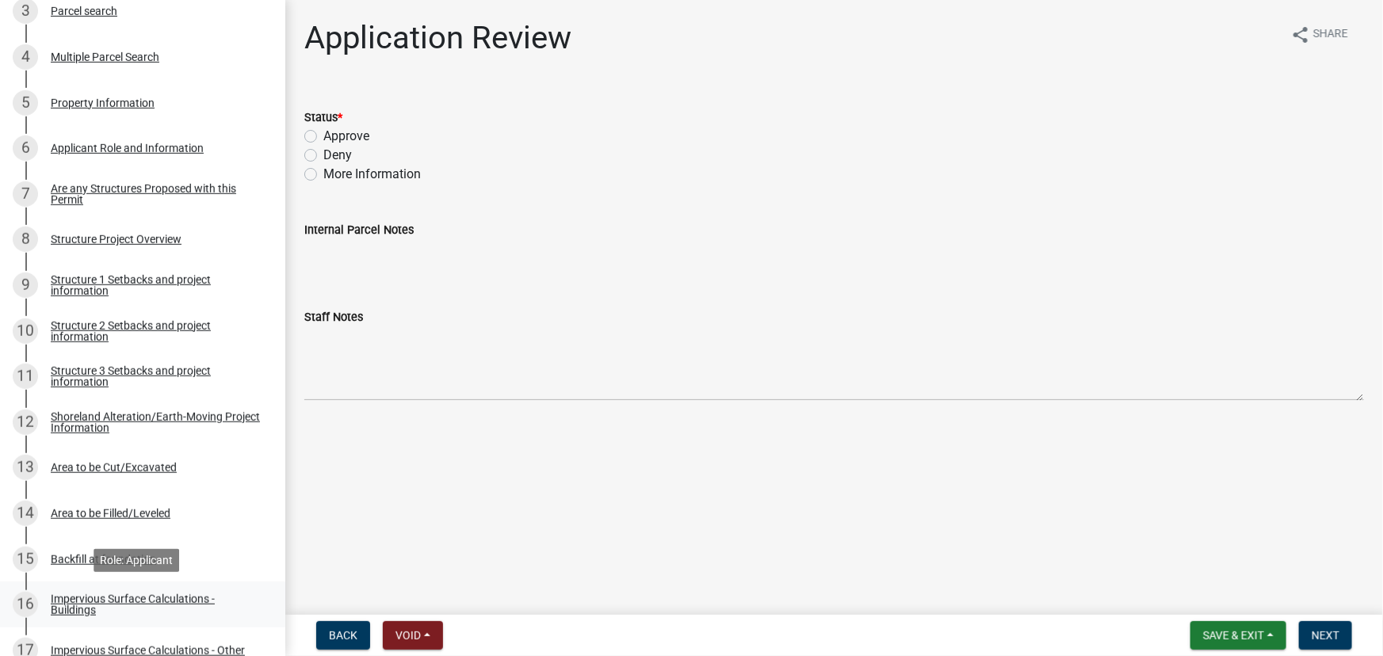
click at [163, 596] on div "Impervious Surface Calculations - Buildings" at bounding box center [155, 605] width 209 height 22
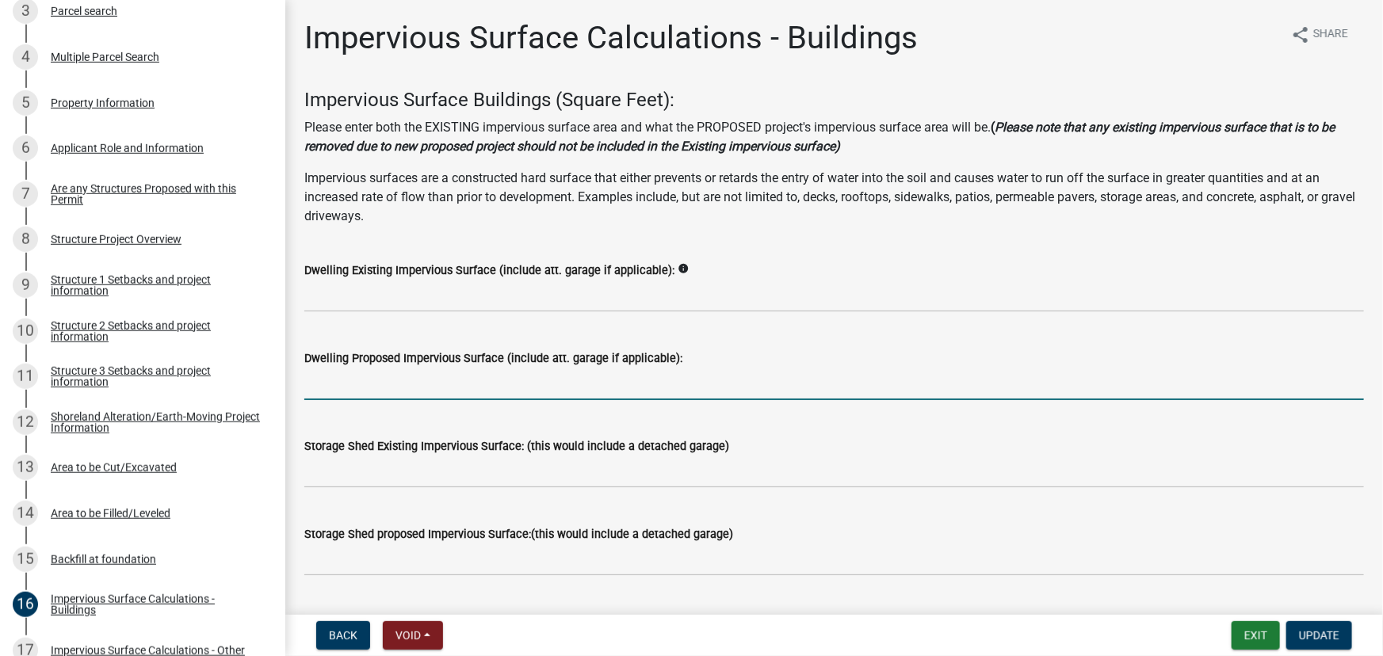
click at [361, 388] on input "text" at bounding box center [834, 384] width 1060 height 33
type input "664"
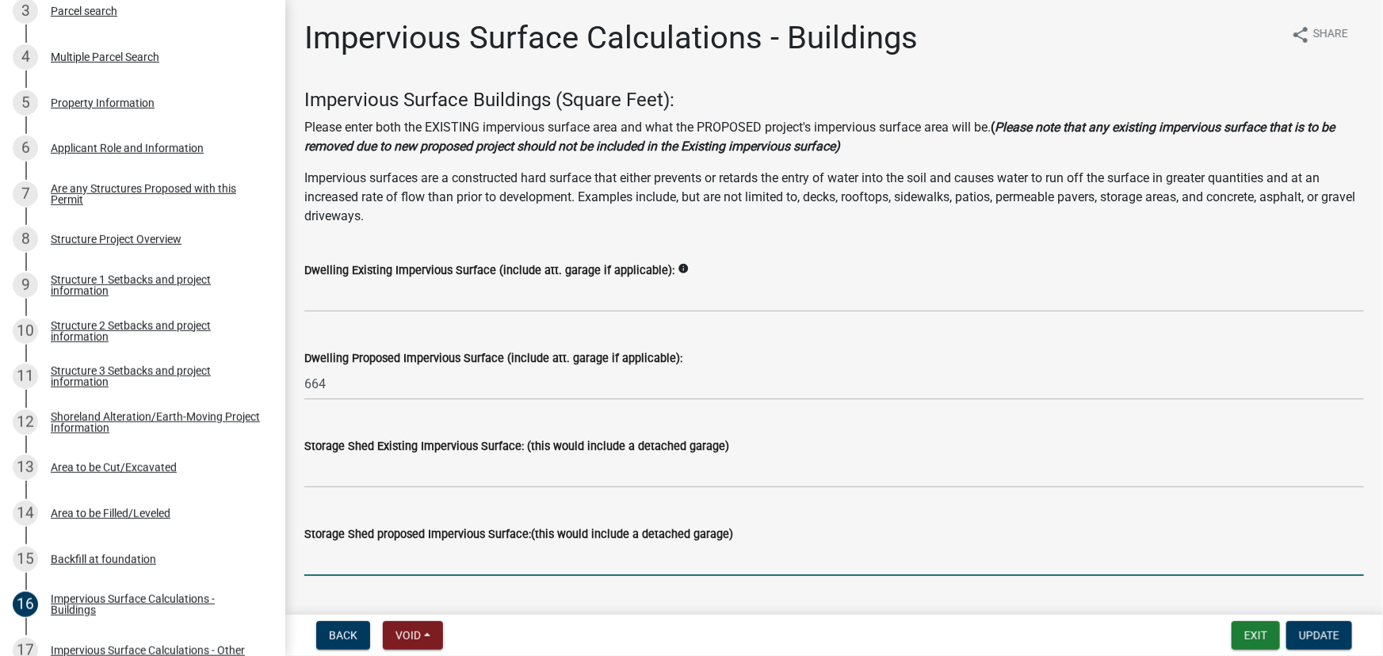
scroll to position [342, 0]
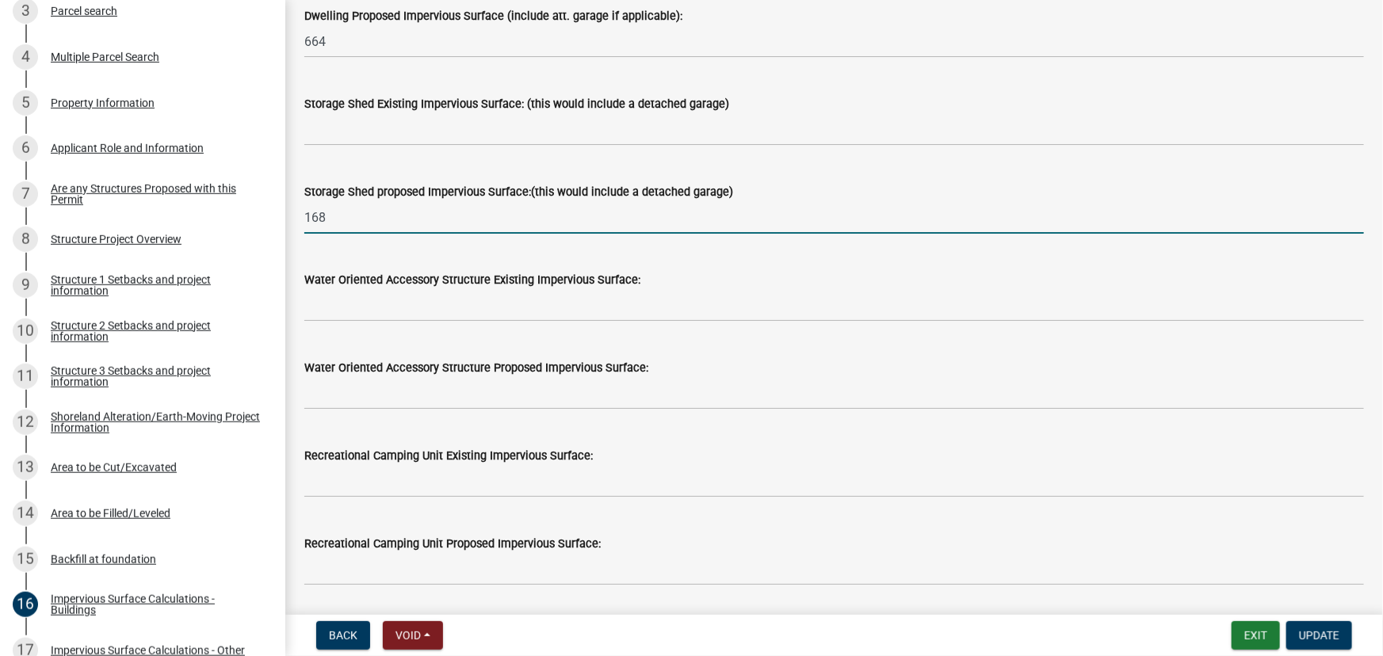
type input "168"
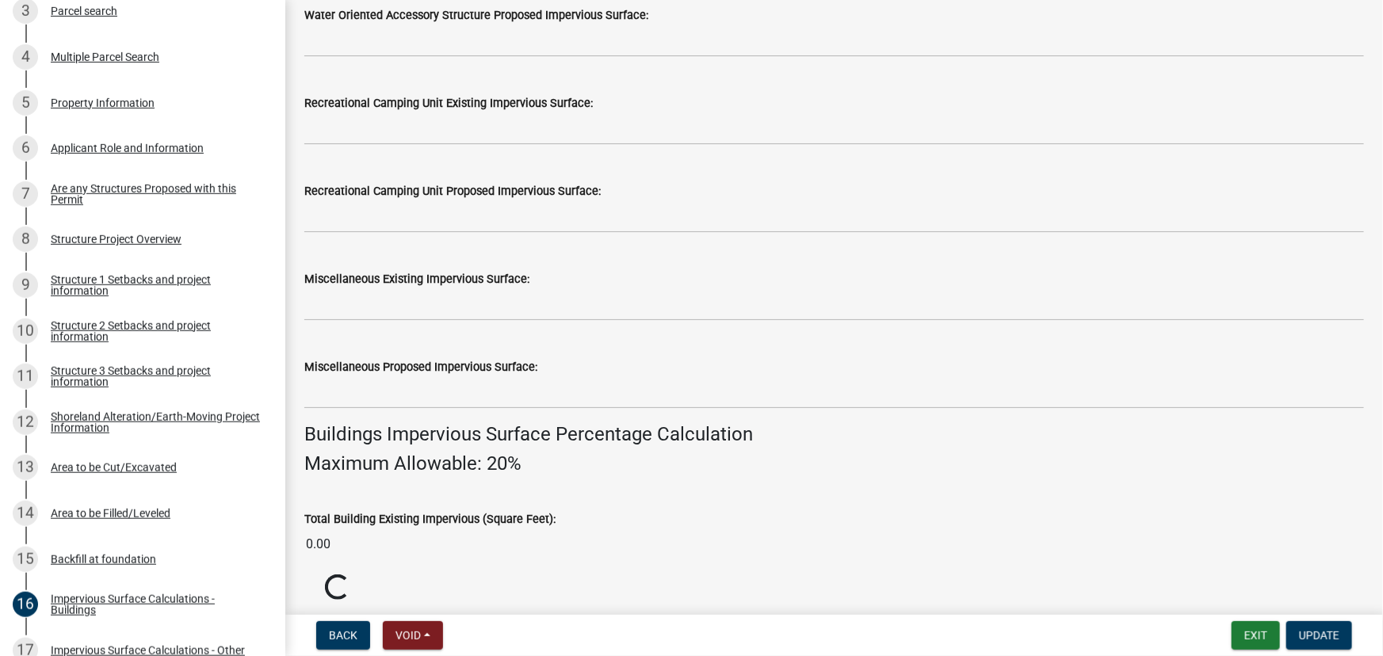
scroll to position [1040, 0]
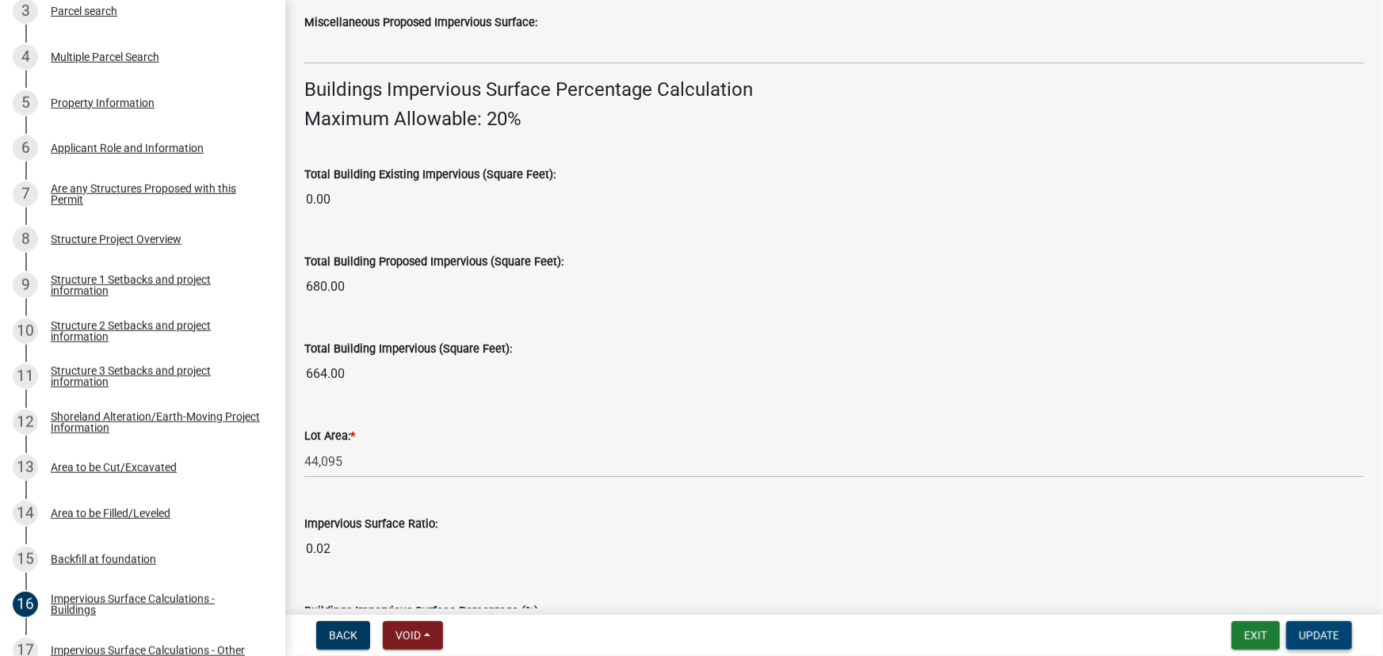
type input "680.00"
click at [1331, 633] on span "Update" at bounding box center [1319, 635] width 40 height 13
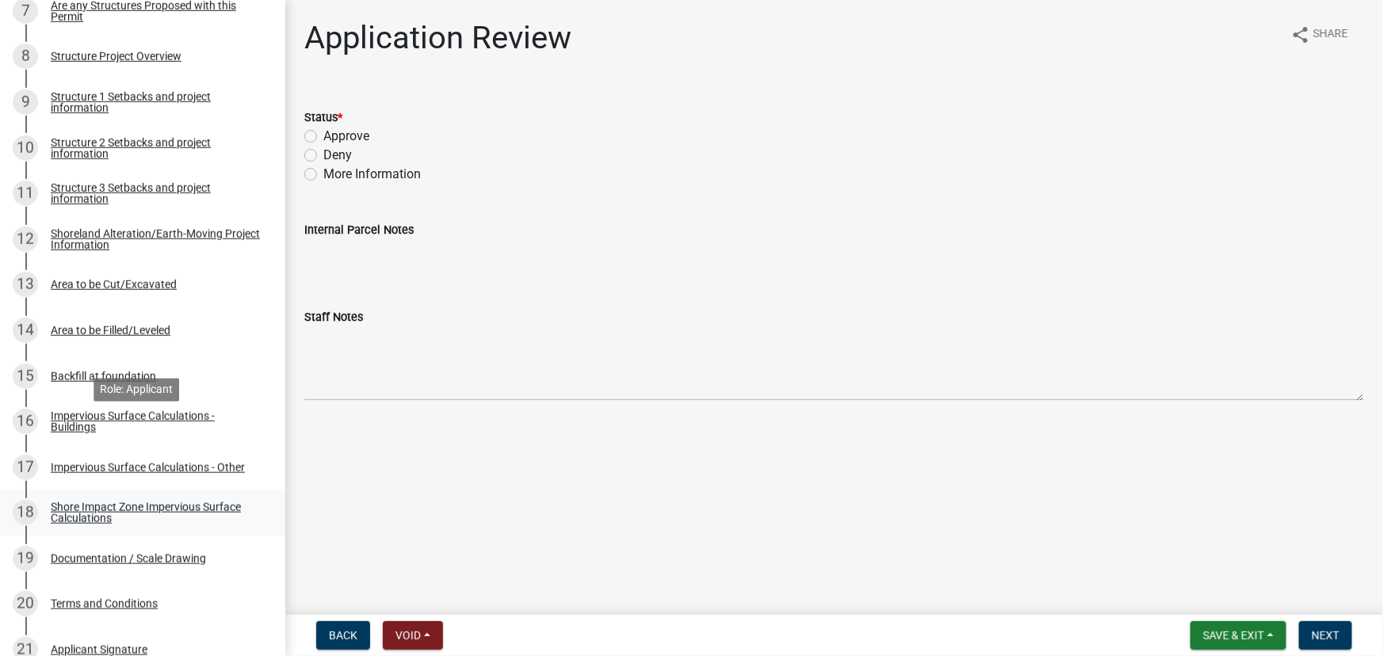
scroll to position [648, 0]
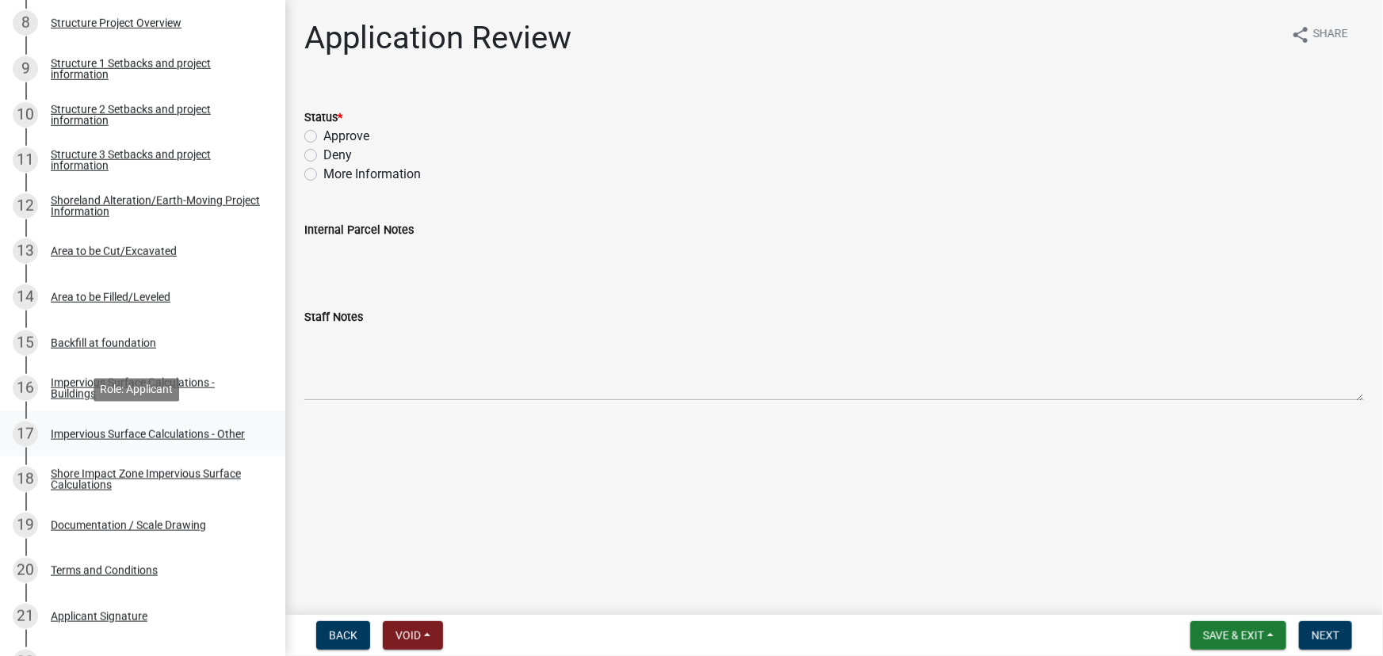
click at [128, 441] on div "17 Impervious Surface Calculations - Other" at bounding box center [136, 434] width 247 height 25
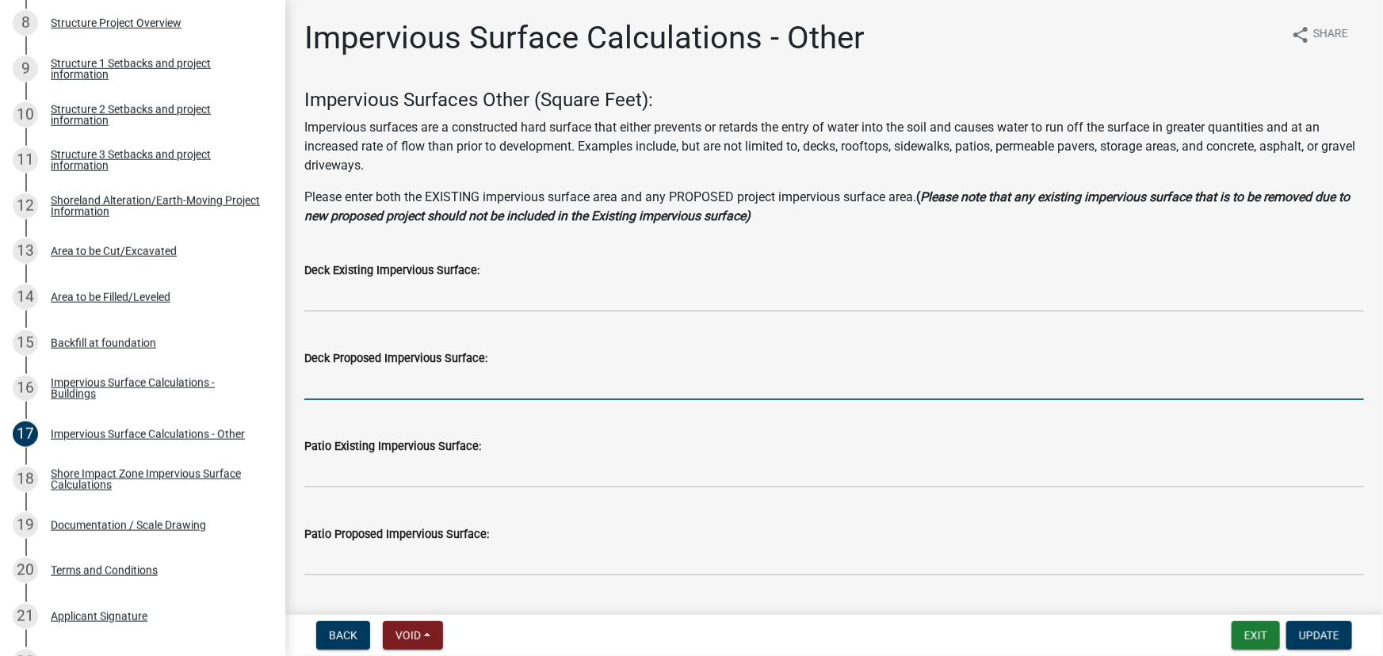
click at [412, 386] on input "text" at bounding box center [834, 384] width 1060 height 33
type input "996"
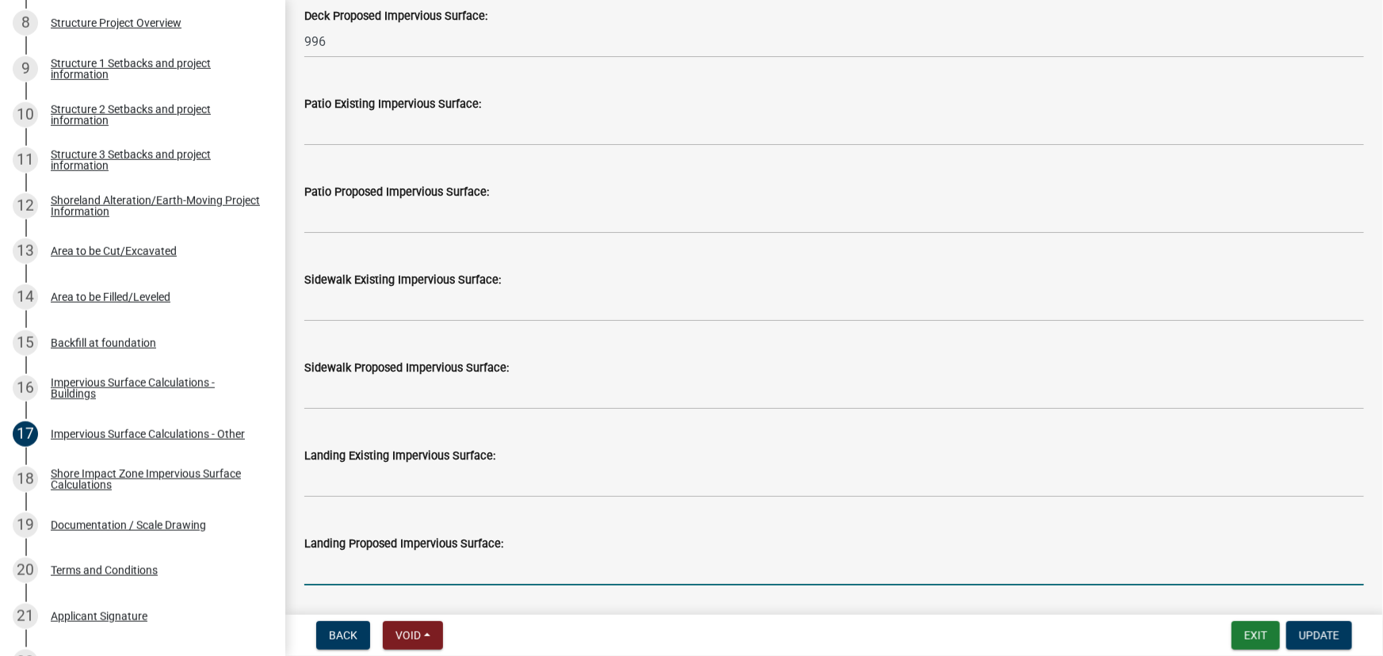
scroll to position [695, 0]
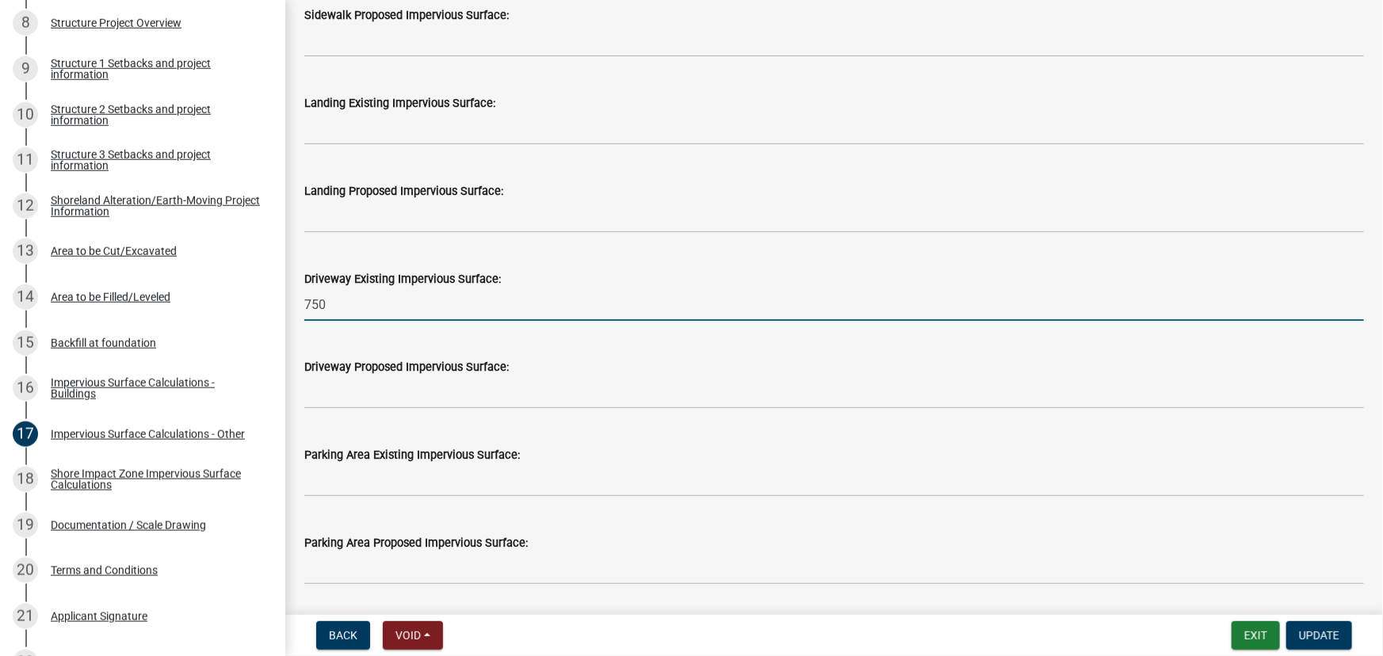
type input "750"
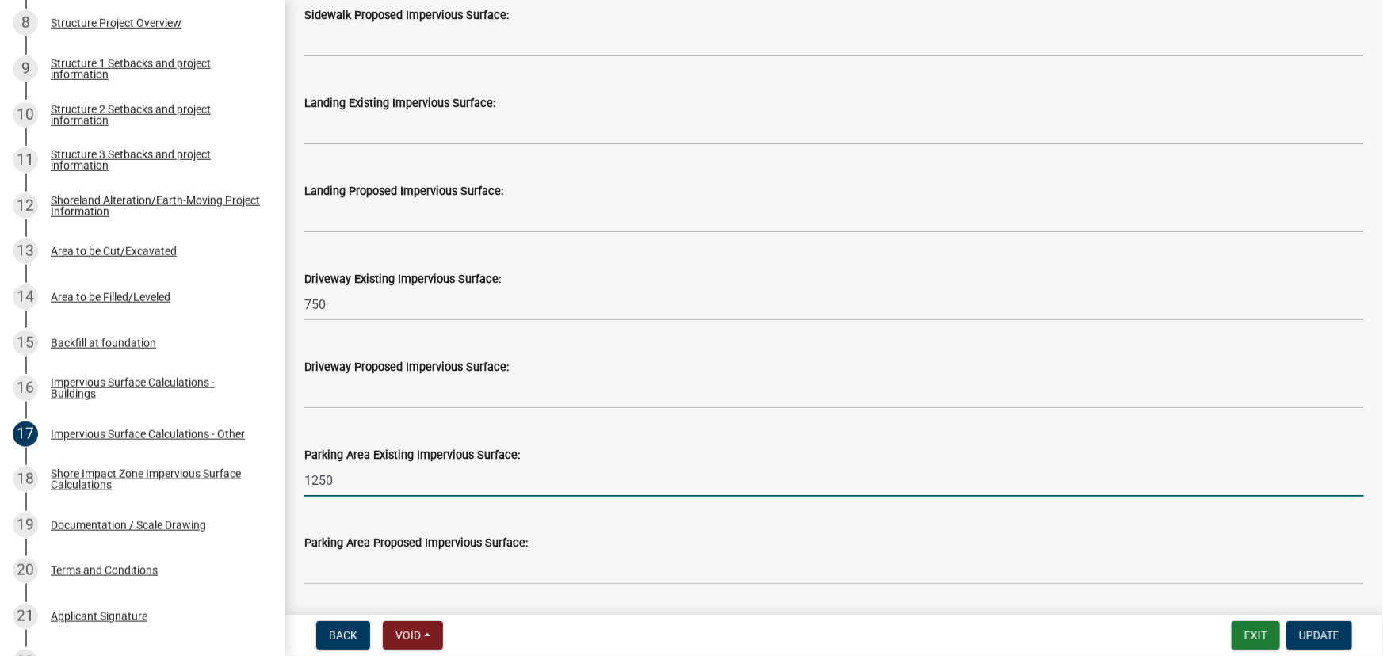
type input "1250"
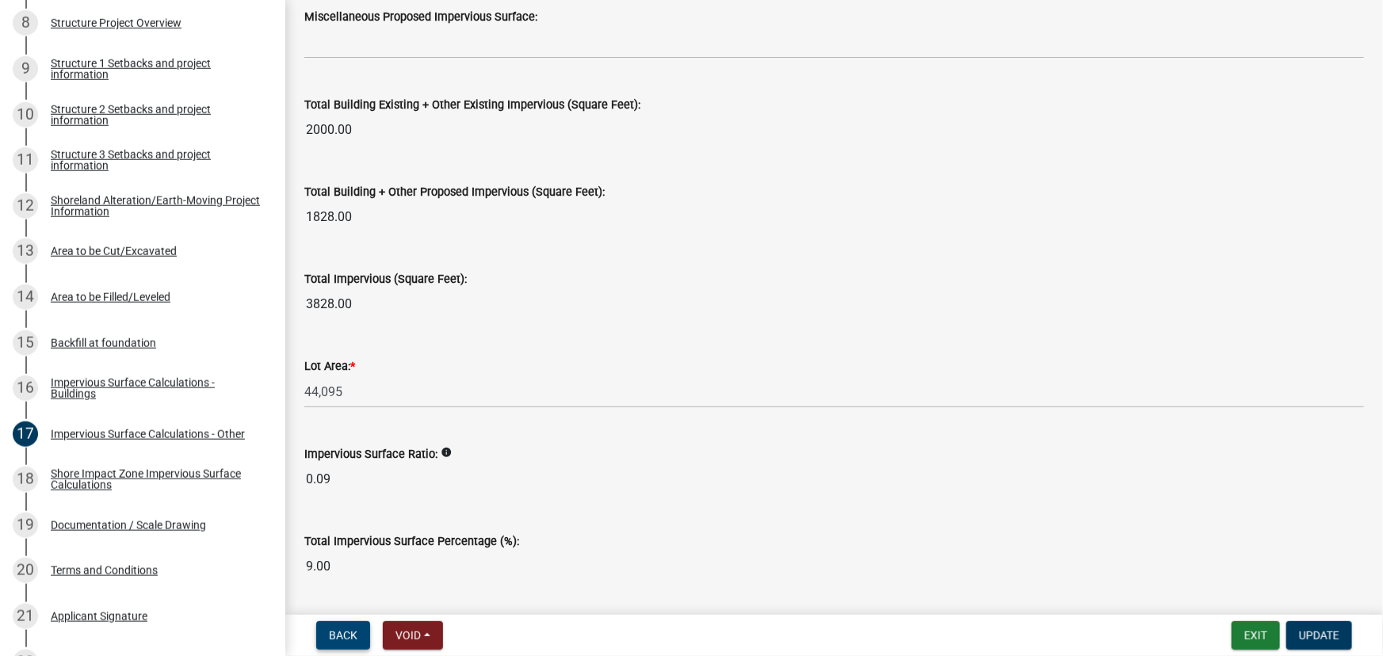
scroll to position [1798, 0]
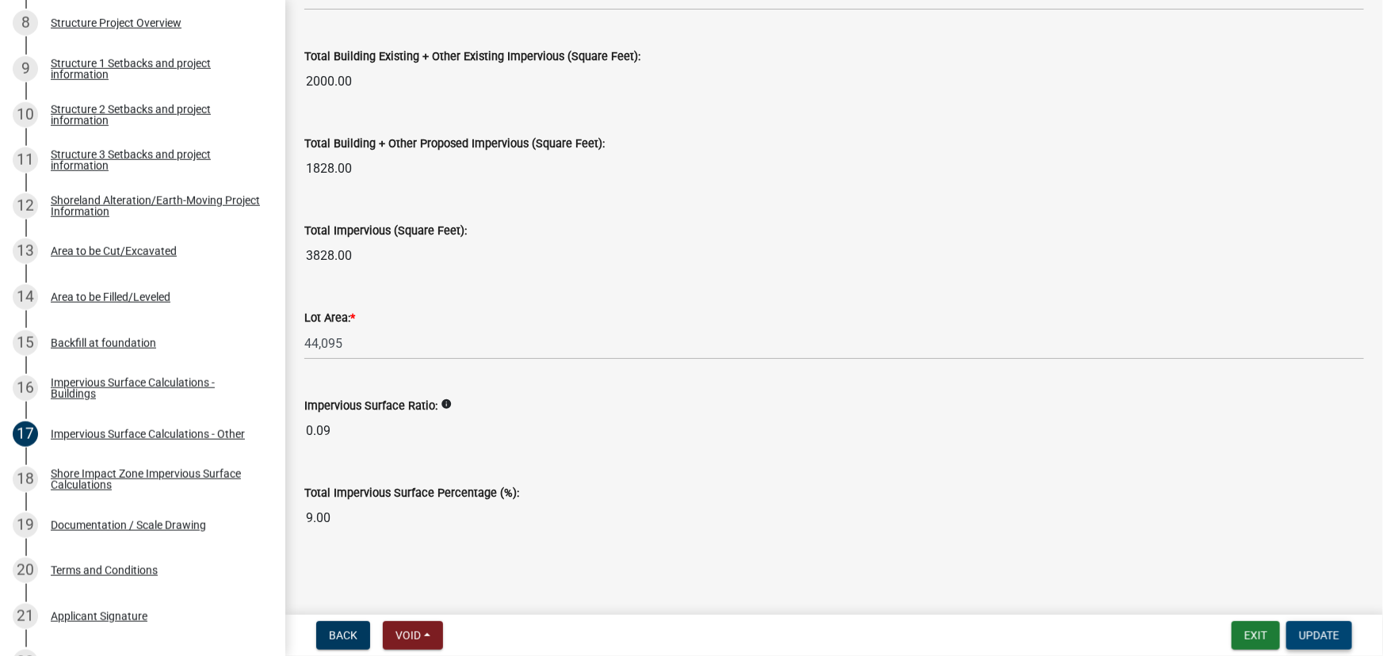
click at [1313, 631] on span "Update" at bounding box center [1319, 635] width 40 height 13
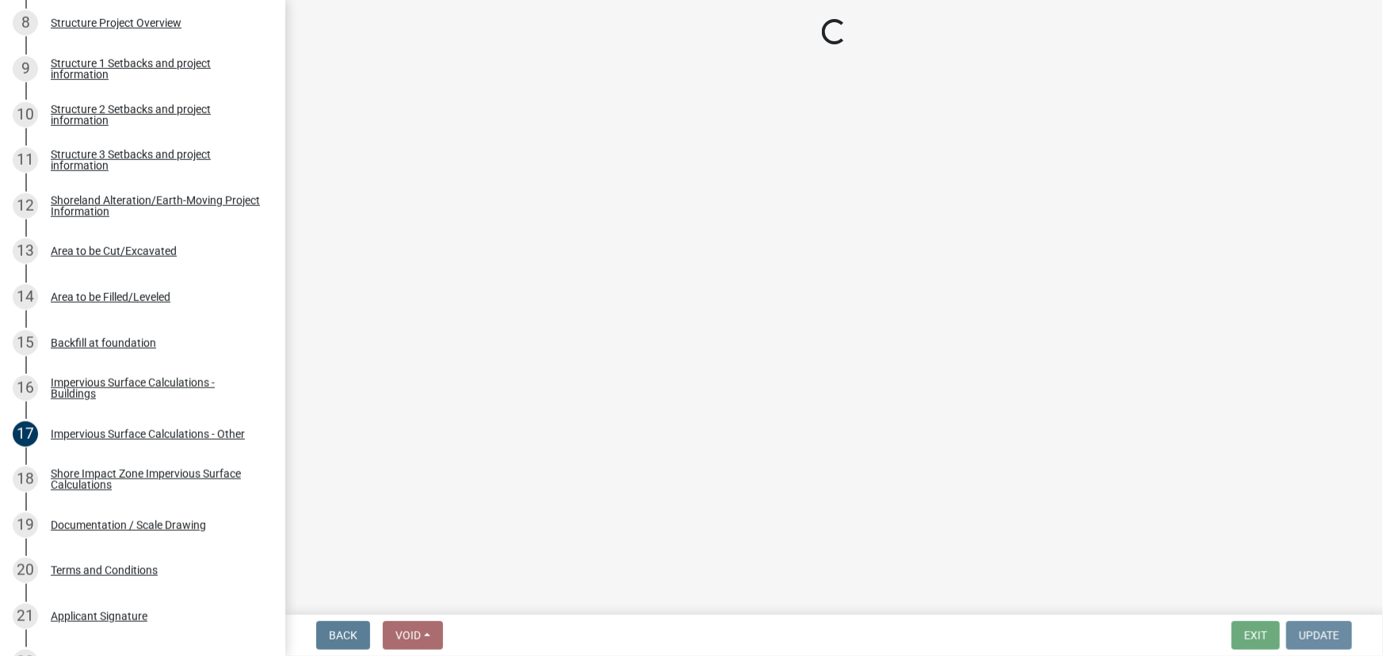
scroll to position [0, 0]
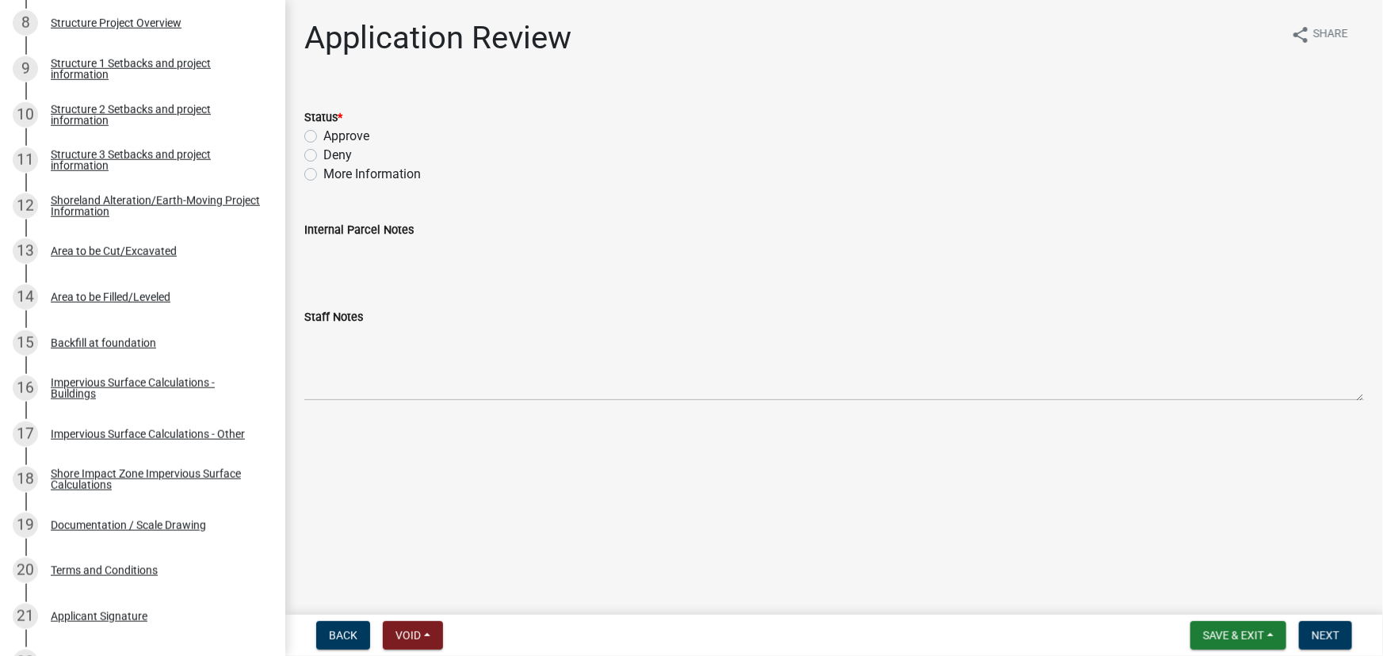
click at [350, 121] on div "Status *" at bounding box center [834, 117] width 1060 height 19
click at [343, 130] on label "Approve" at bounding box center [346, 136] width 46 height 19
click at [334, 130] on input "Approve" at bounding box center [328, 132] width 10 height 10
radio input "true"
click at [1316, 629] on span "Next" at bounding box center [1326, 635] width 28 height 13
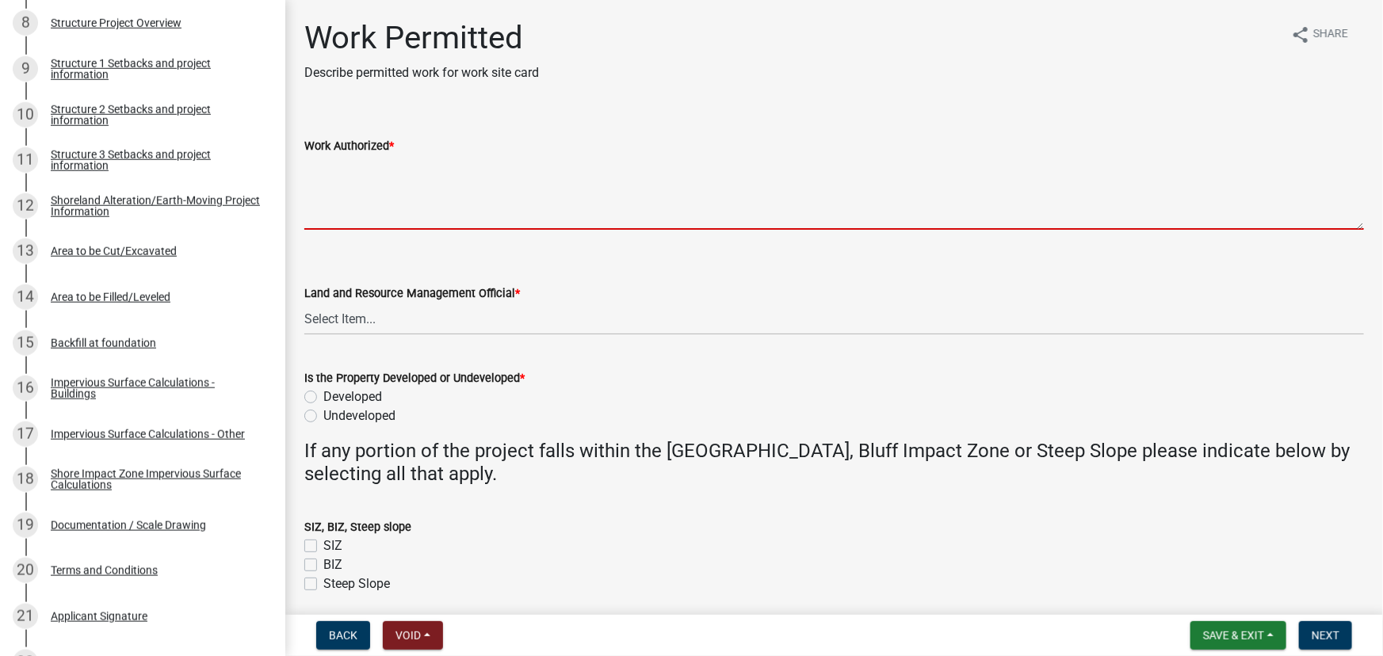
click at [461, 198] on textarea "Work Authorized *" at bounding box center [834, 192] width 1060 height 75
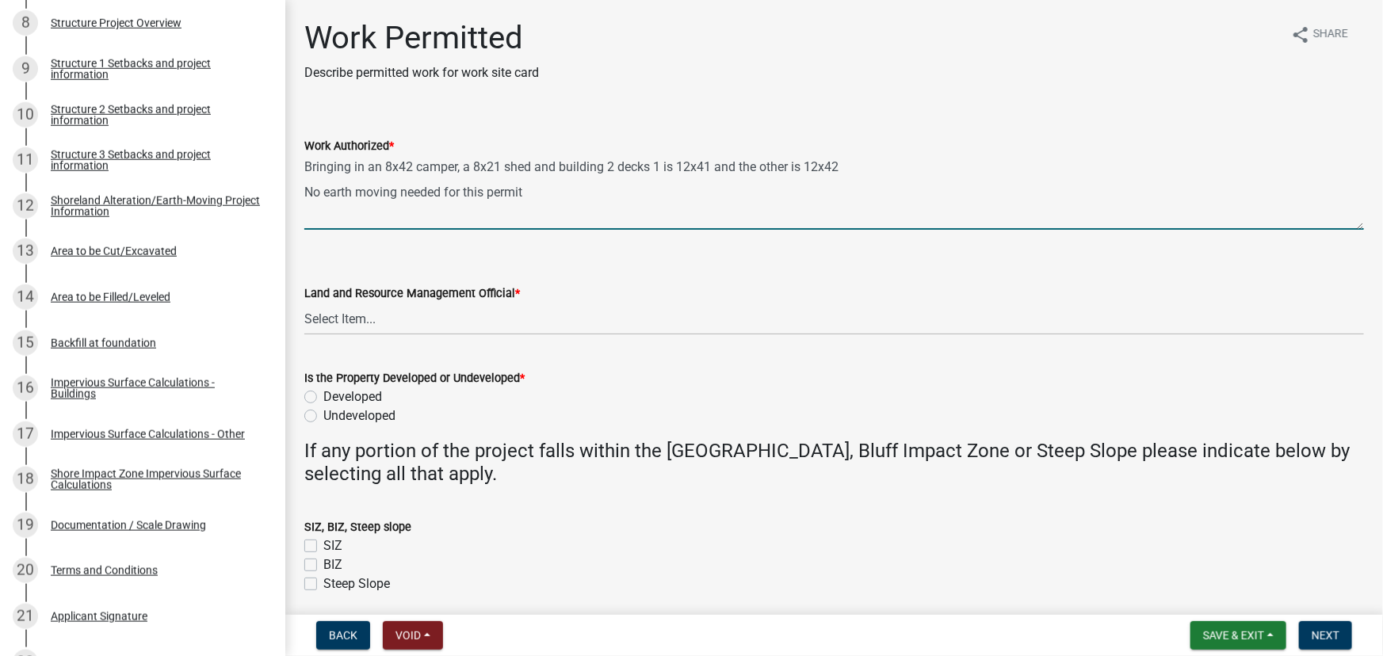
click at [348, 197] on textarea "Bringing in an 8x42 camper, a 8x21 shed and building 2 decks 1 is 12x41 and the…" at bounding box center [834, 192] width 1060 height 75
paste textarea "All setbacks and impervious surface requirements to be met. Top dress, seed and…"
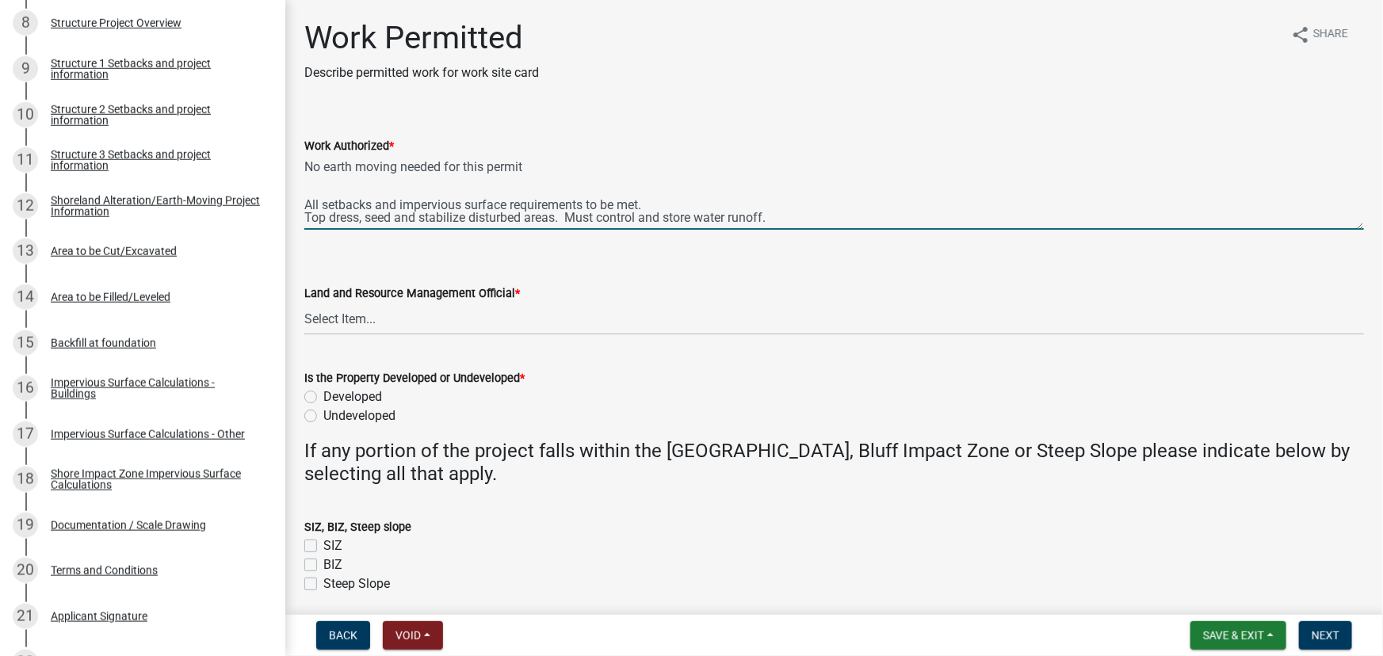
click at [320, 180] on textarea "Bringing in an 8x42 camper, a 8x21 shed and building 2 decks 1 is 12x41 and the…" at bounding box center [834, 192] width 1060 height 75
click at [806, 211] on textarea "Bringing in an 8x42 camper, a 8x21 shed and building 2 decks 1 is 12x41 and the…" at bounding box center [834, 192] width 1060 height 75
click at [800, 228] on textarea "Bringing in an 8x42 camper, a 8x21 shed and building 2 decks 1 is 12x41 and the…" at bounding box center [834, 192] width 1060 height 75
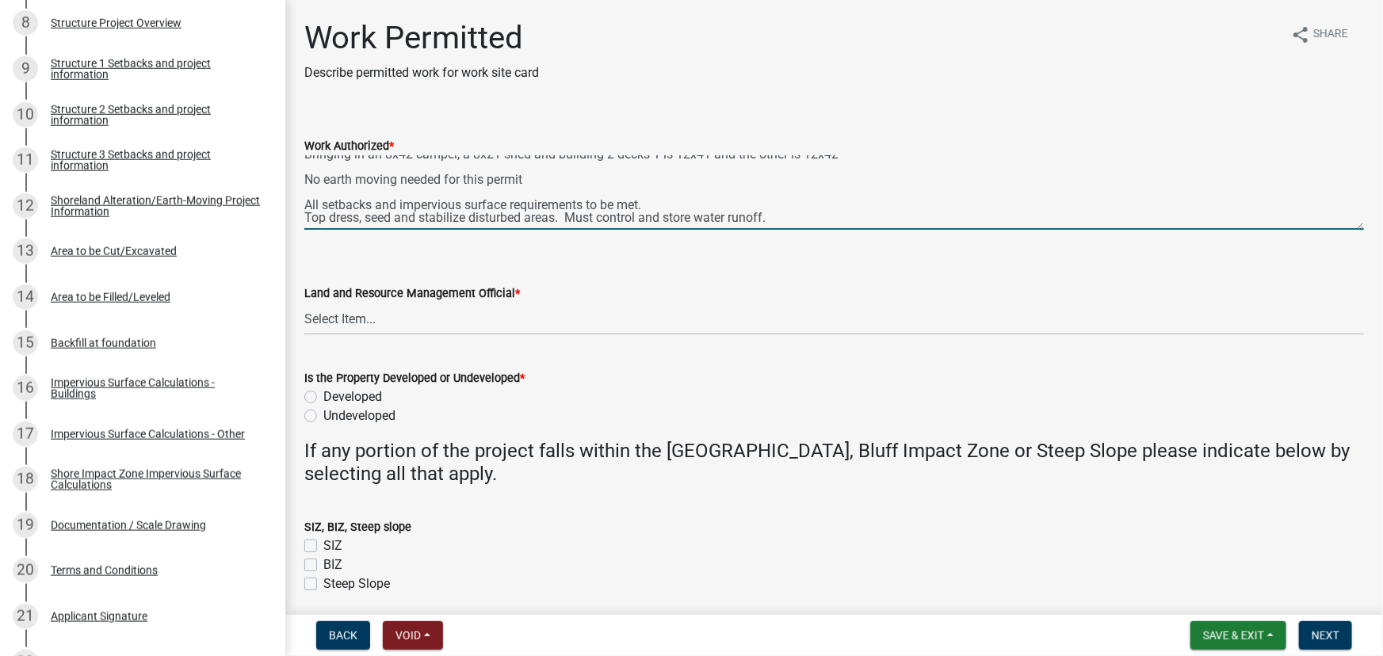
type textarea "Bringing in an 8x42 camper, a 8x21 shed and building 2 decks 1 is 12x41 and the…"
drag, startPoint x: 455, startPoint y: 331, endPoint x: 406, endPoint y: 356, distance: 55.3
click at [455, 331] on select "Select Item... [PERSON_NAME] [PERSON_NAME] [PERSON_NAME] [PERSON_NAME] [PERSON_…" at bounding box center [834, 319] width 1060 height 33
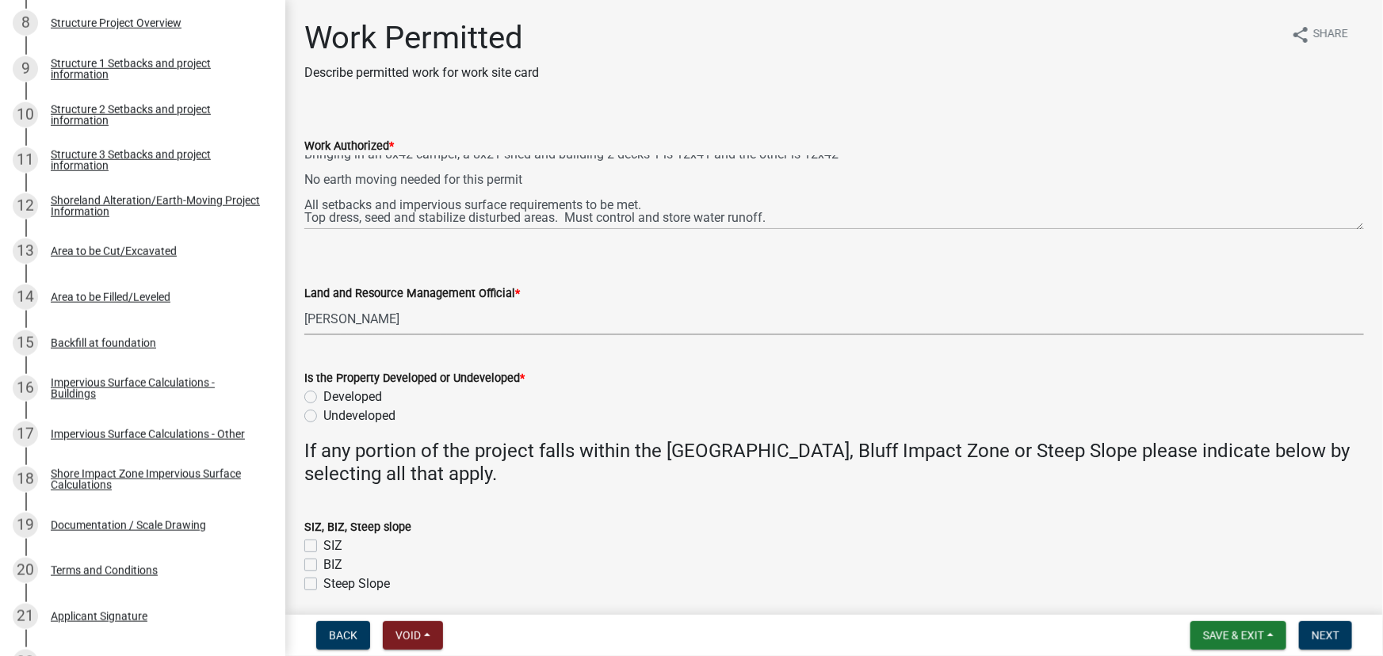
click at [304, 303] on select "Select Item... [PERSON_NAME] [PERSON_NAME] [PERSON_NAME] [PERSON_NAME] [PERSON_…" at bounding box center [834, 319] width 1060 height 33
select select "190fd4c8-42ef-492b-a4a0-a0213555944c"
click at [363, 388] on label "Developed" at bounding box center [352, 397] width 59 height 19
click at [334, 388] on input "Developed" at bounding box center [328, 393] width 10 height 10
radio input "true"
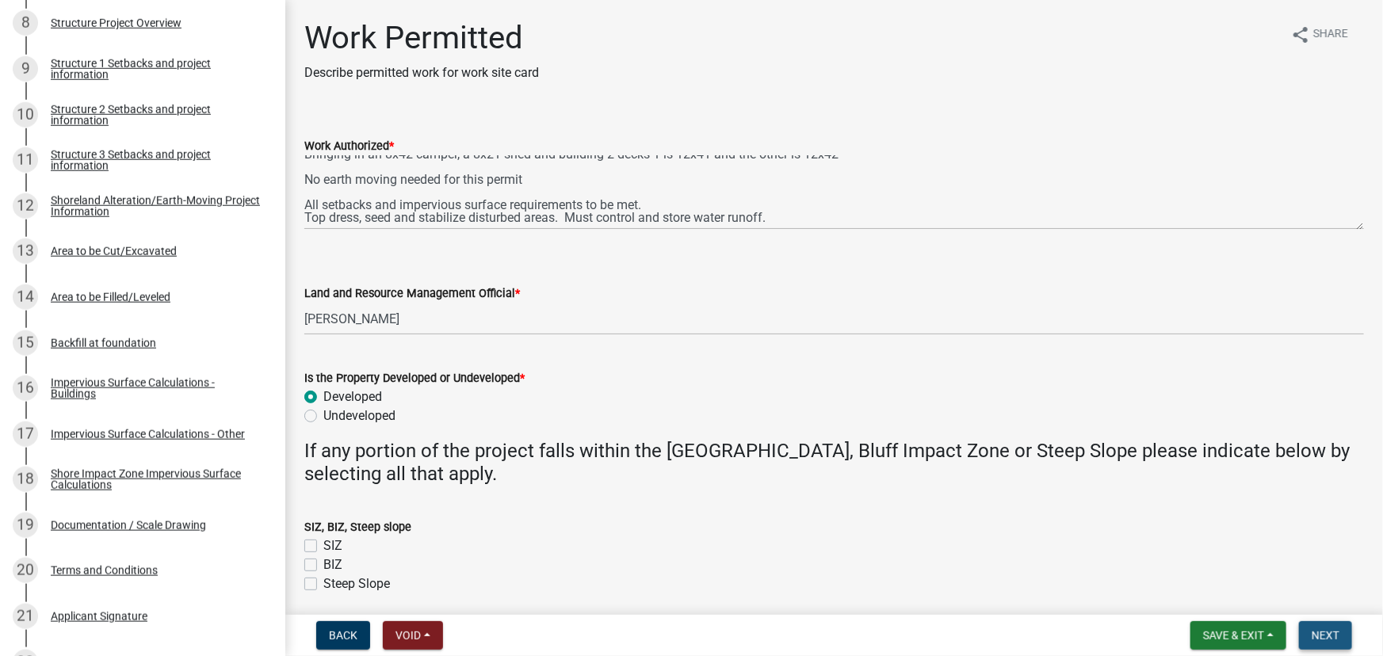
click at [1332, 631] on span "Next" at bounding box center [1326, 635] width 28 height 13
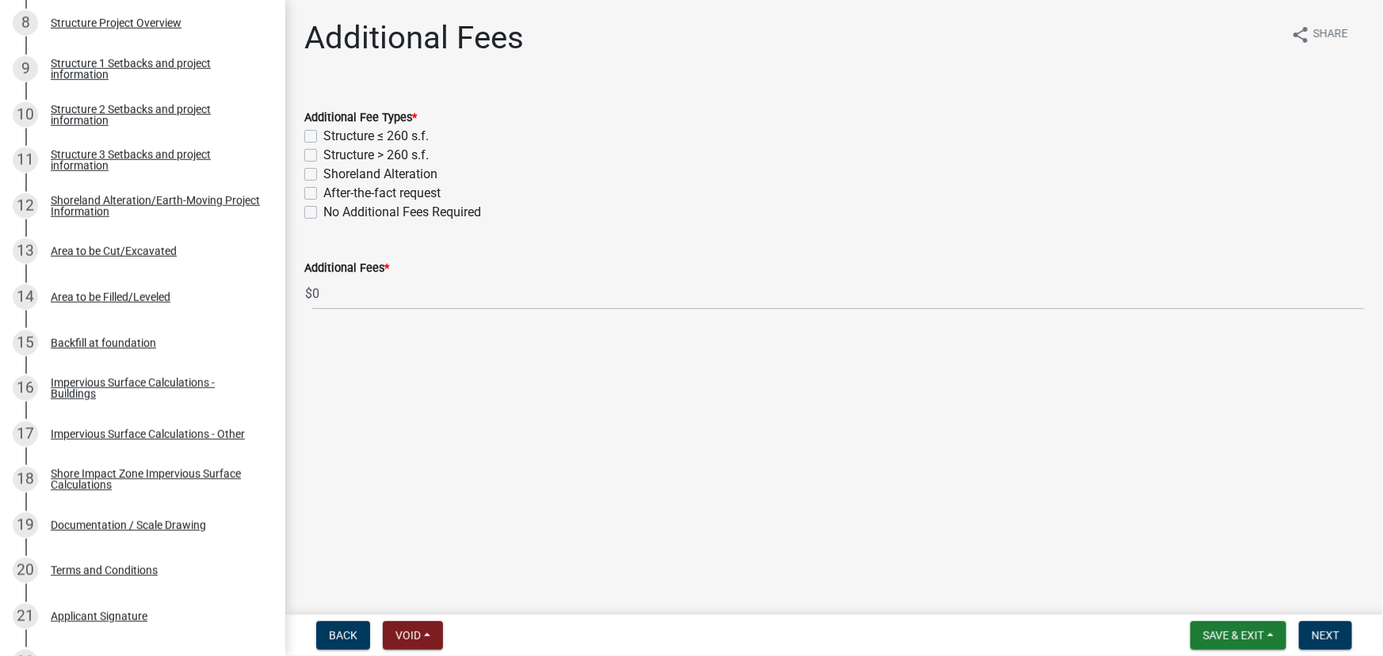
click at [398, 155] on label "Structure > 260 s.f." at bounding box center [375, 155] width 105 height 19
click at [334, 155] on input "Structure > 260 s.f." at bounding box center [328, 151] width 10 height 10
checkbox input "true"
checkbox input "false"
checkbox input "true"
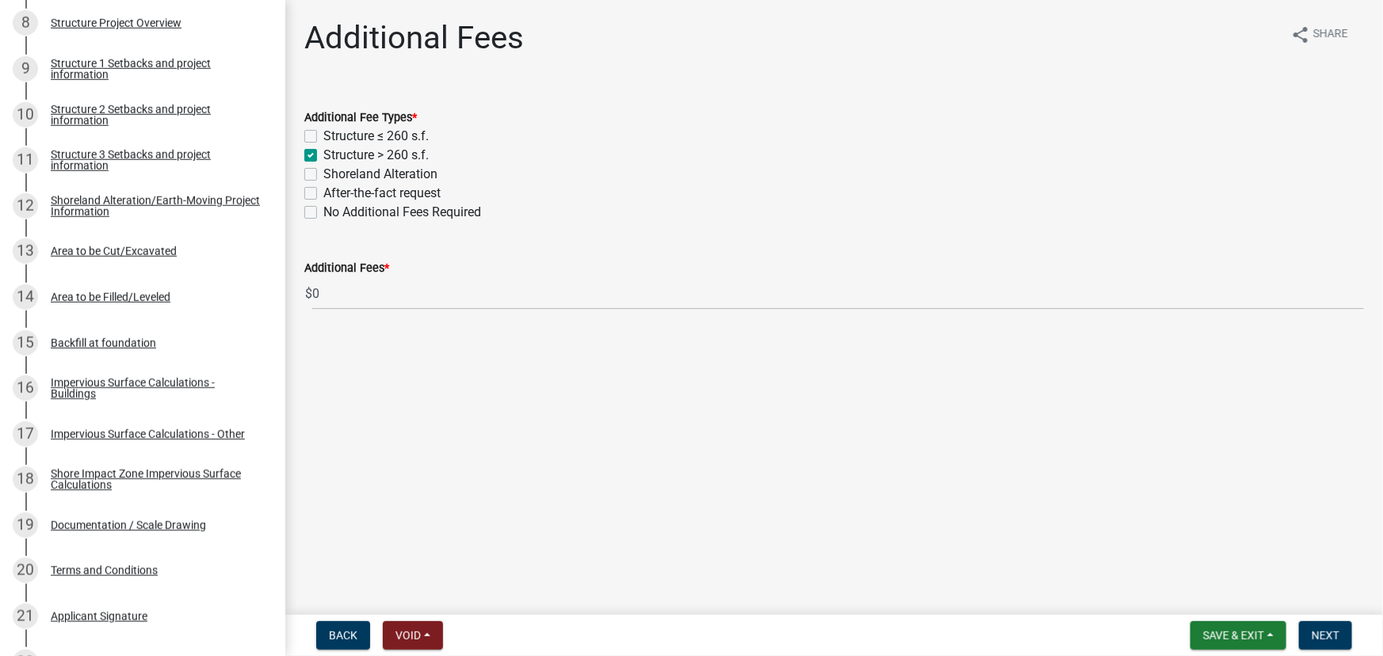
checkbox input "false"
click at [1333, 642] on span "Next" at bounding box center [1326, 635] width 28 height 13
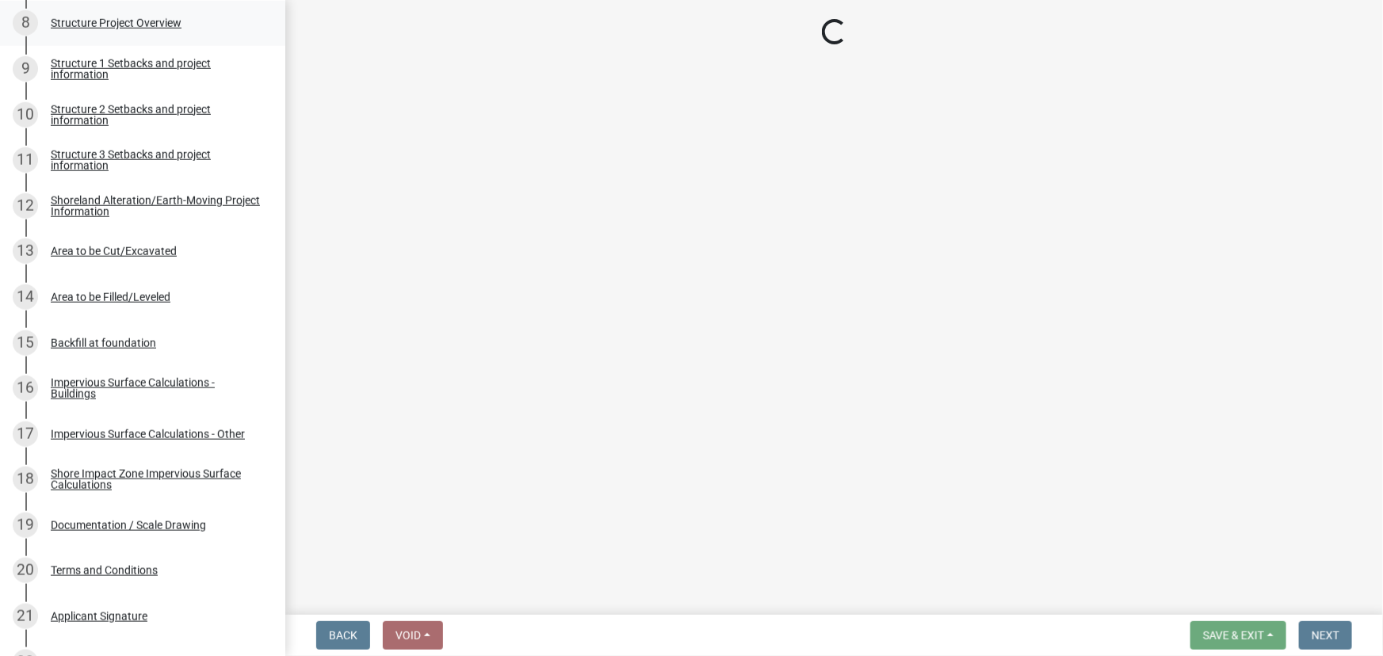
select select "3: 3"
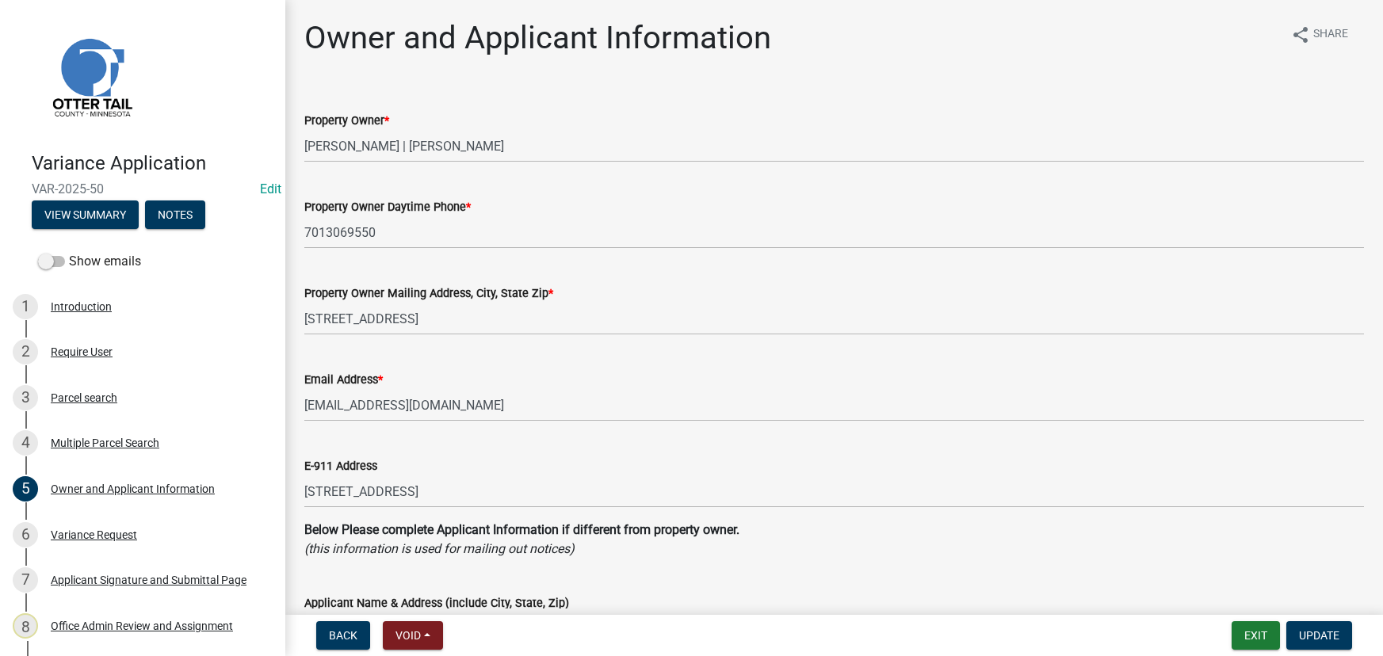
select select "a9501255-29ee-4814-aaa7-19d9ce2059db"
select select "679accf3-3c3f-4c17-89be-d7005bde4cfb"
